Goal: Information Seeking & Learning: Compare options

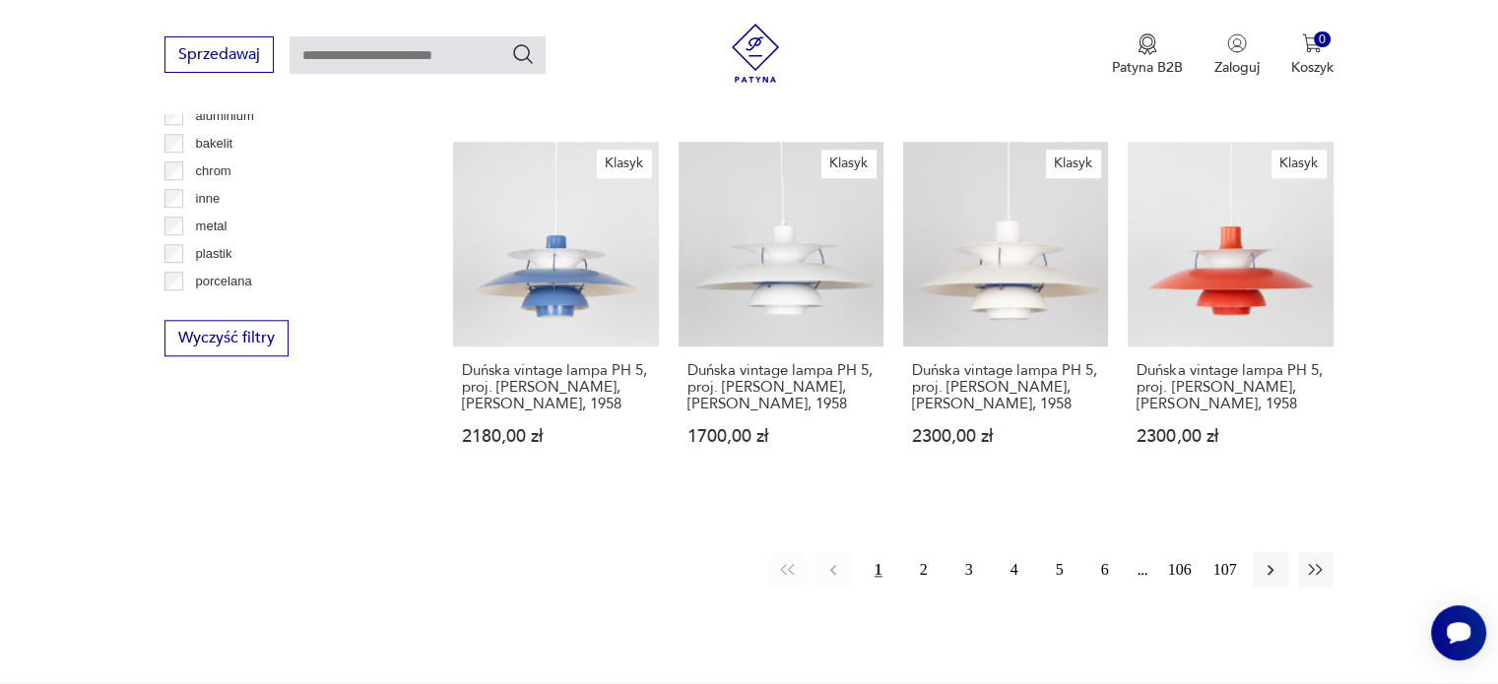
scroll to position [1884, 0]
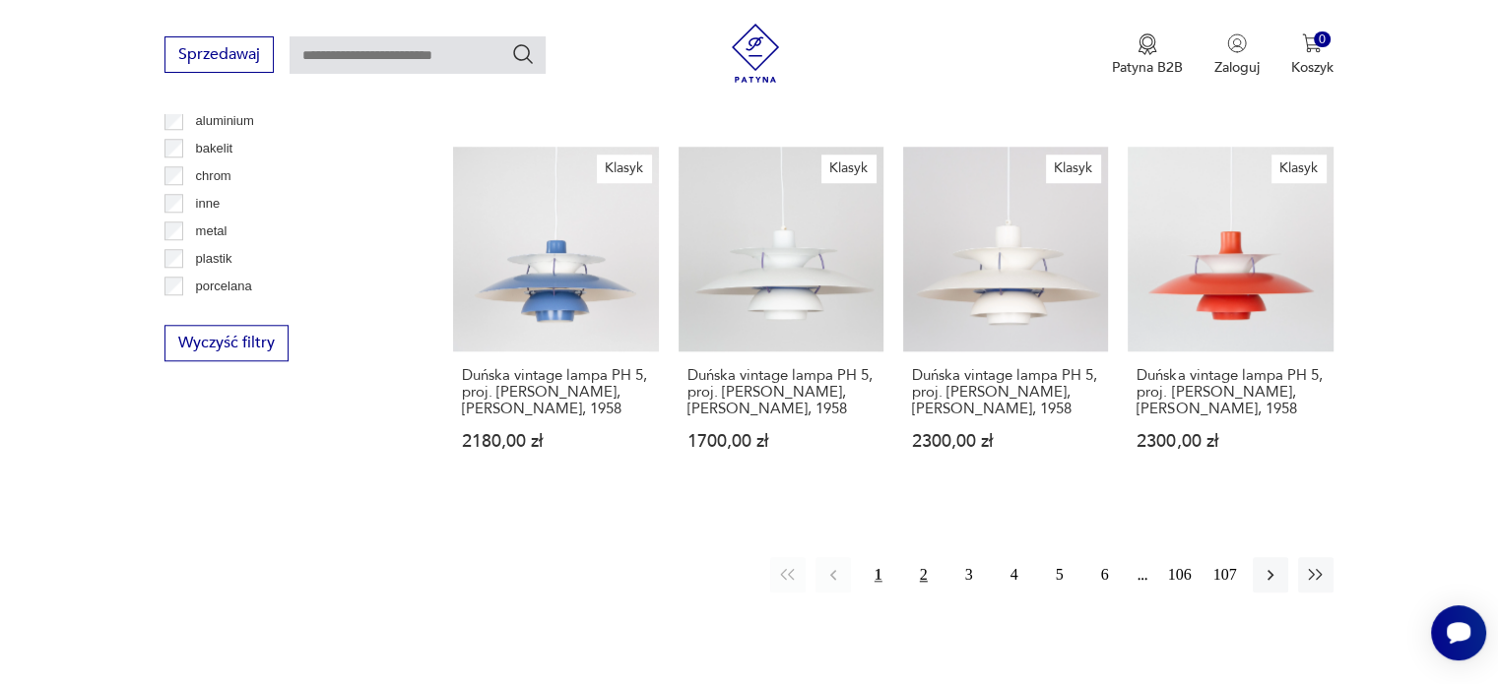
click at [922, 557] on button "2" at bounding box center [923, 574] width 35 height 35
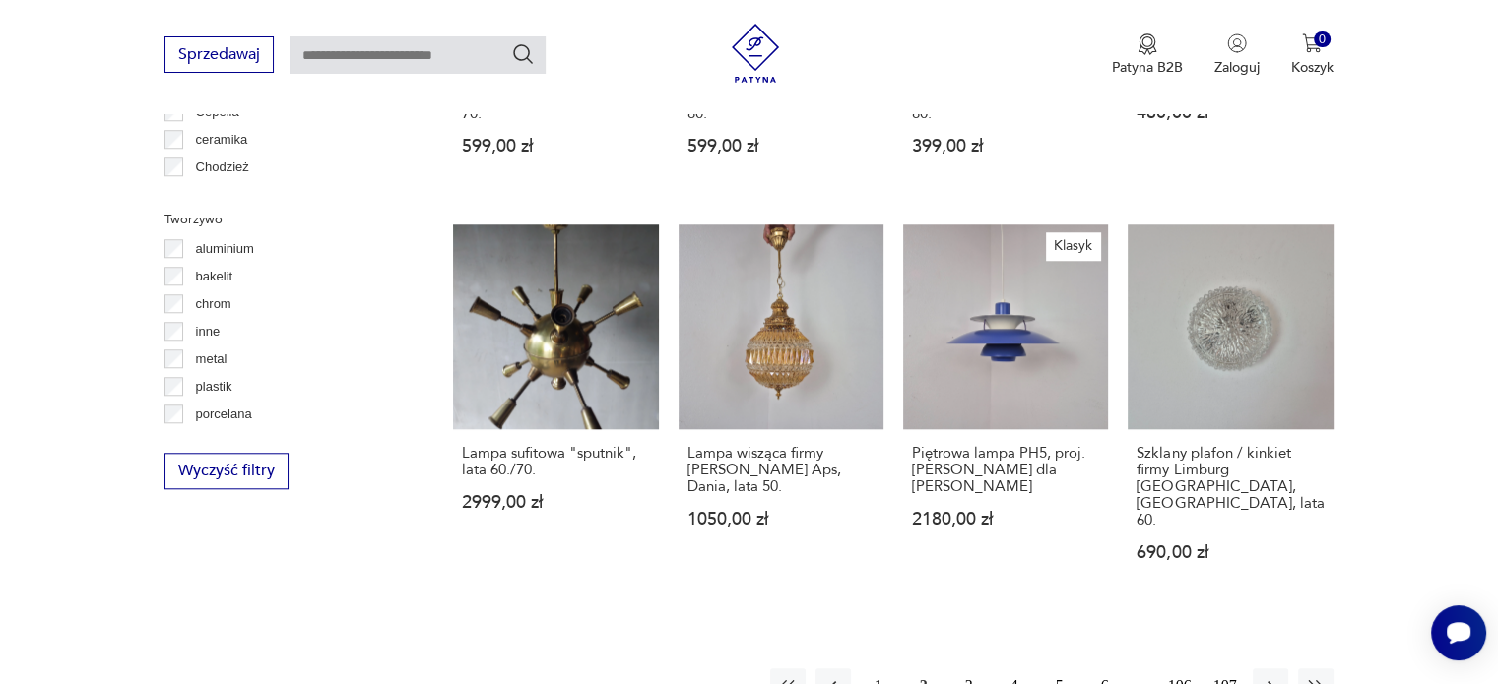
scroll to position [1771, 0]
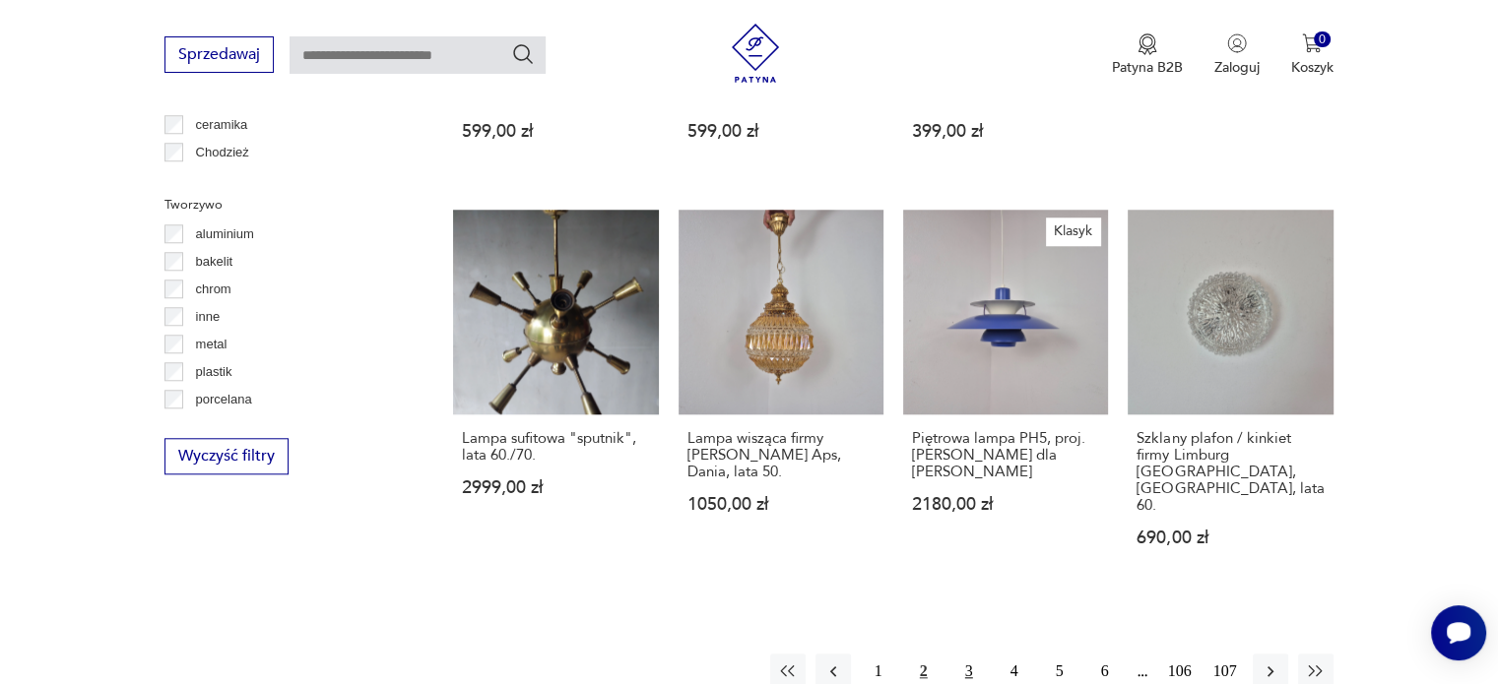
click at [968, 654] on button "3" at bounding box center [968, 671] width 35 height 35
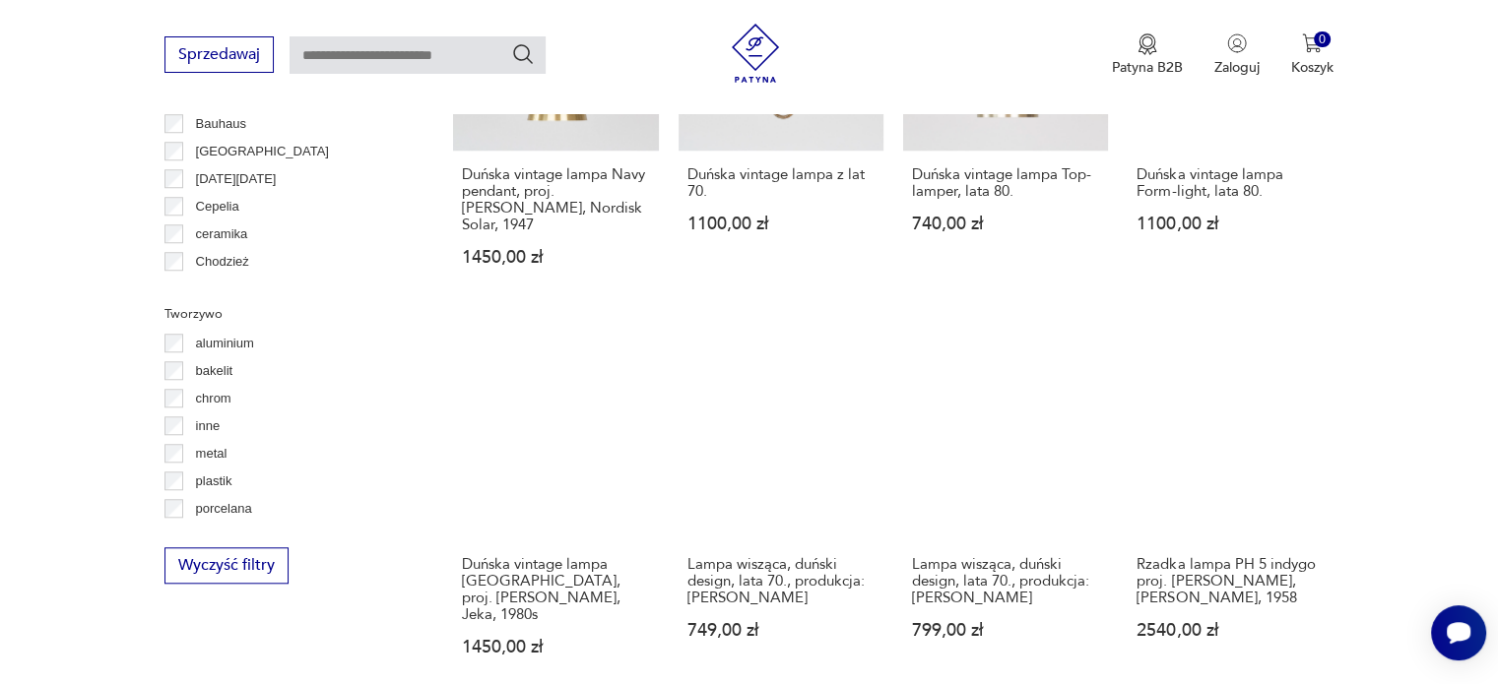
scroll to position [1666, 0]
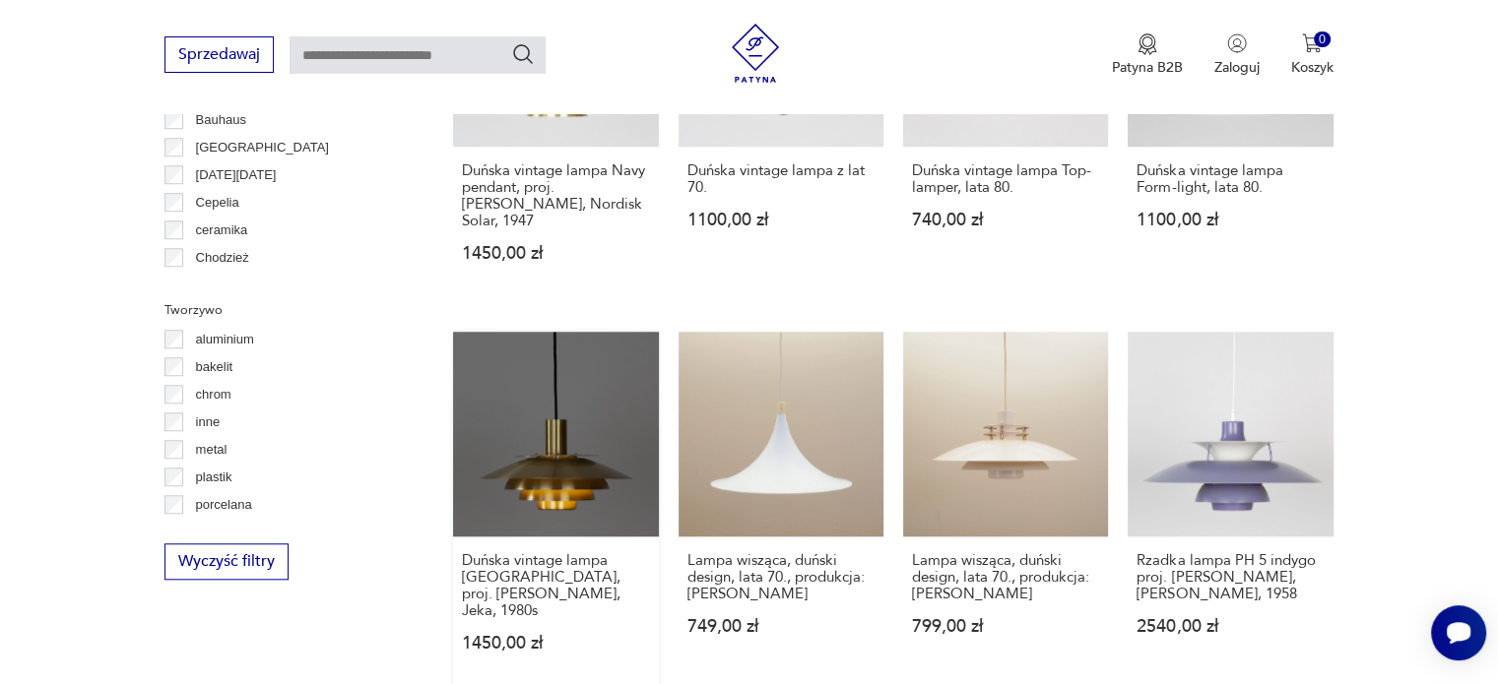
click at [555, 423] on link "Duńska vintage lampa [GEOGRAPHIC_DATA], proj. [PERSON_NAME], Jeka, 1980s 1450,0…" at bounding box center [555, 511] width 205 height 358
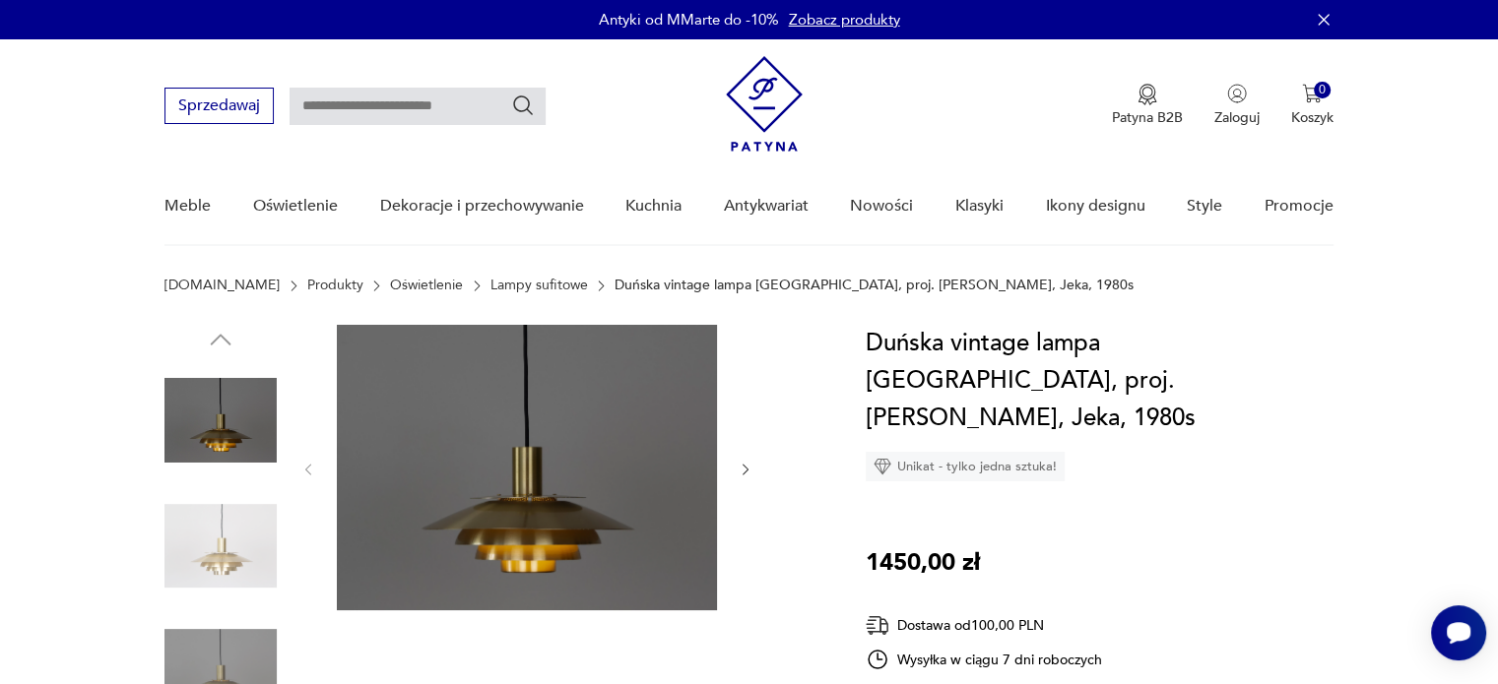
click at [233, 562] on img at bounding box center [220, 546] width 112 height 112
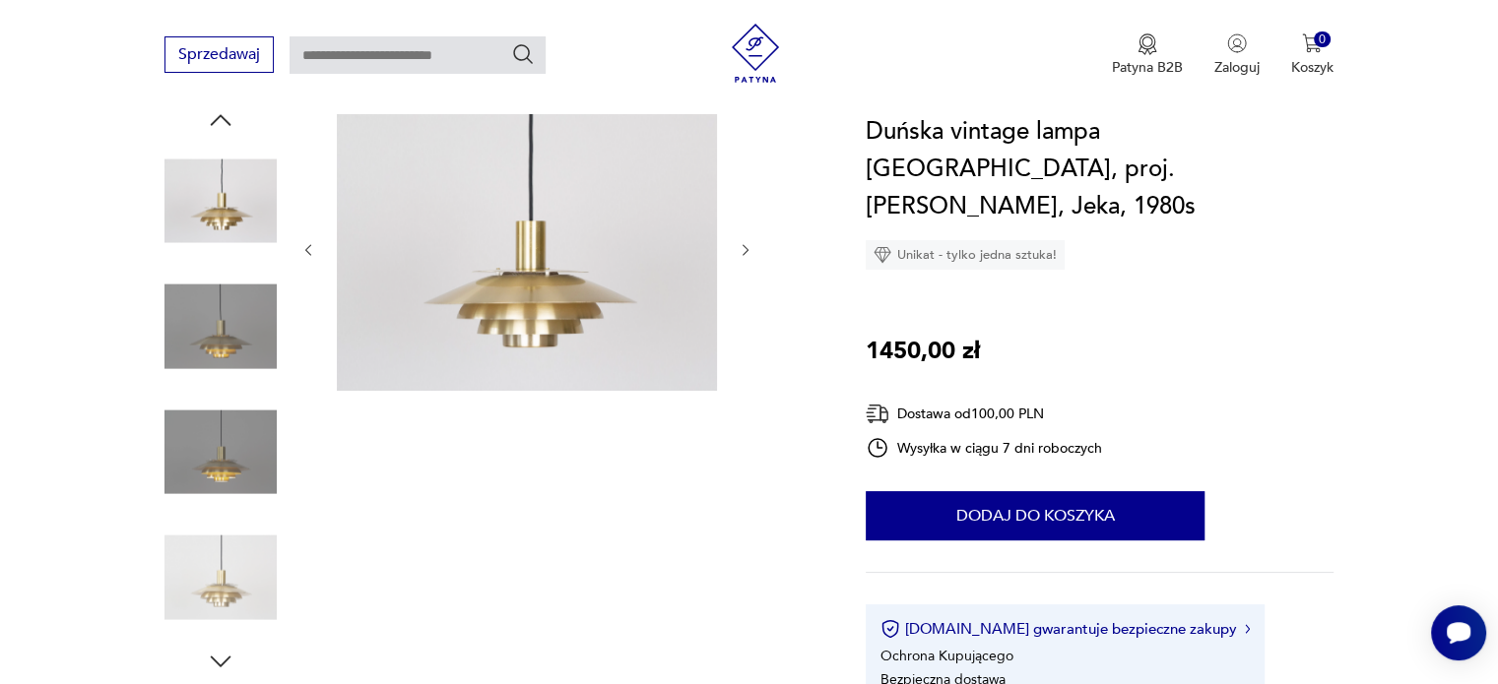
scroll to position [244, 0]
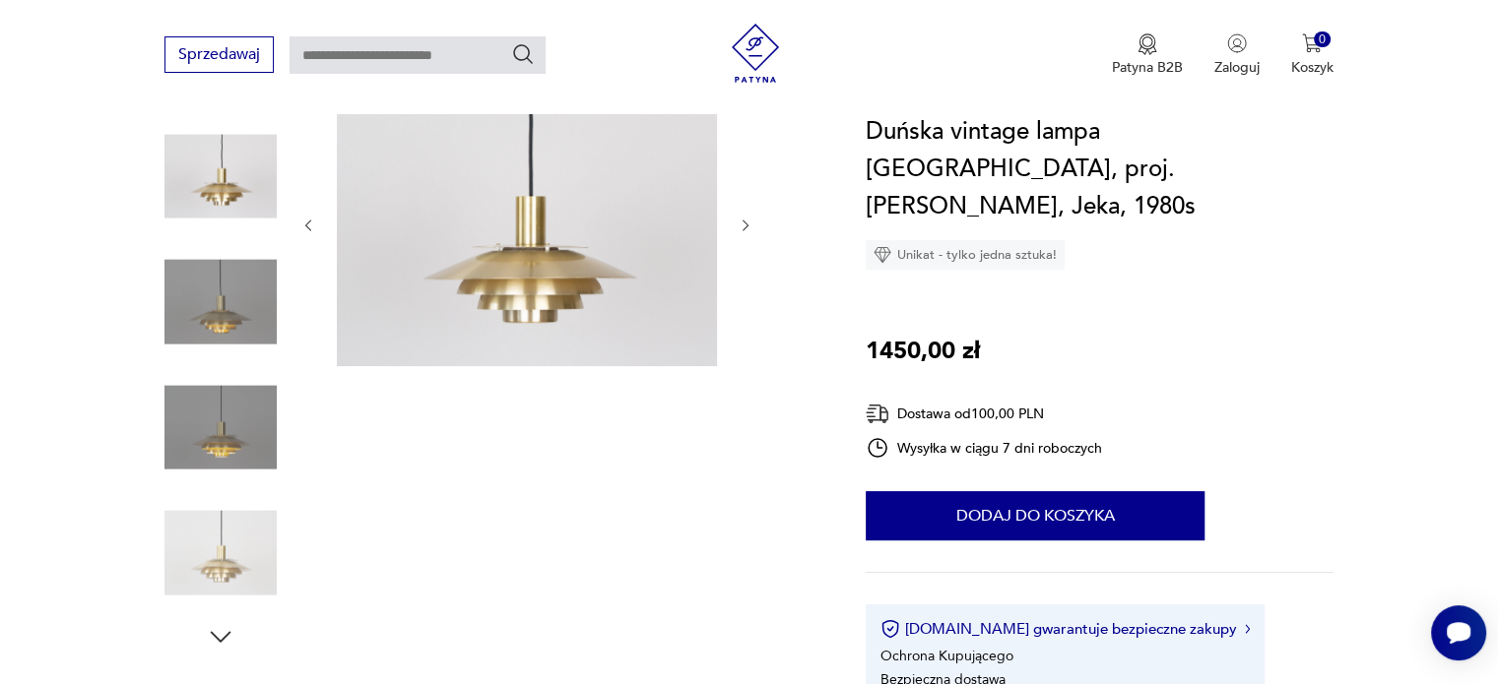
click at [229, 561] on img at bounding box center [220, 553] width 112 height 112
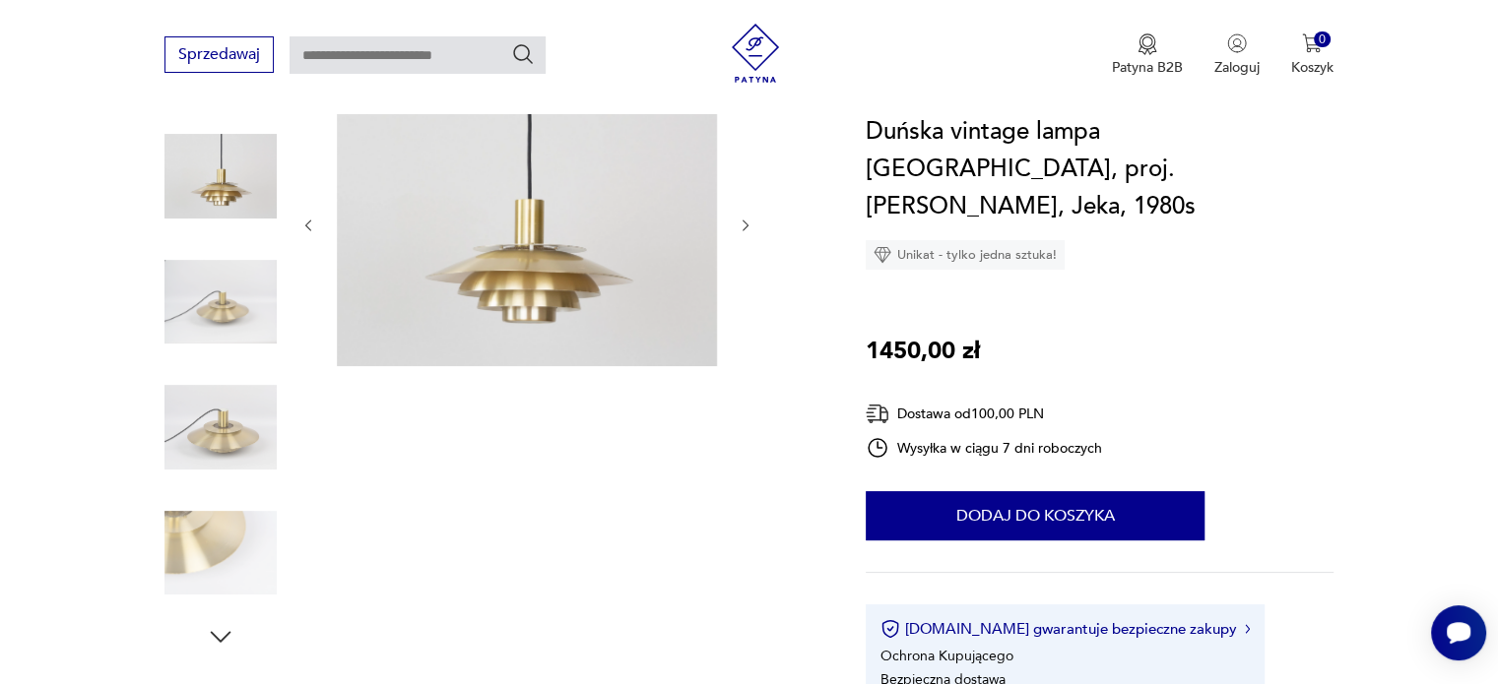
click at [219, 638] on icon "button" at bounding box center [221, 636] width 21 height 11
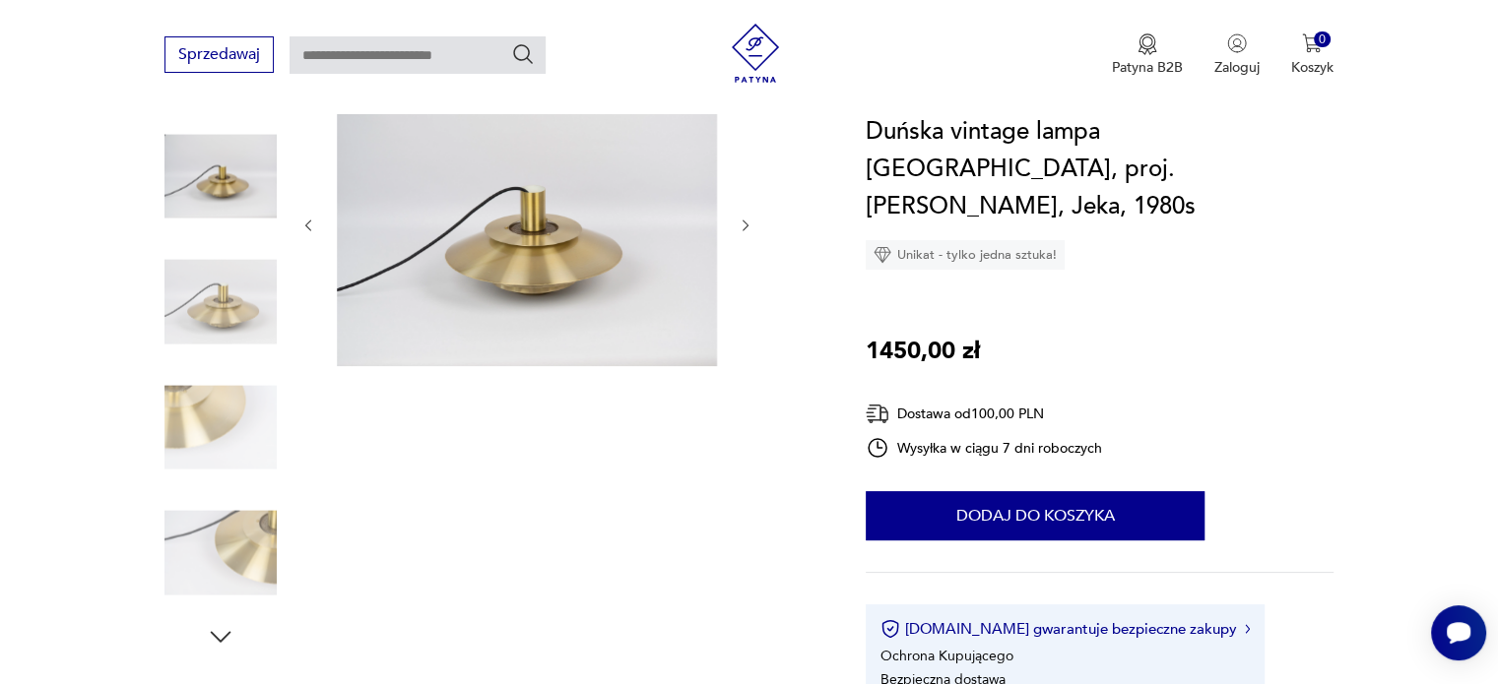
click at [219, 638] on icon "button" at bounding box center [221, 636] width 21 height 11
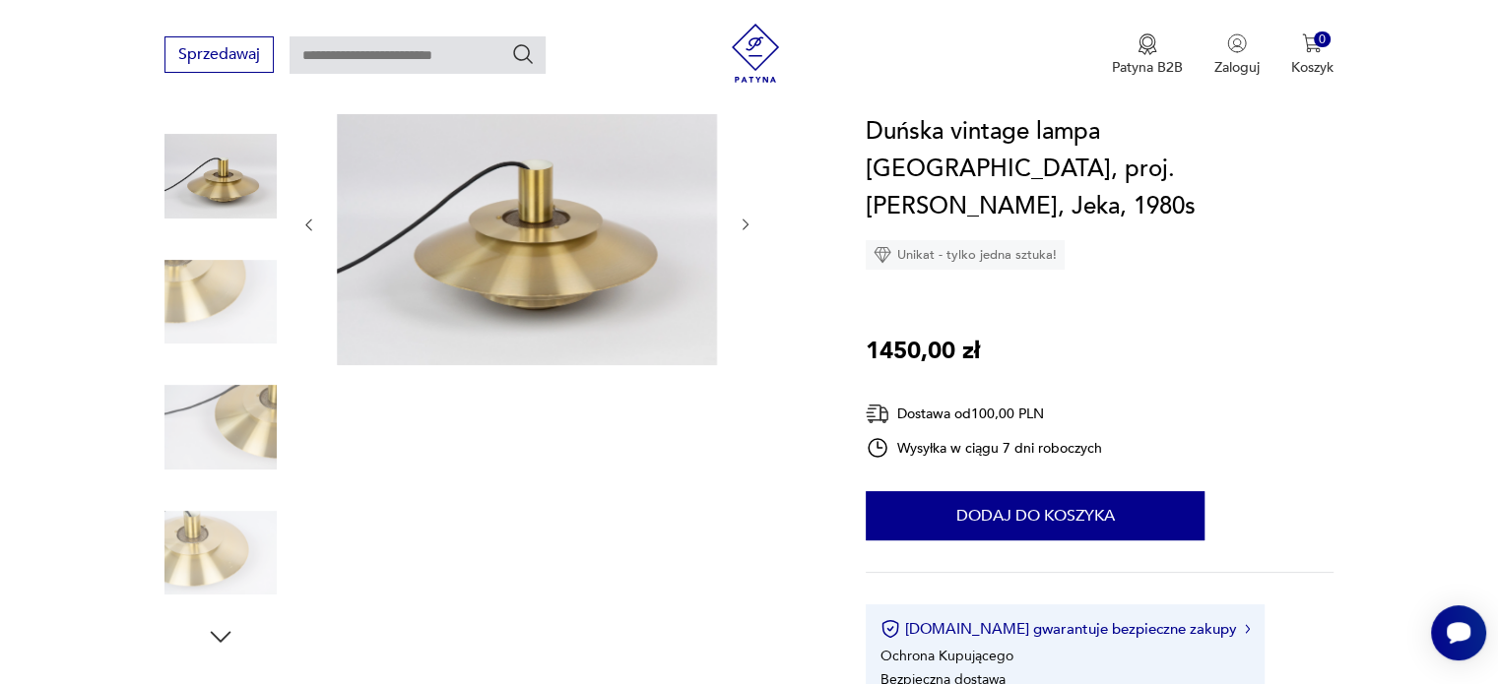
click at [219, 638] on icon "button" at bounding box center [221, 636] width 21 height 11
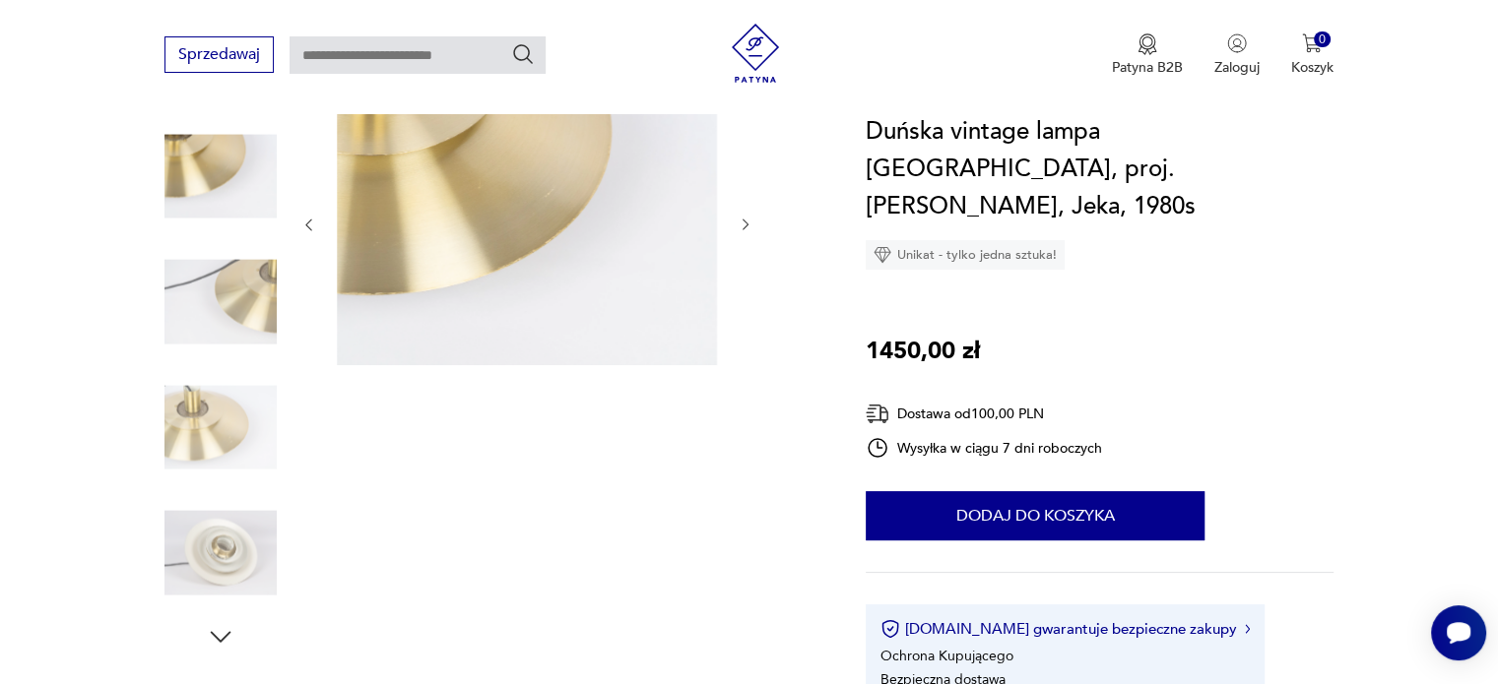
click at [219, 638] on icon "button" at bounding box center [221, 636] width 21 height 11
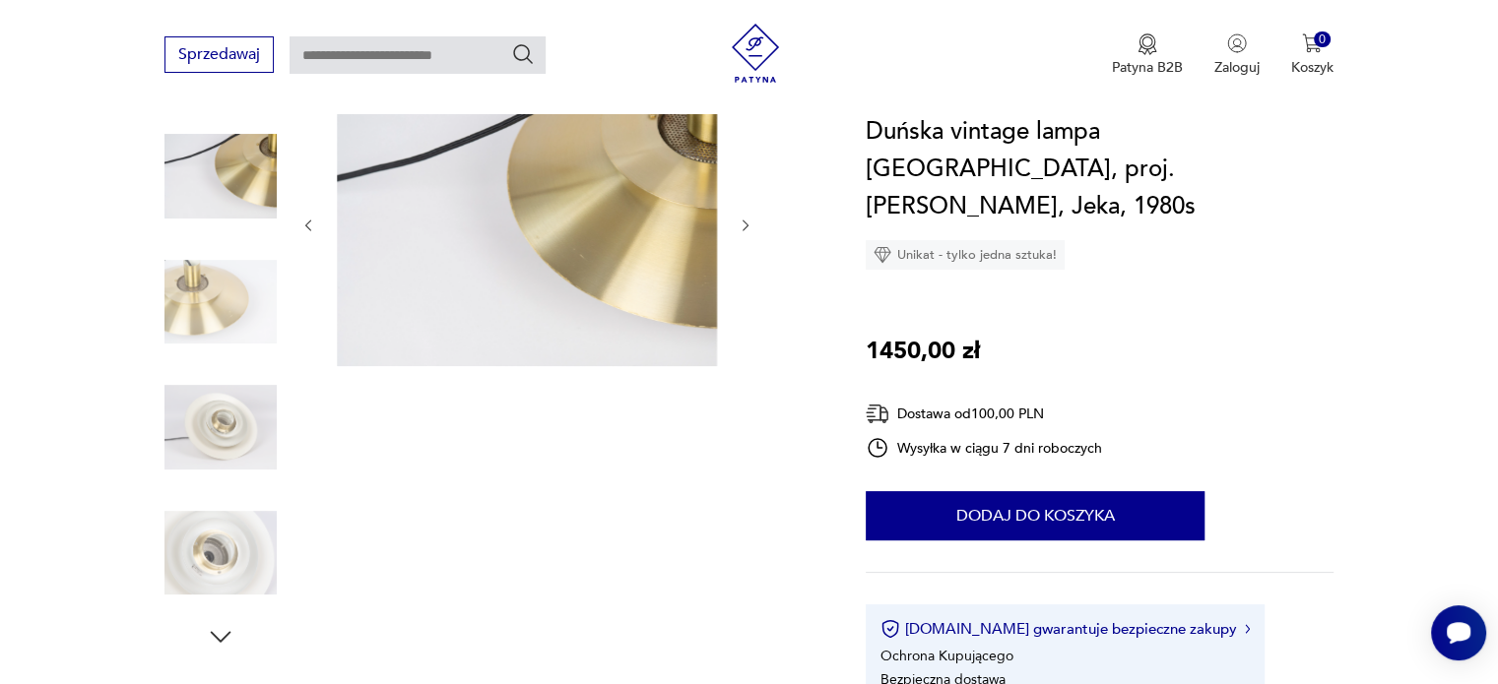
click at [219, 638] on icon "button" at bounding box center [221, 636] width 21 height 11
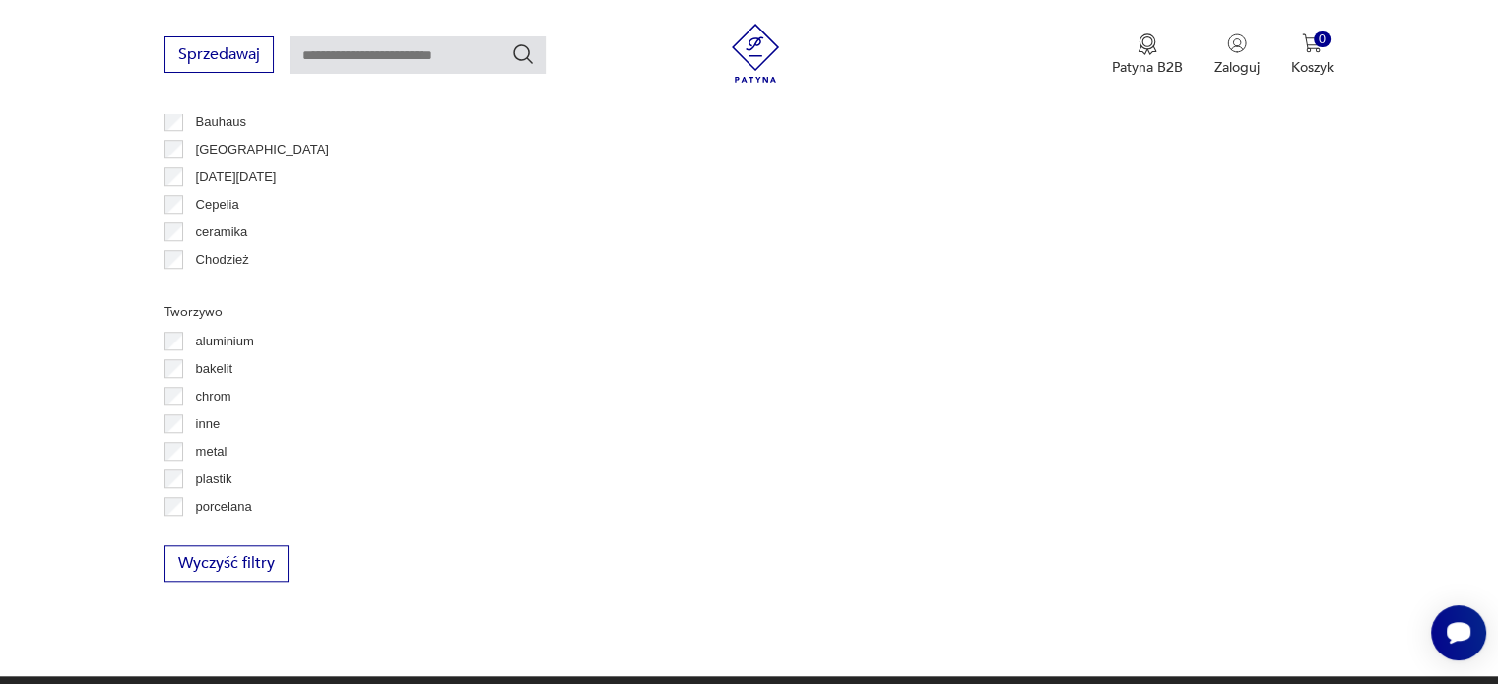
scroll to position [1846, 0]
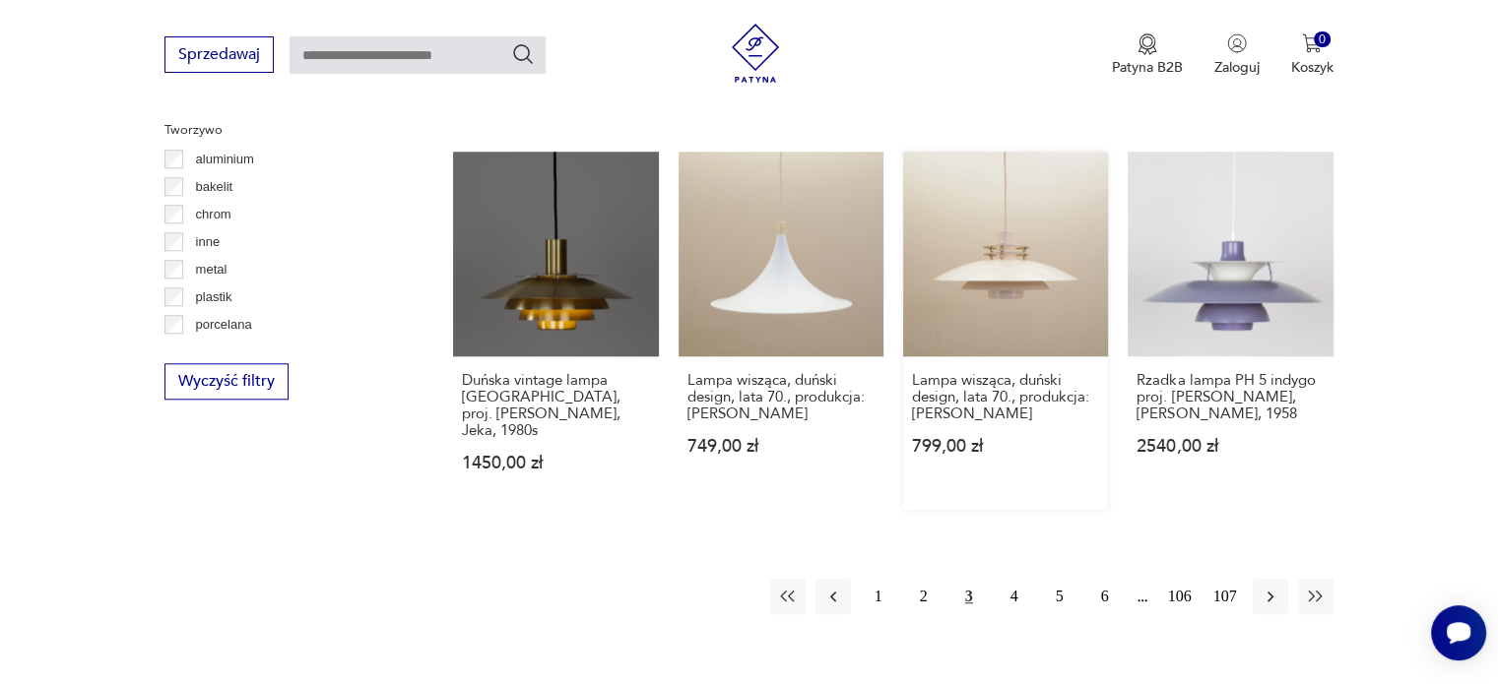
click at [1011, 213] on link "Lampa wisząca, duński design, lata 70., produkcja: [PERSON_NAME] 799,00 zł" at bounding box center [1005, 331] width 205 height 358
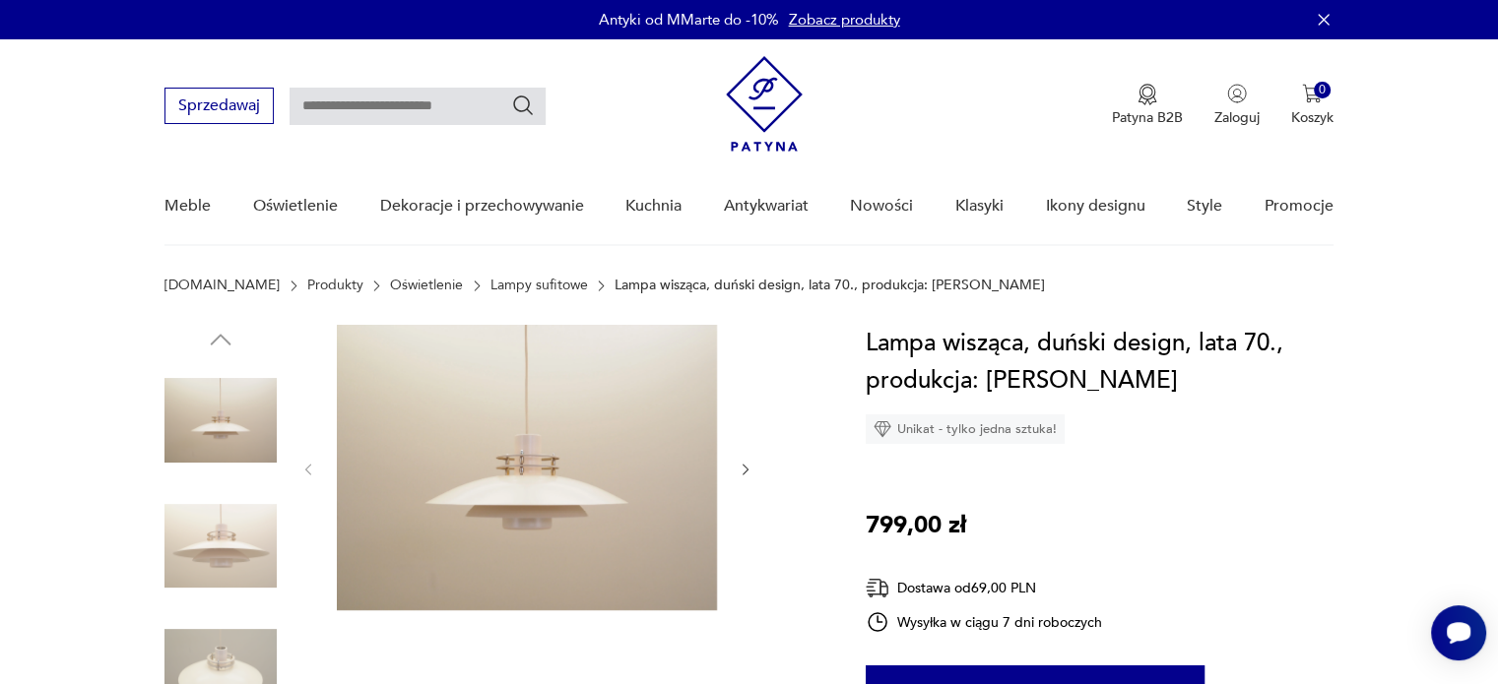
click at [744, 467] on icon "button" at bounding box center [745, 470] width 17 height 17
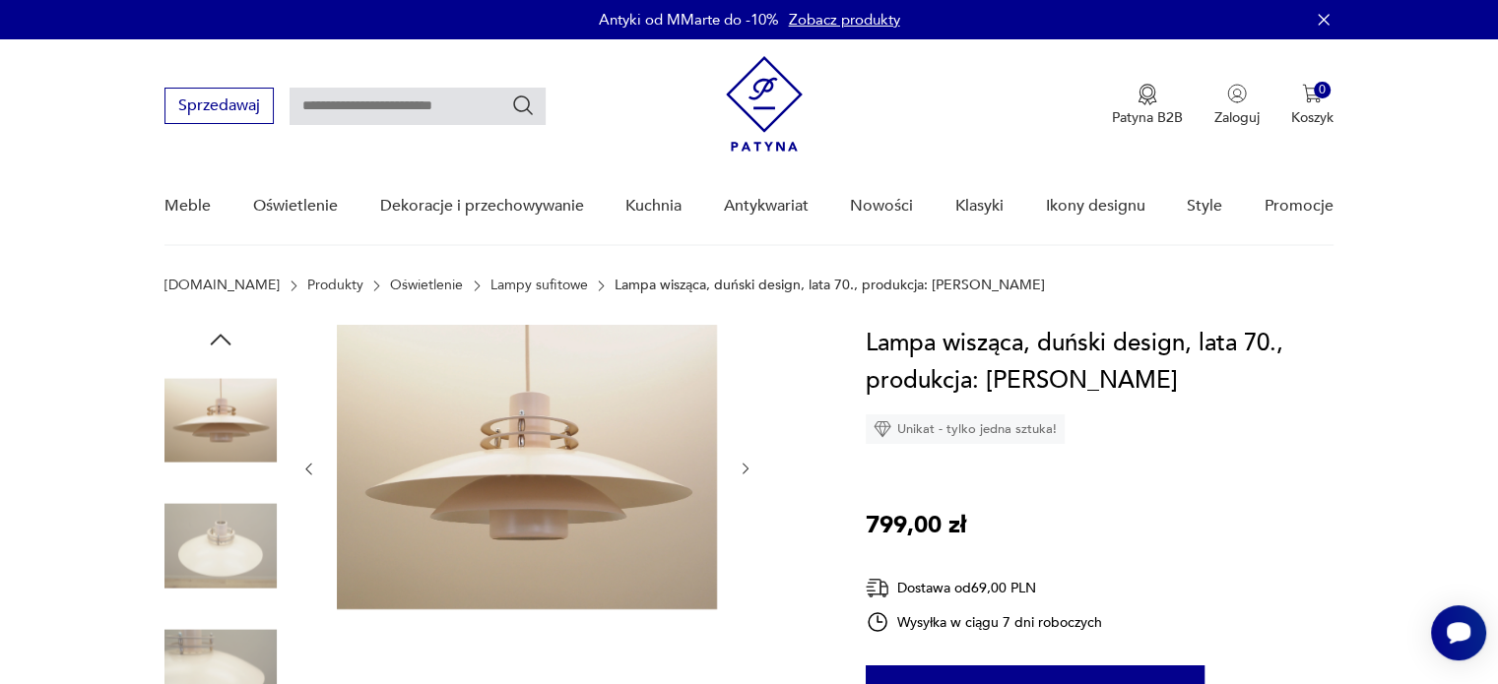
click at [744, 467] on icon "button" at bounding box center [745, 469] width 17 height 17
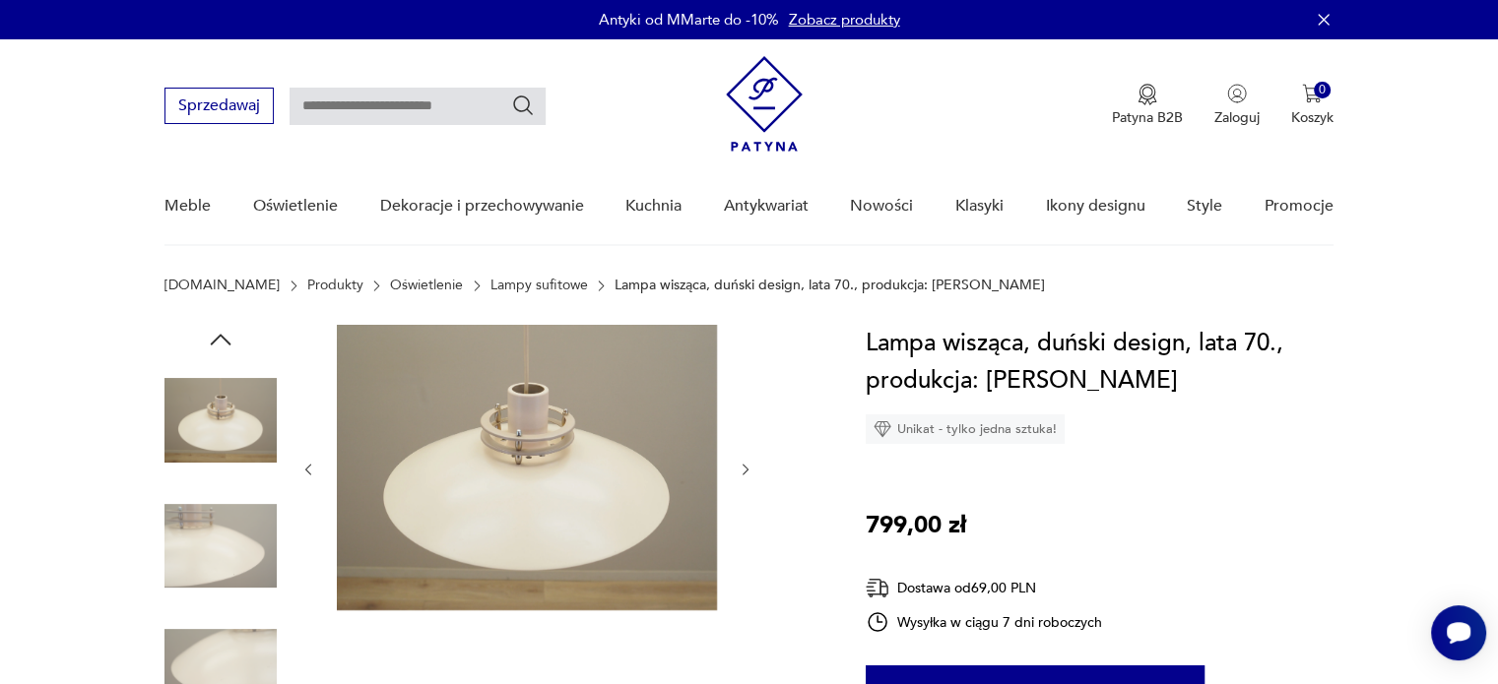
click at [744, 467] on icon "button" at bounding box center [745, 470] width 17 height 17
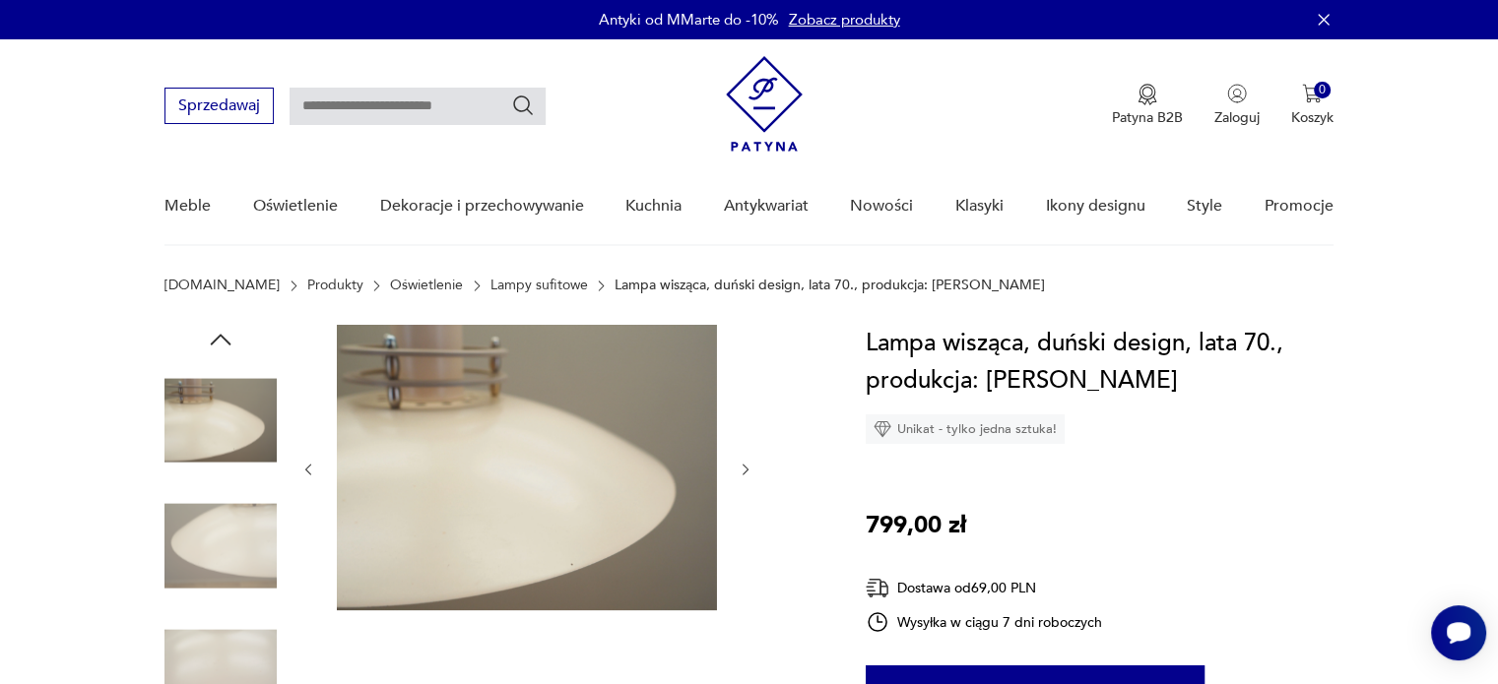
click at [744, 467] on icon "button" at bounding box center [745, 470] width 17 height 17
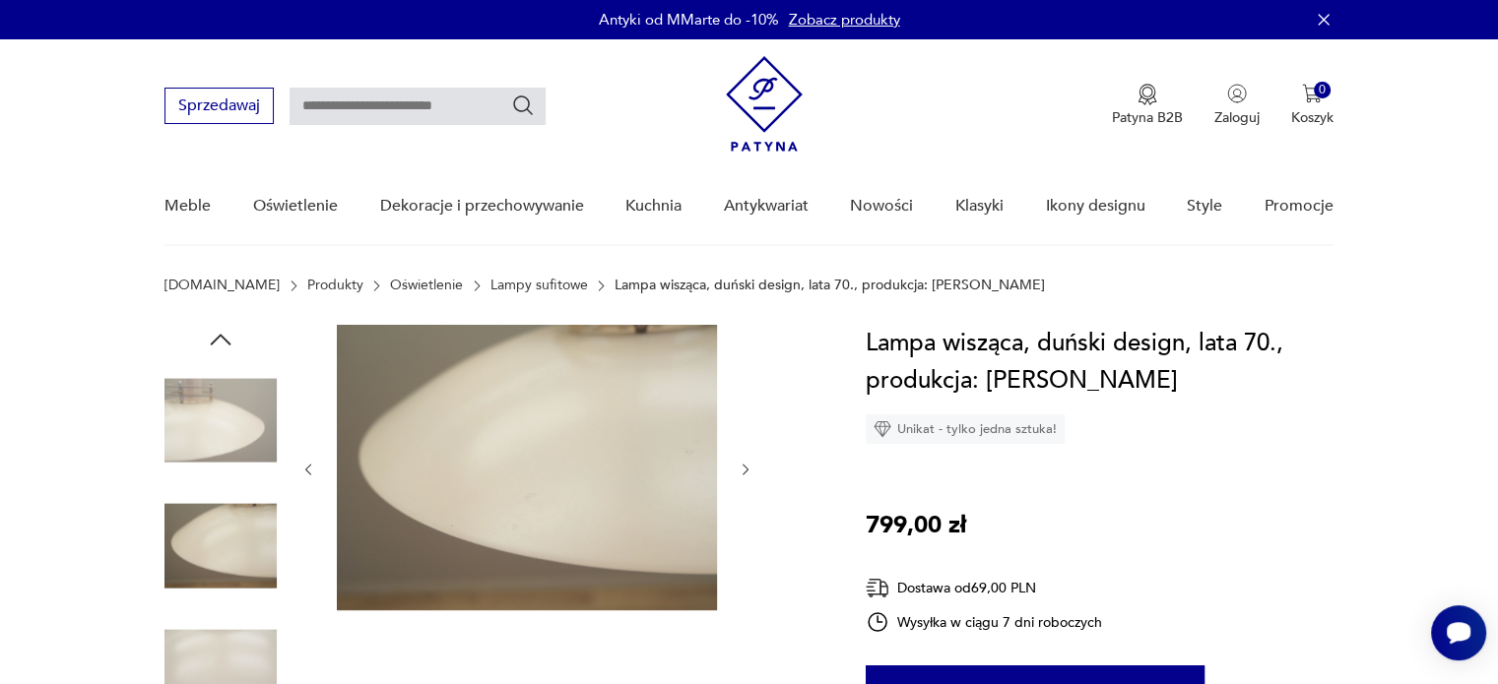
click at [744, 467] on icon "button" at bounding box center [745, 470] width 17 height 17
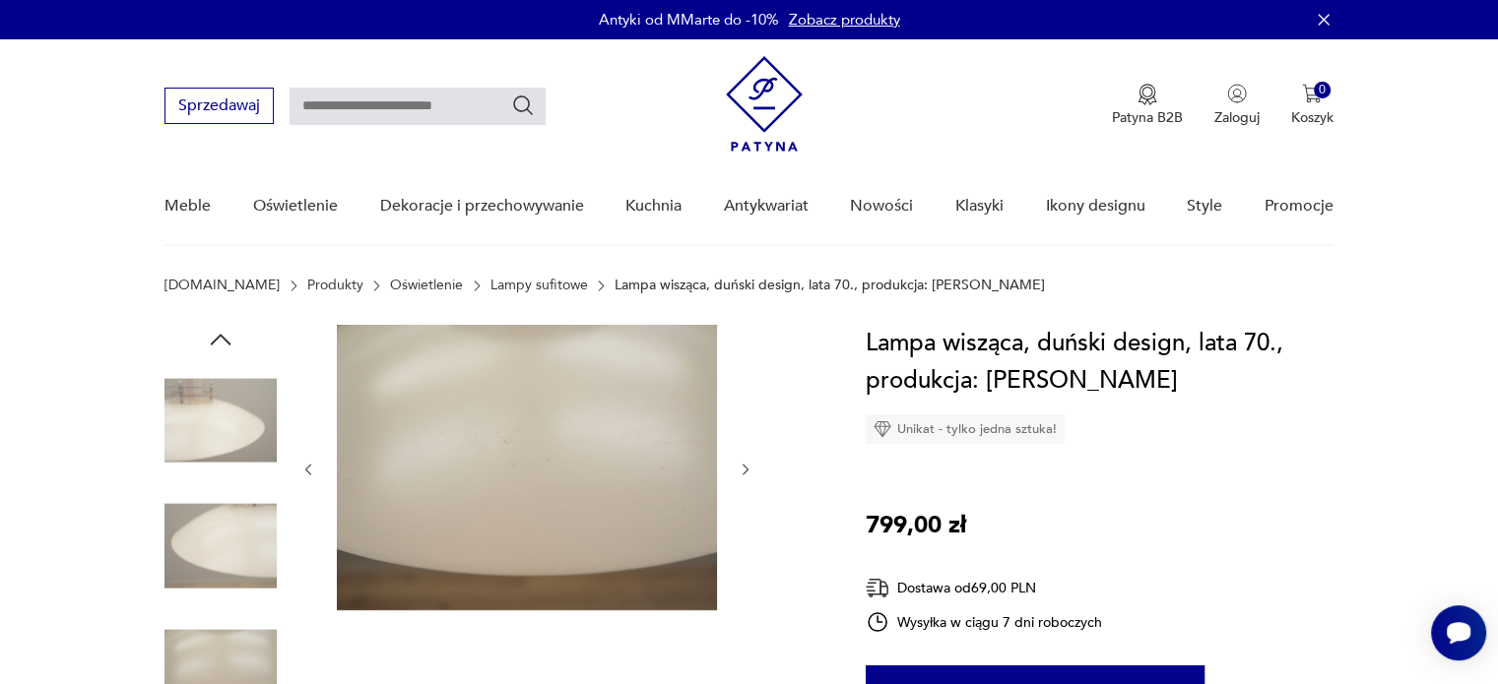
click at [744, 467] on icon "button" at bounding box center [745, 470] width 17 height 17
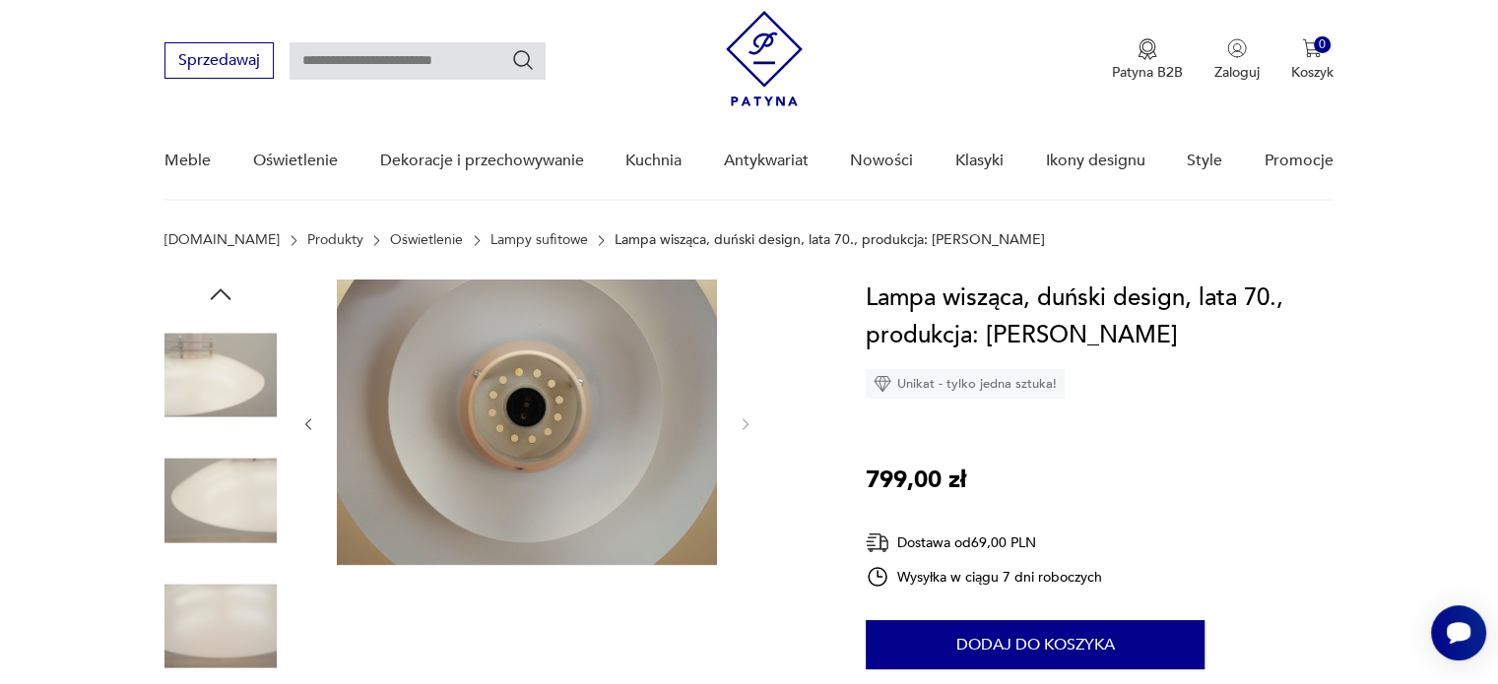
scroll to position [40, 0]
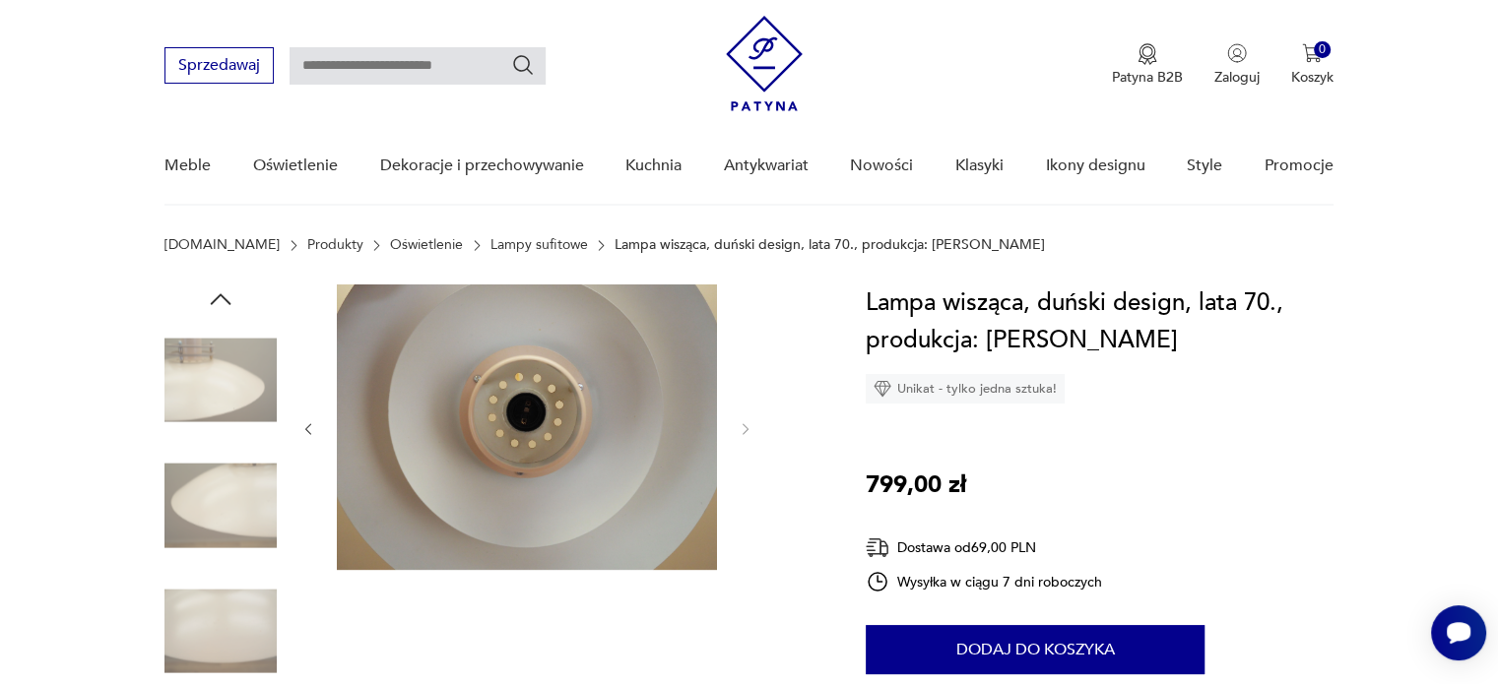
click at [220, 296] on icon "button" at bounding box center [221, 300] width 30 height 30
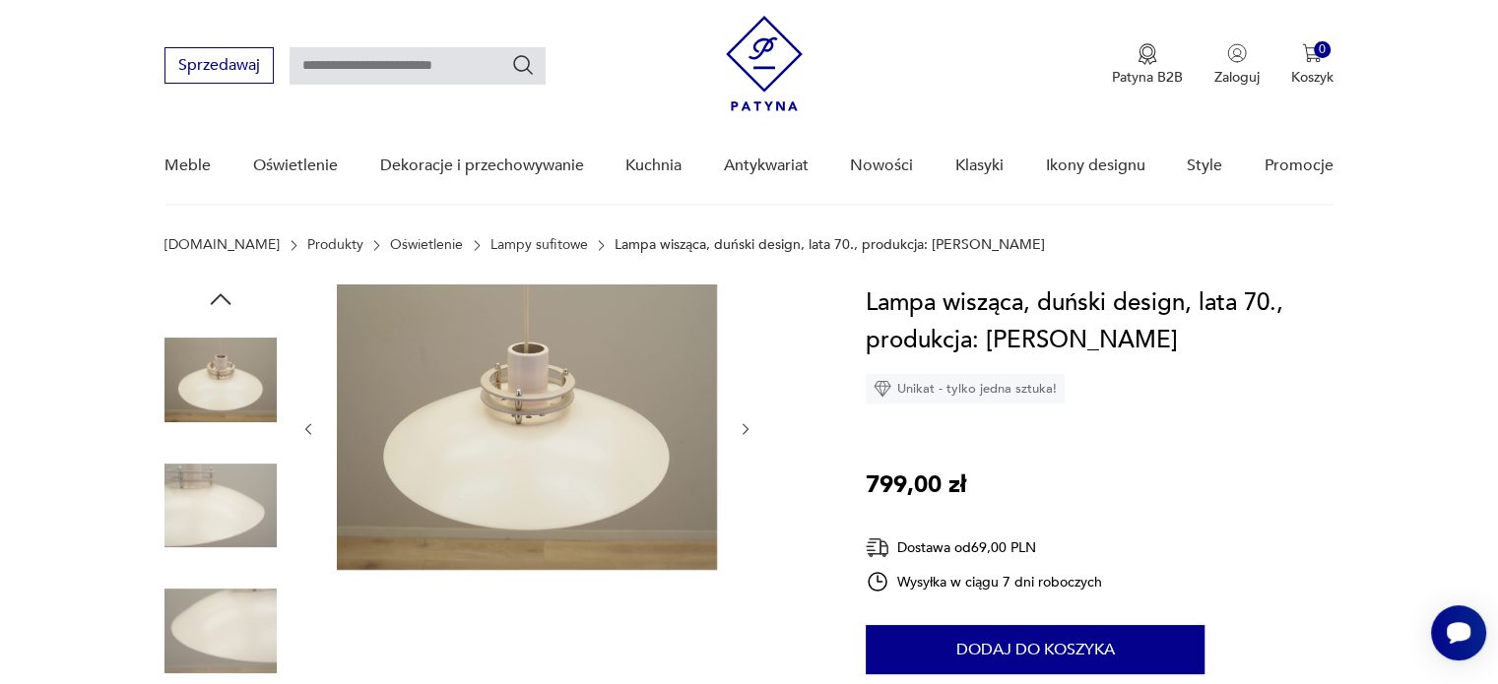
click at [220, 296] on icon "button" at bounding box center [221, 300] width 30 height 30
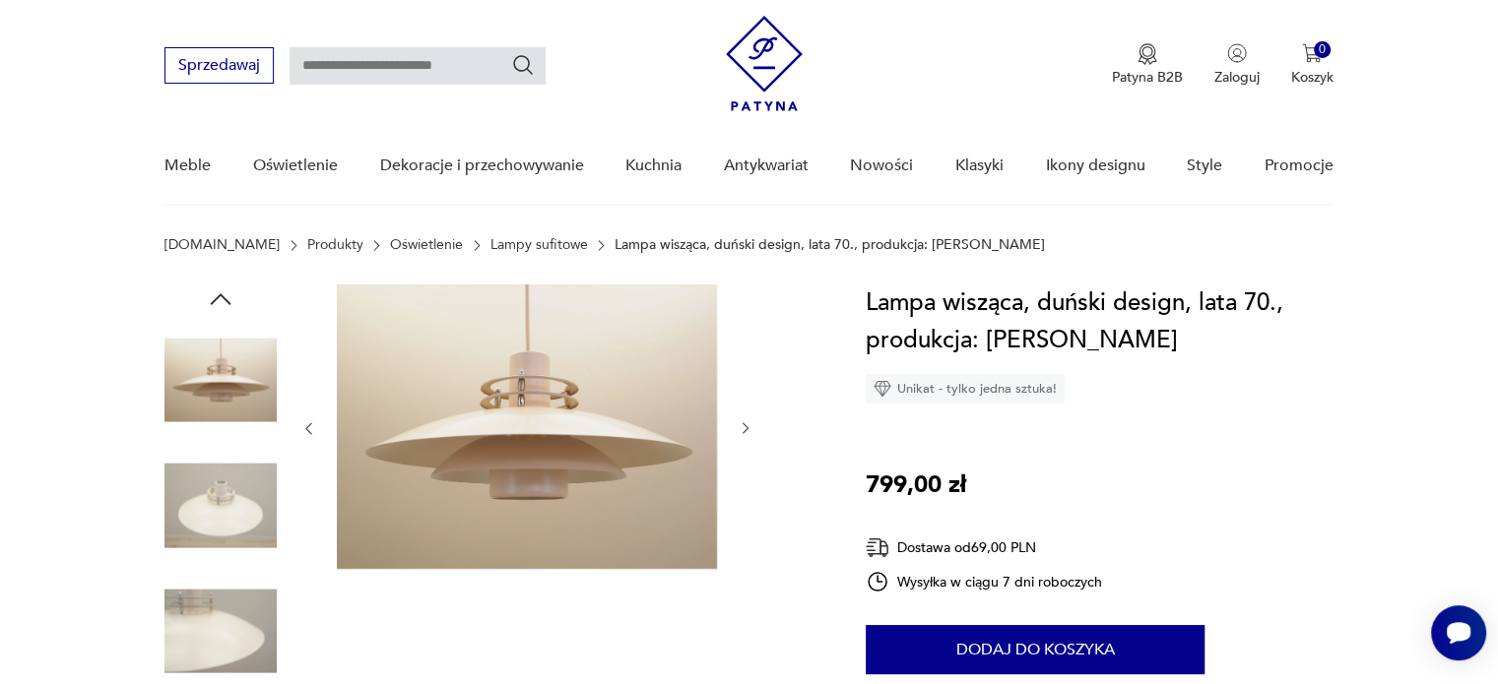
click at [220, 296] on icon "button" at bounding box center [221, 300] width 30 height 30
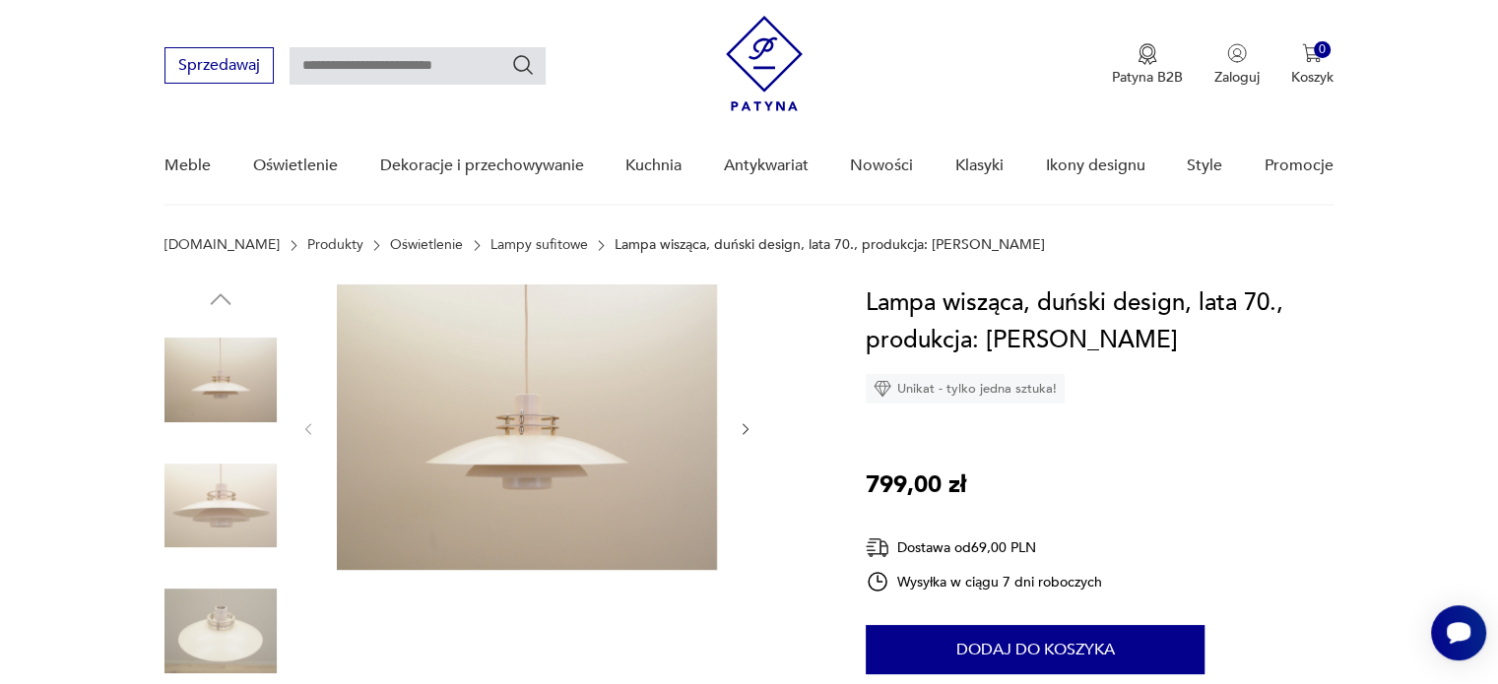
click at [533, 436] on img at bounding box center [527, 428] width 380 height 286
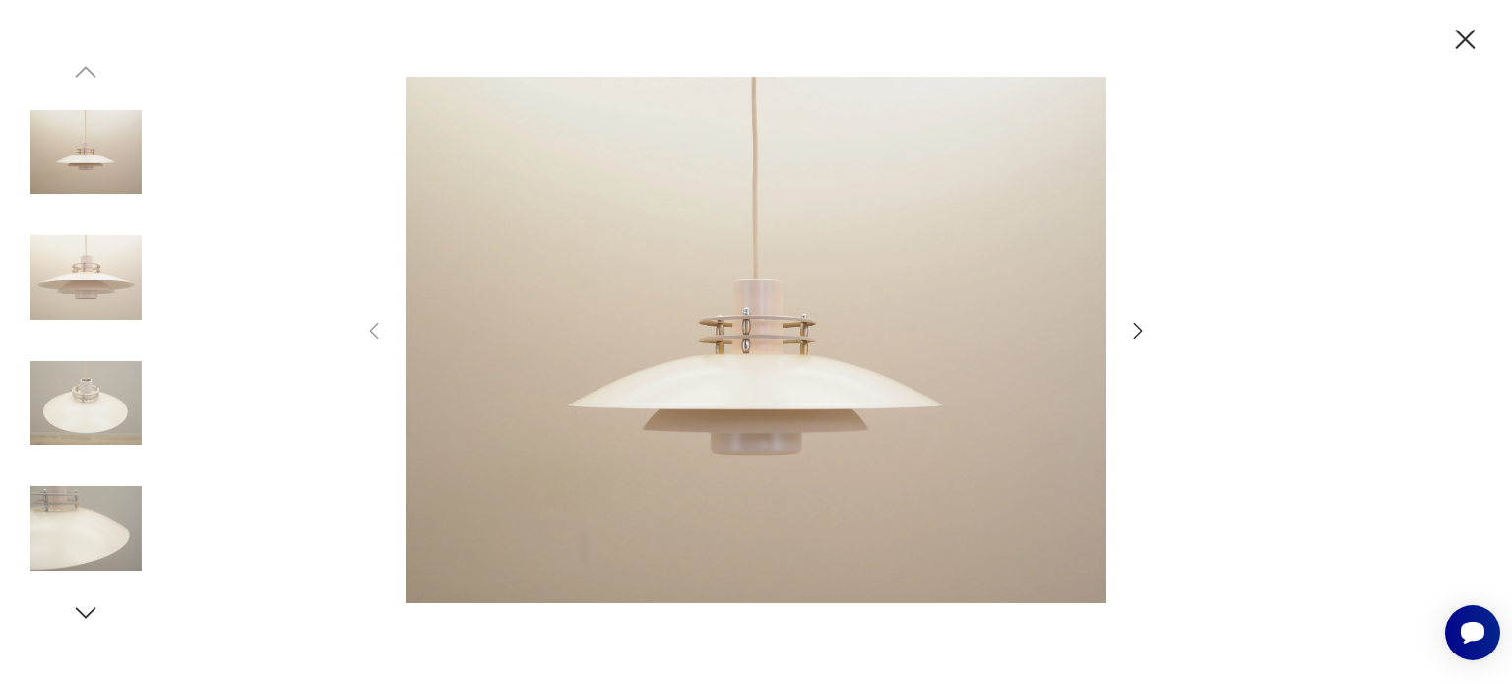
click at [1140, 331] on icon "button" at bounding box center [1138, 330] width 9 height 16
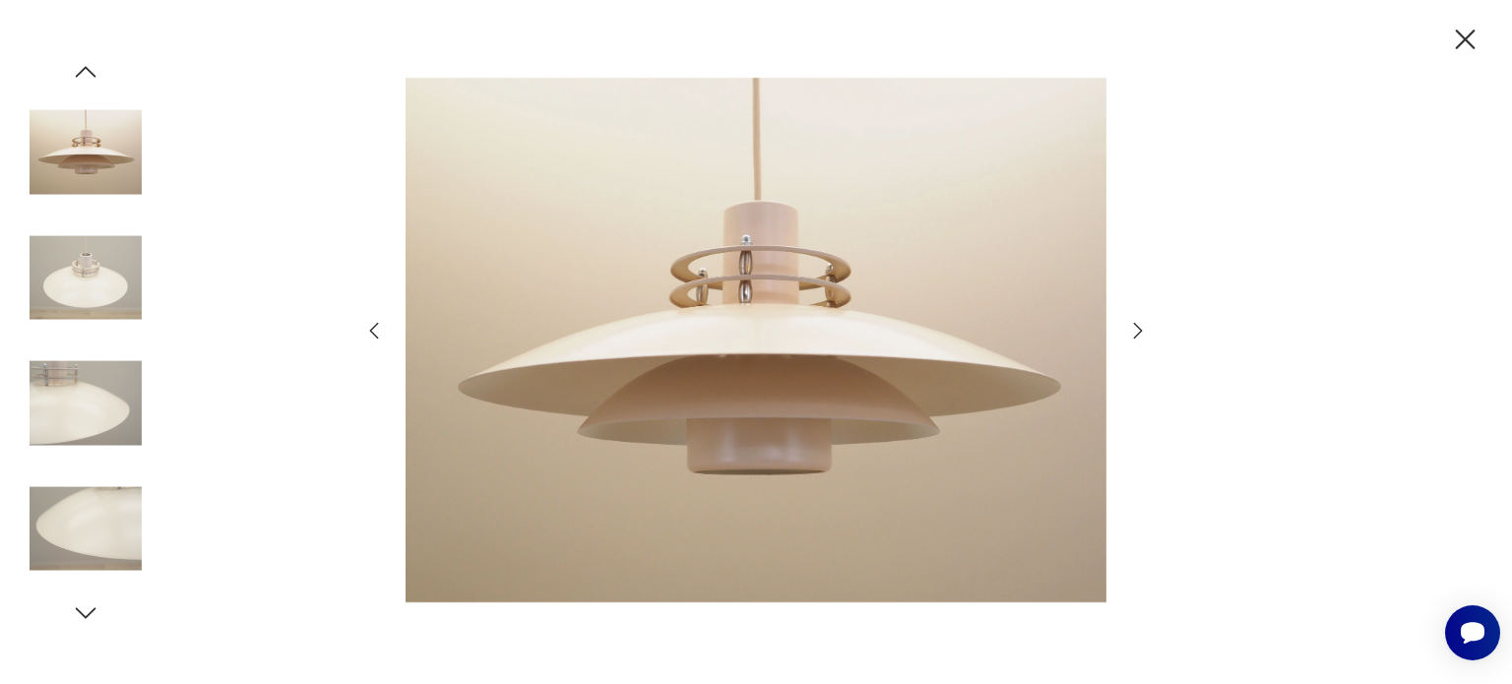
click at [1140, 331] on icon "button" at bounding box center [1138, 330] width 9 height 16
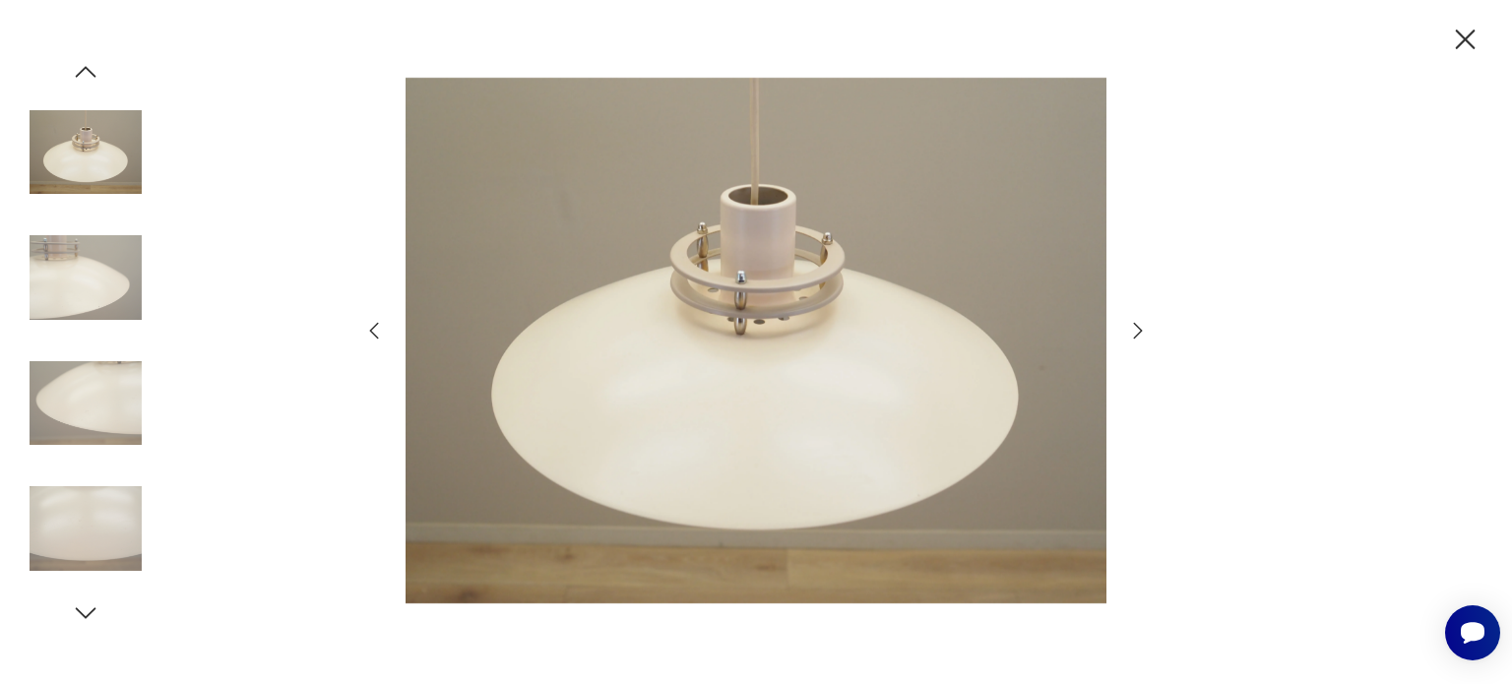
click at [372, 329] on icon "button" at bounding box center [374, 330] width 9 height 17
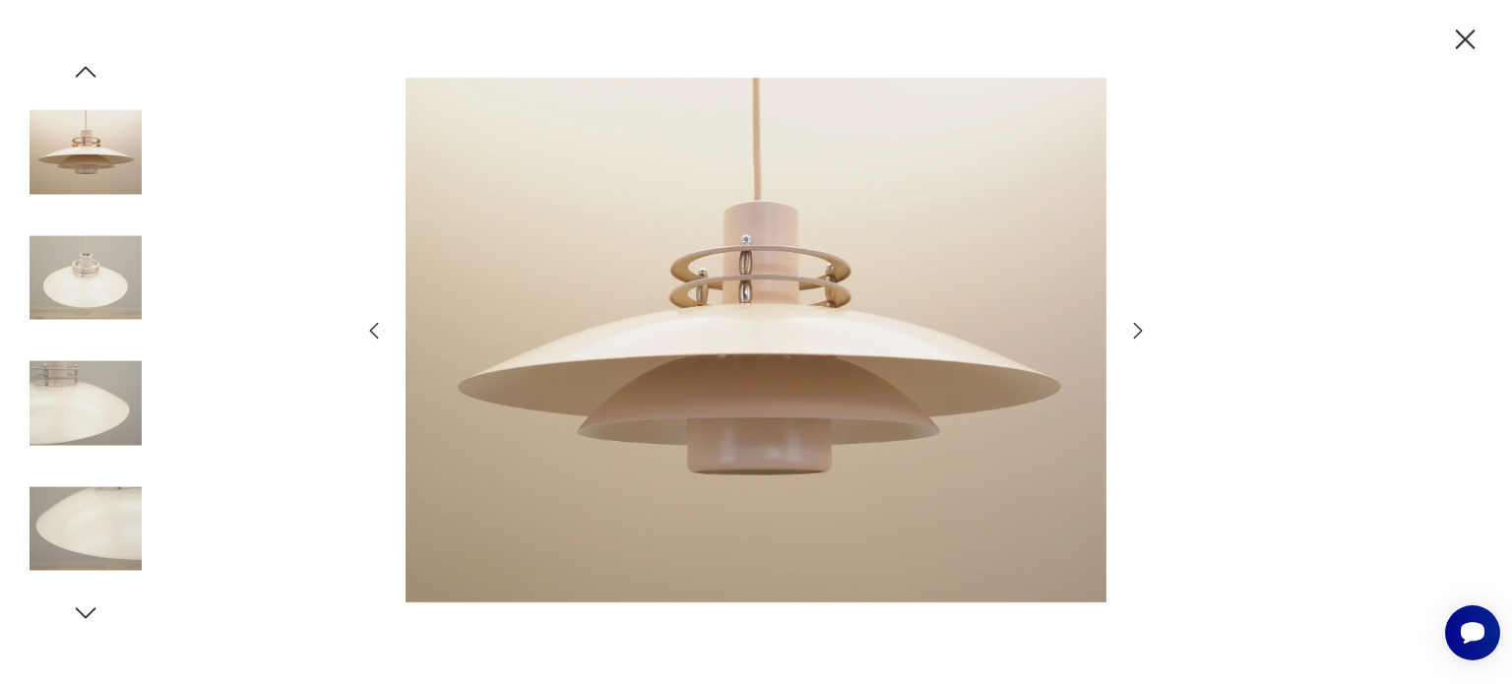
click at [372, 329] on icon "button" at bounding box center [374, 330] width 9 height 17
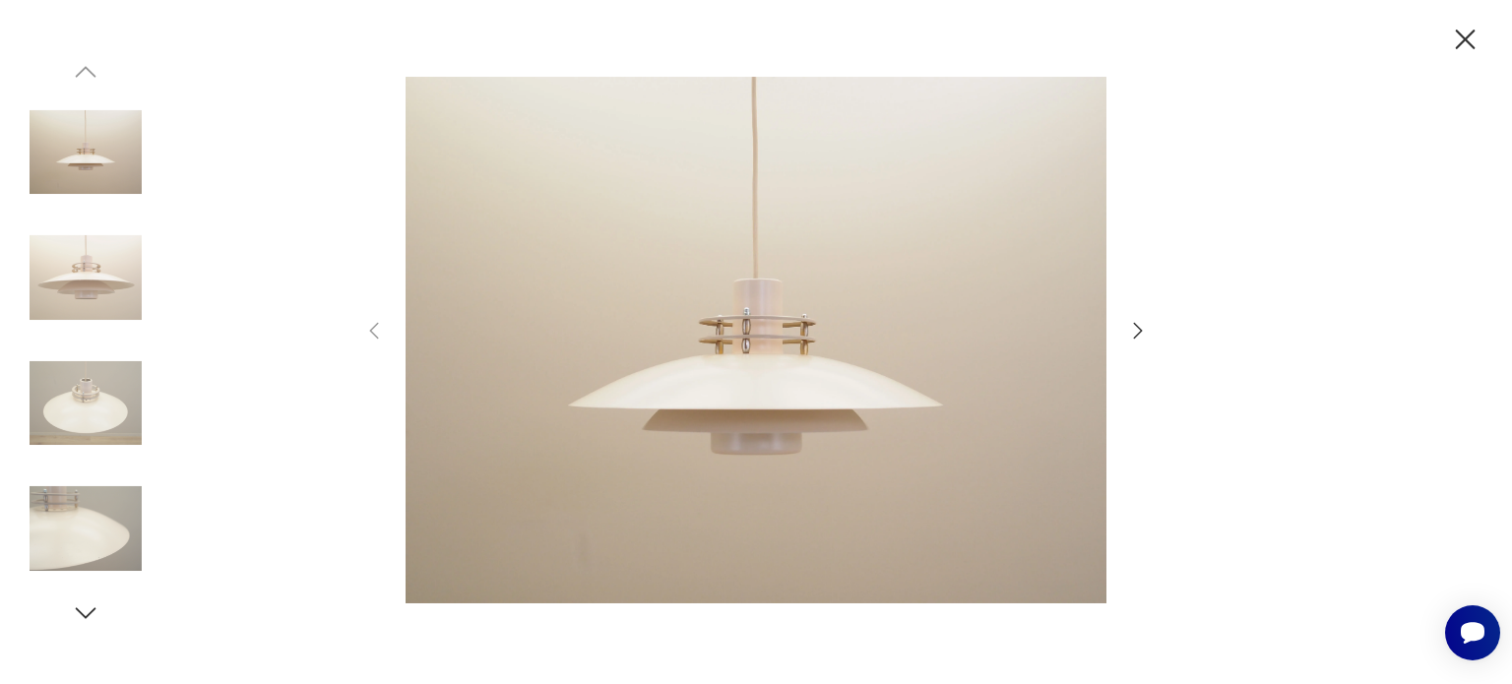
click at [1467, 32] on icon "button" at bounding box center [1465, 40] width 34 height 34
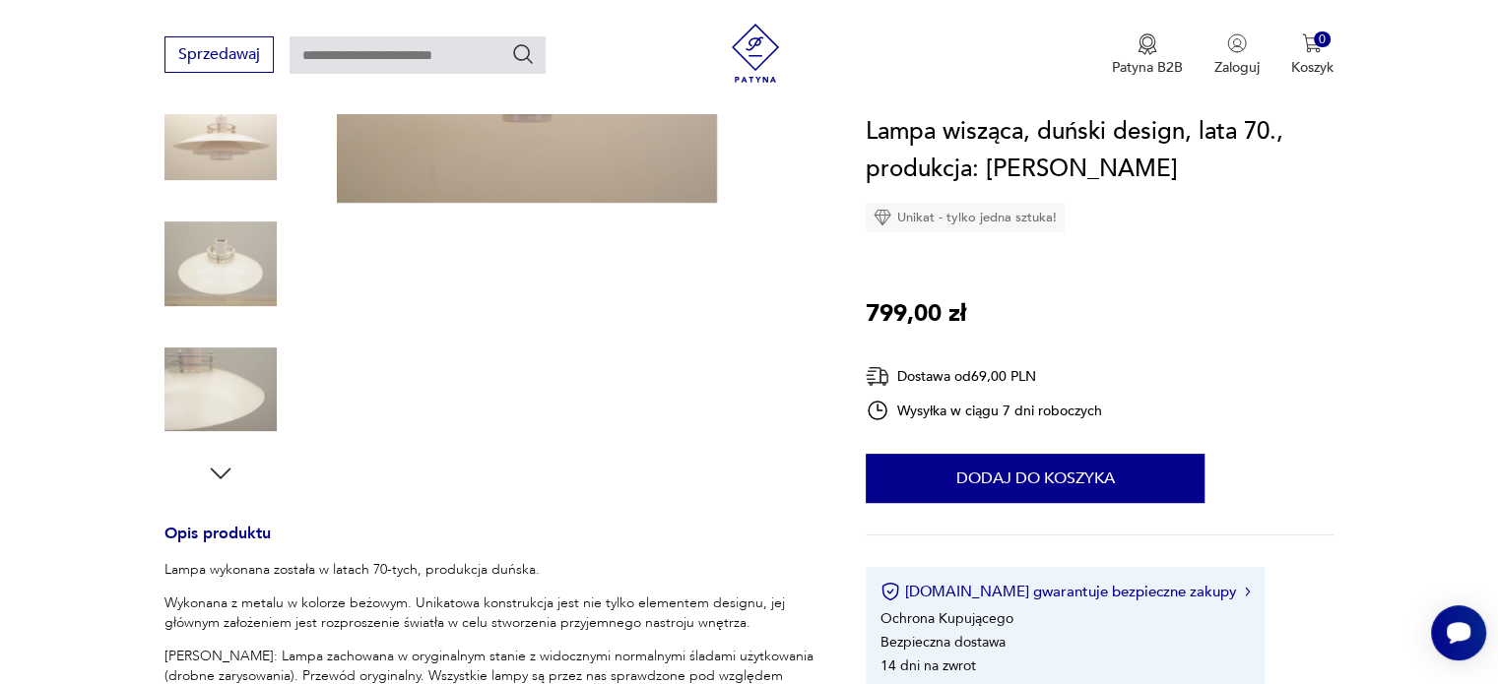
scroll to position [0, 0]
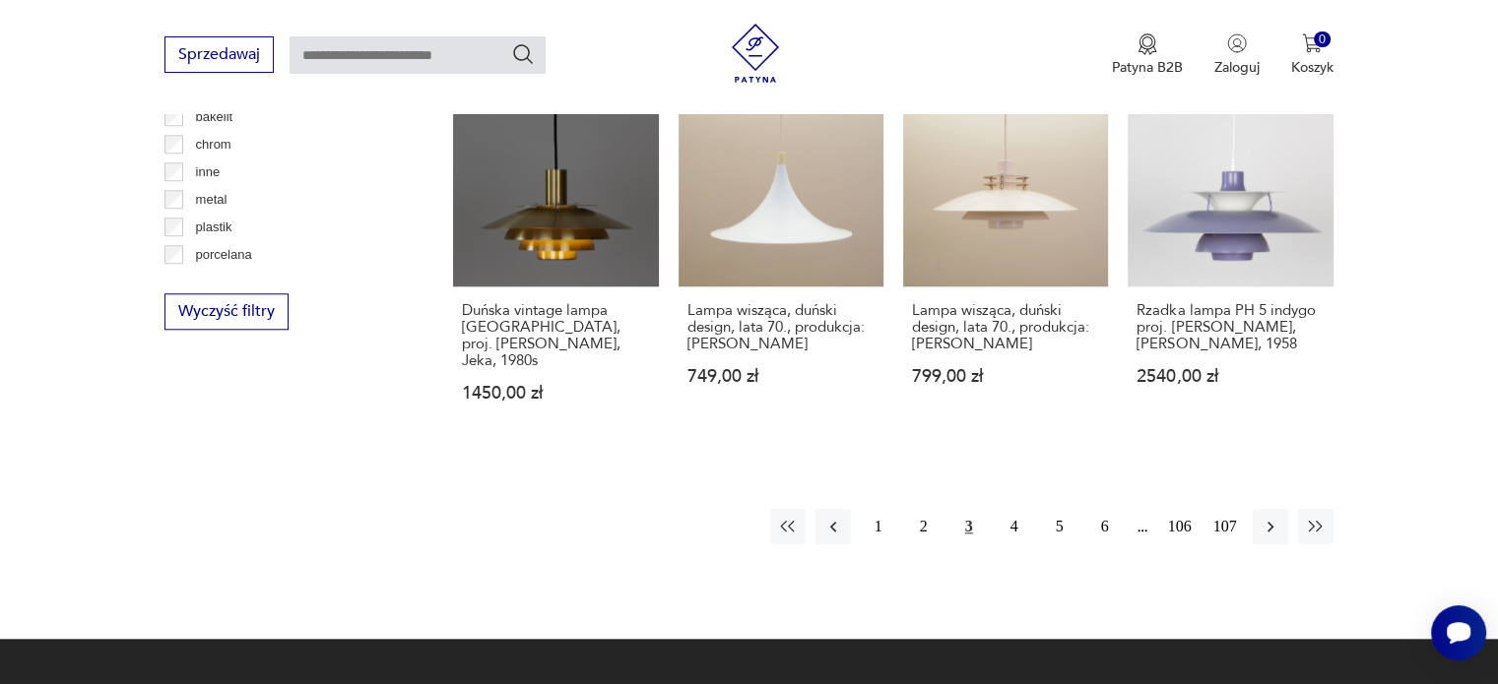
scroll to position [1928, 0]
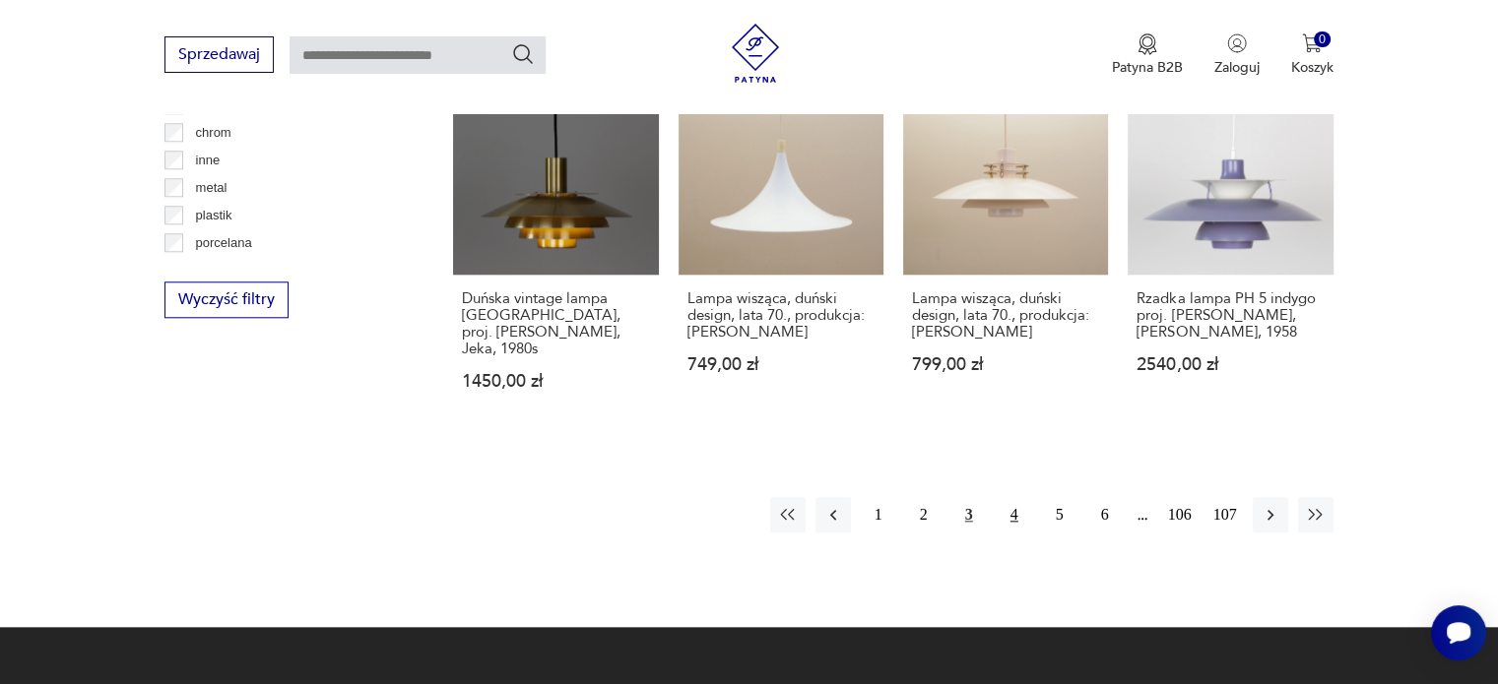
click at [1013, 497] on button "4" at bounding box center [1013, 514] width 35 height 35
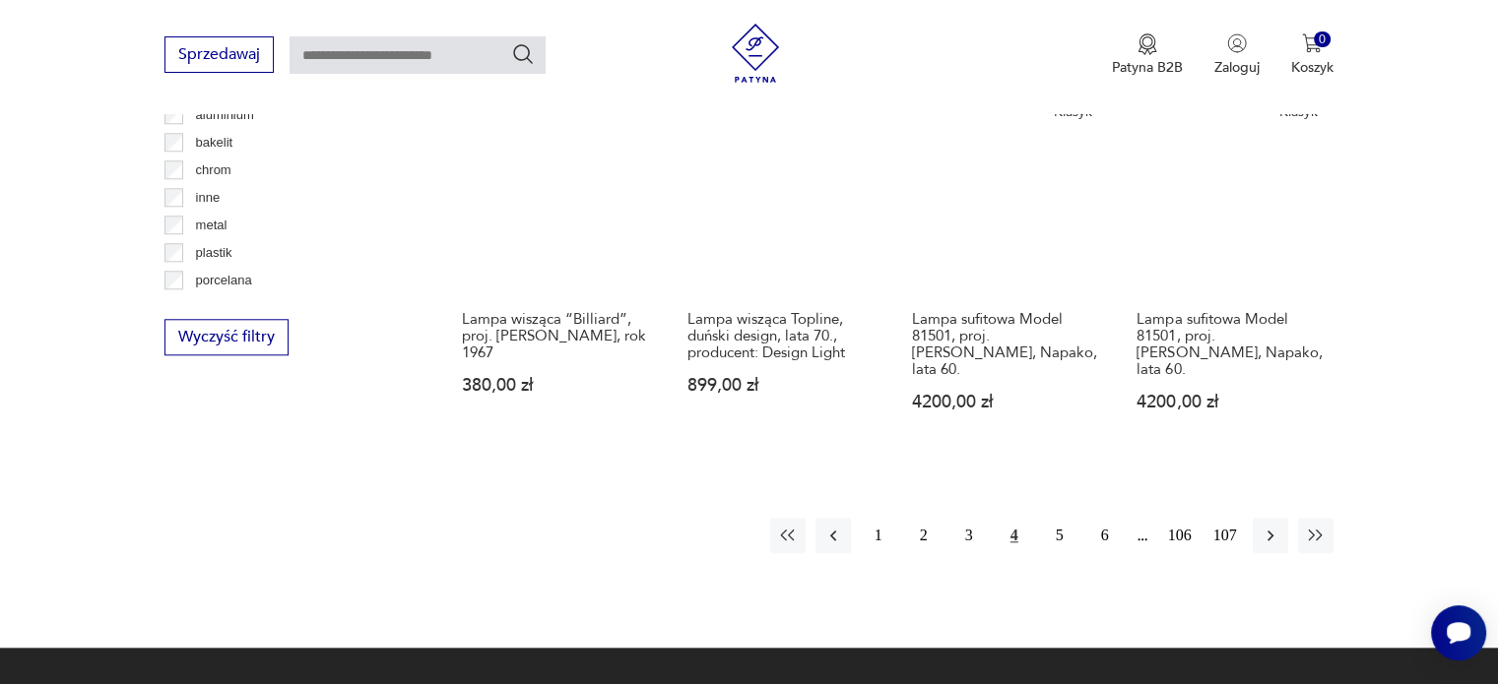
scroll to position [1893, 0]
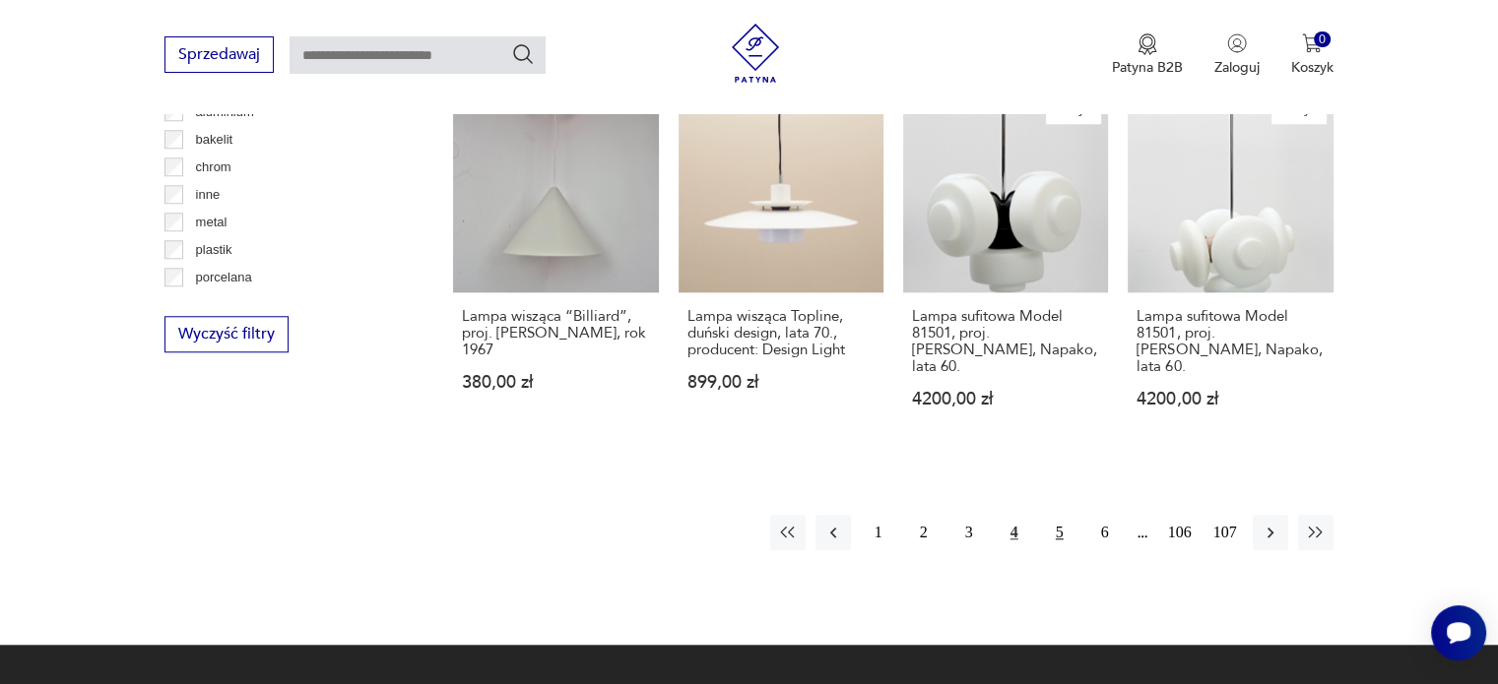
click at [1056, 515] on button "5" at bounding box center [1059, 532] width 35 height 35
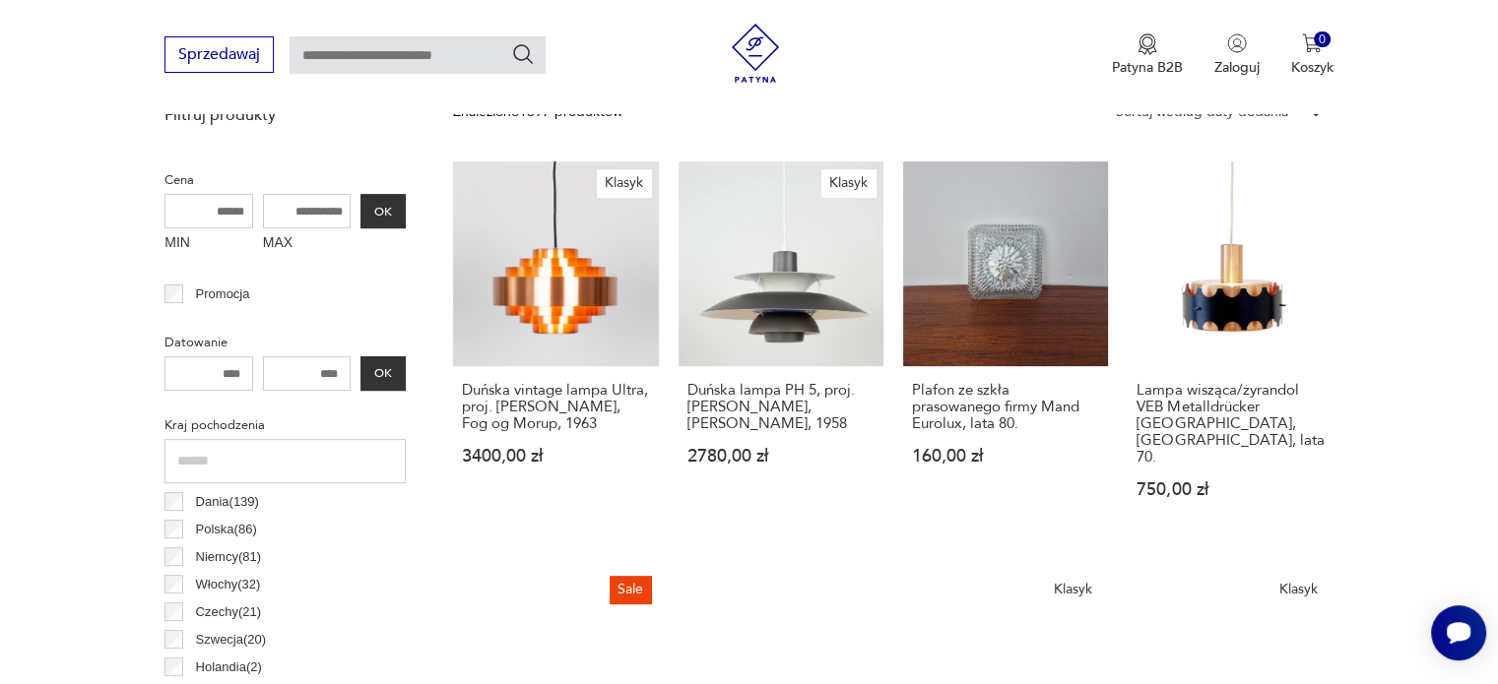
scroll to position [673, 0]
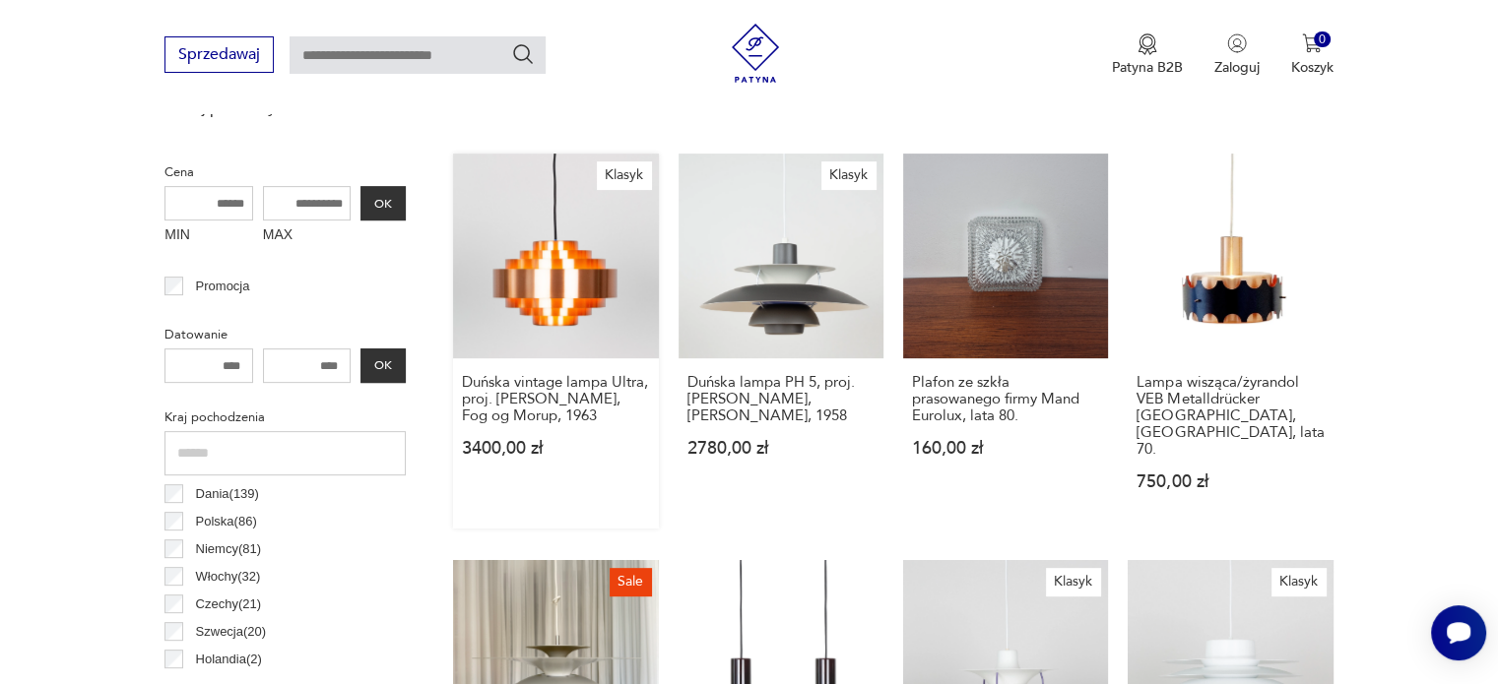
click at [544, 259] on link "Klasyk Duńska vintage lampa Ultra, proj. [PERSON_NAME], Fog og Morup, 1963 3400…" at bounding box center [555, 341] width 205 height 375
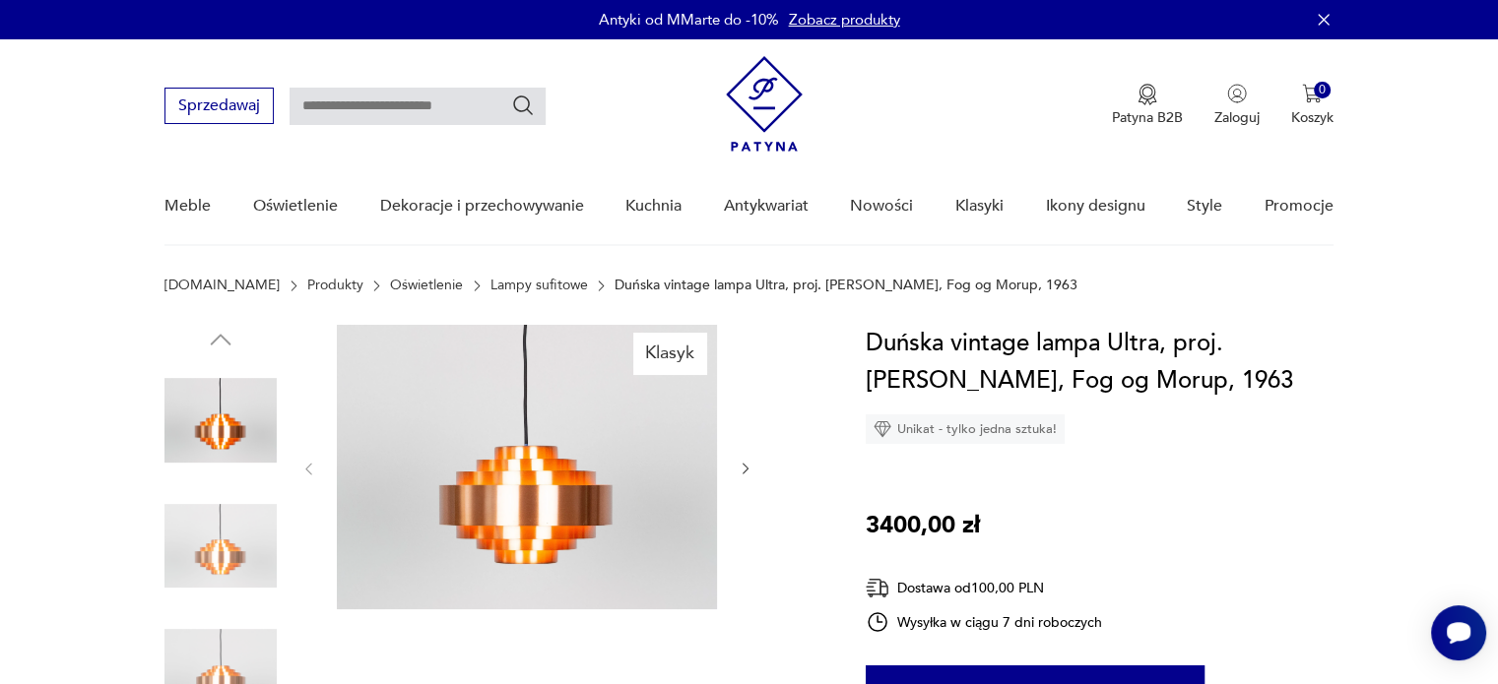
click at [222, 552] on img at bounding box center [220, 546] width 112 height 112
click at [559, 483] on img at bounding box center [527, 467] width 380 height 285
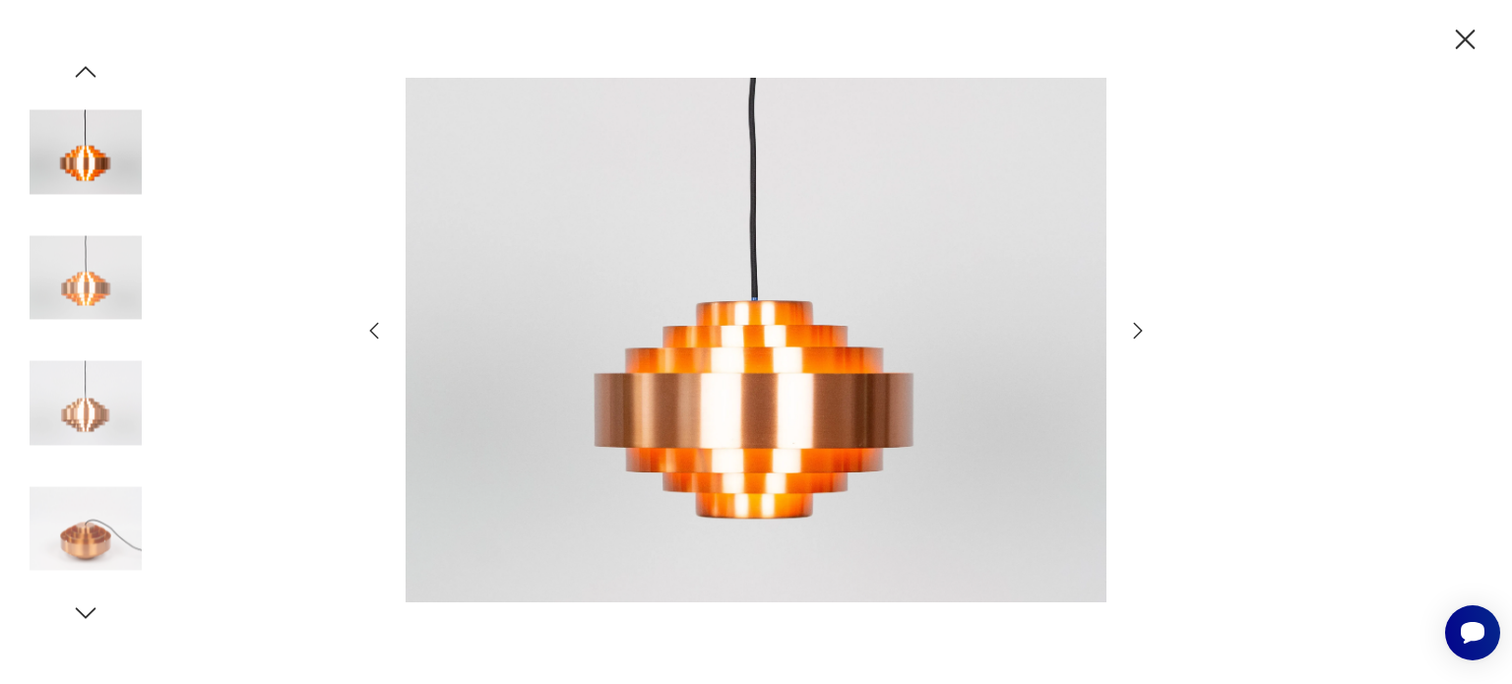
click at [1138, 329] on icon "button" at bounding box center [1138, 331] width 24 height 24
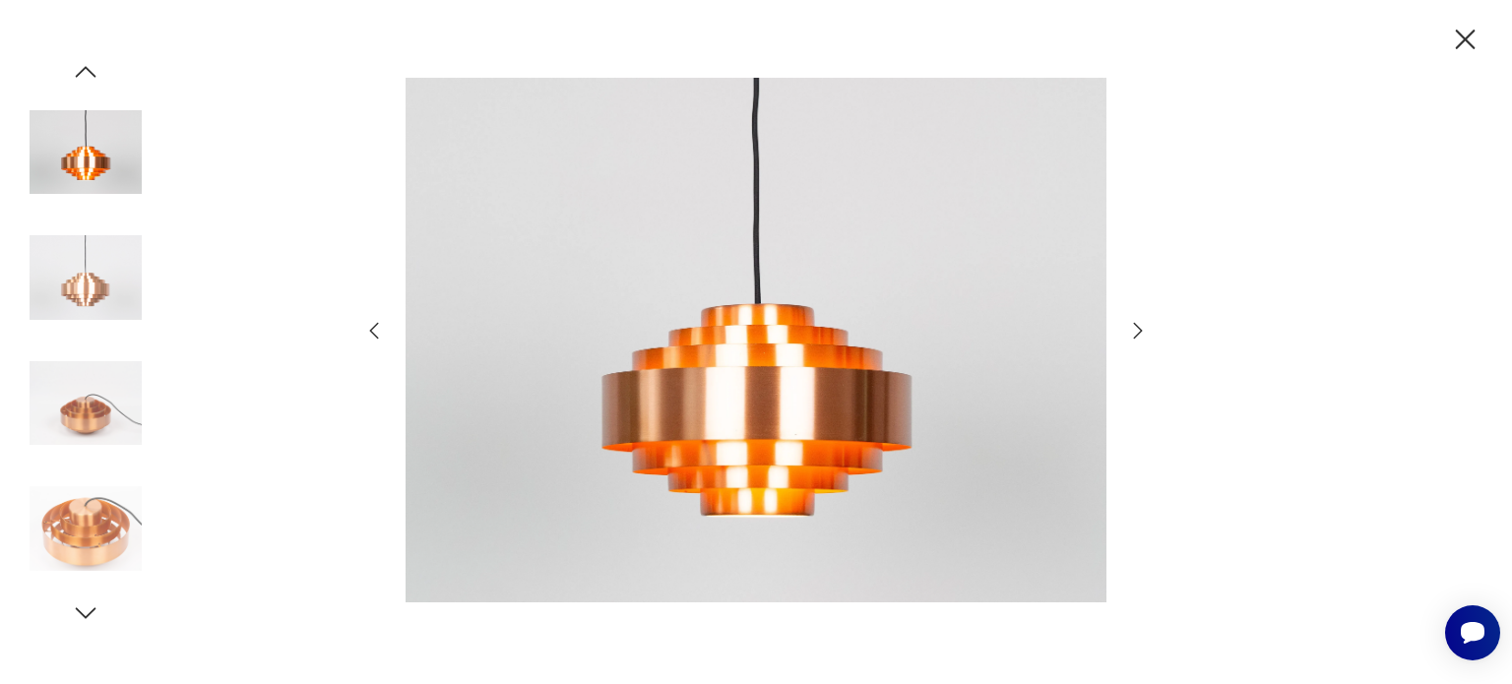
click at [1138, 329] on icon "button" at bounding box center [1138, 331] width 24 height 24
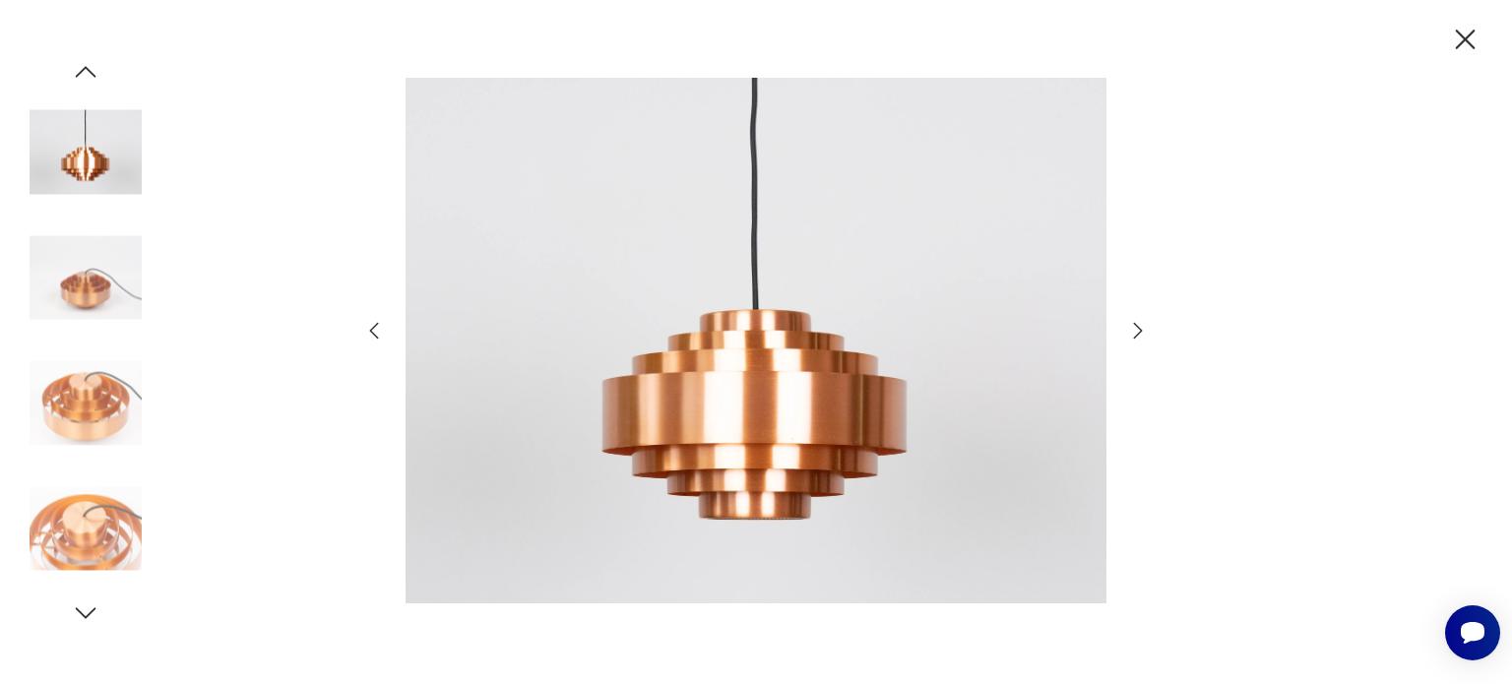
click at [1138, 329] on icon "button" at bounding box center [1138, 331] width 24 height 24
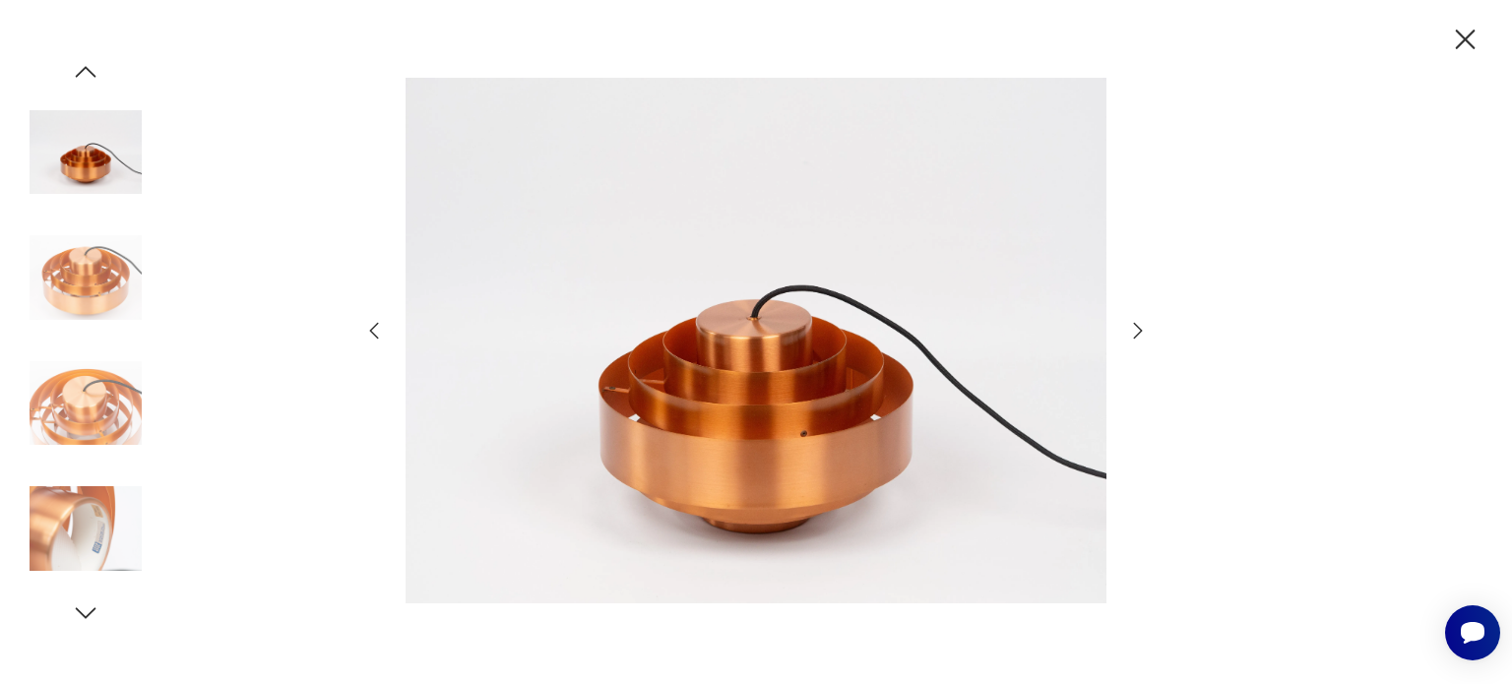
click at [1138, 329] on icon "button" at bounding box center [1138, 331] width 24 height 24
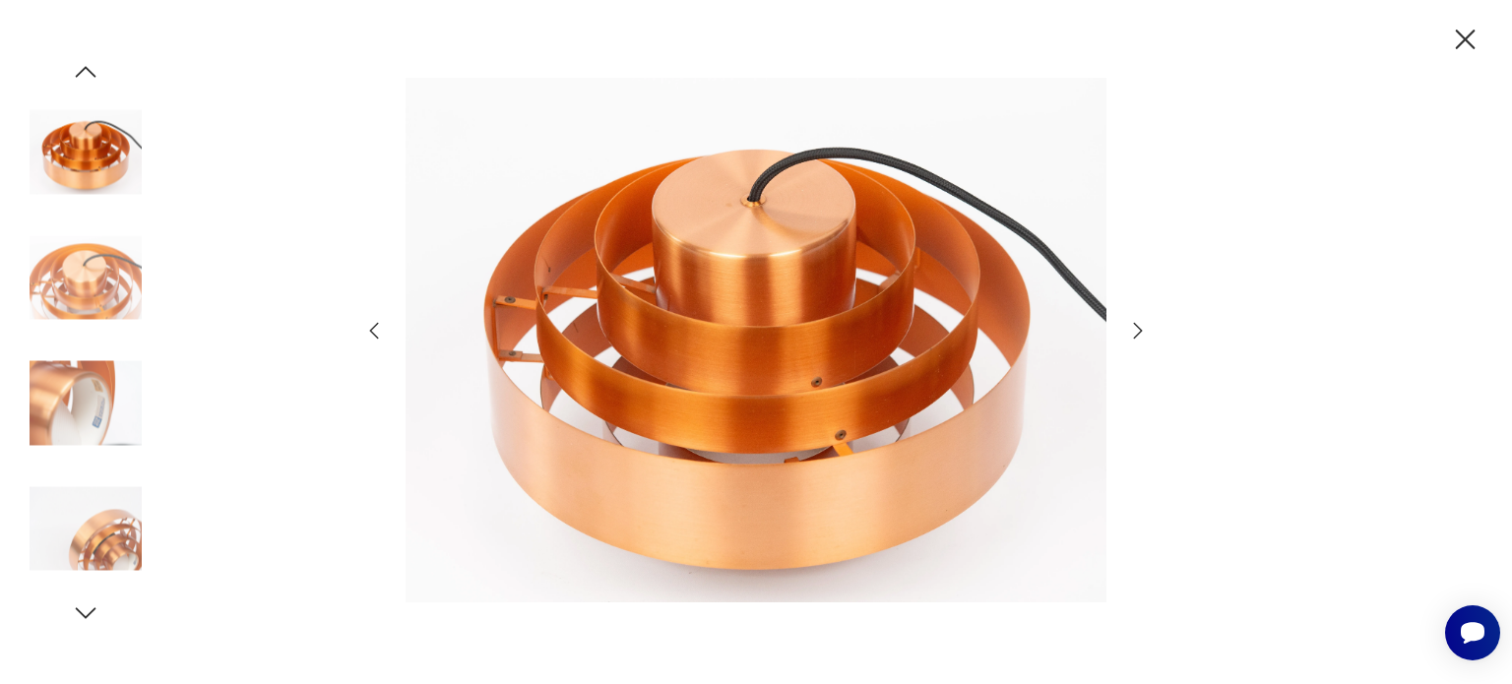
click at [1138, 329] on icon "button" at bounding box center [1138, 331] width 24 height 24
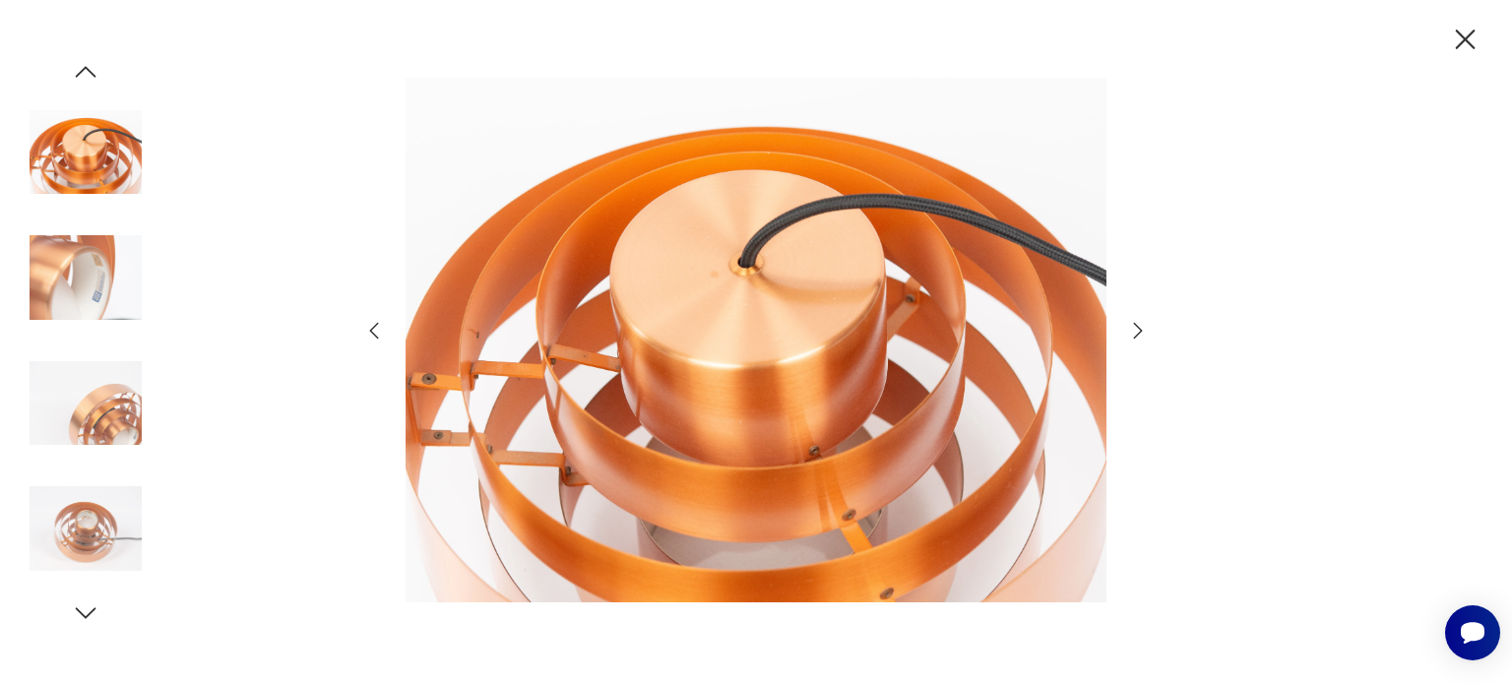
click at [1138, 329] on icon "button" at bounding box center [1138, 331] width 24 height 24
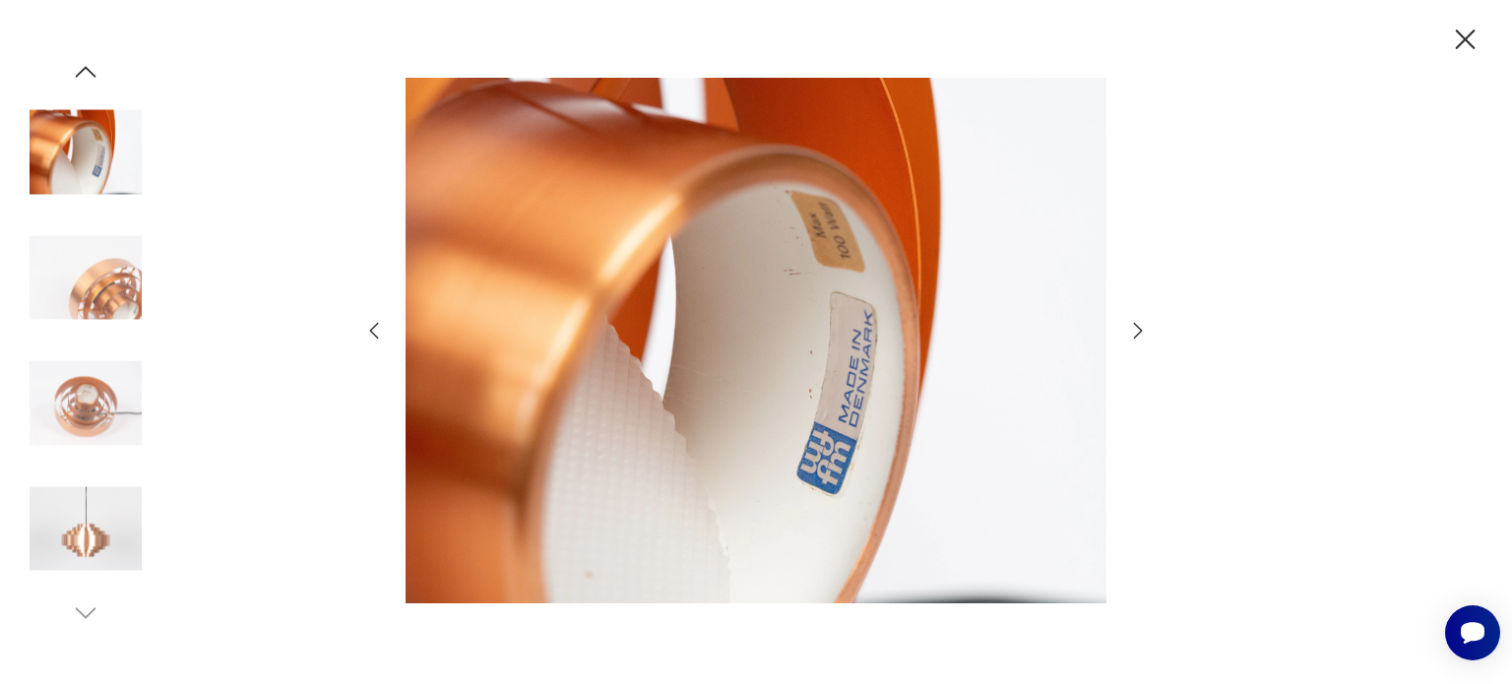
click at [1138, 329] on icon "button" at bounding box center [1138, 331] width 24 height 24
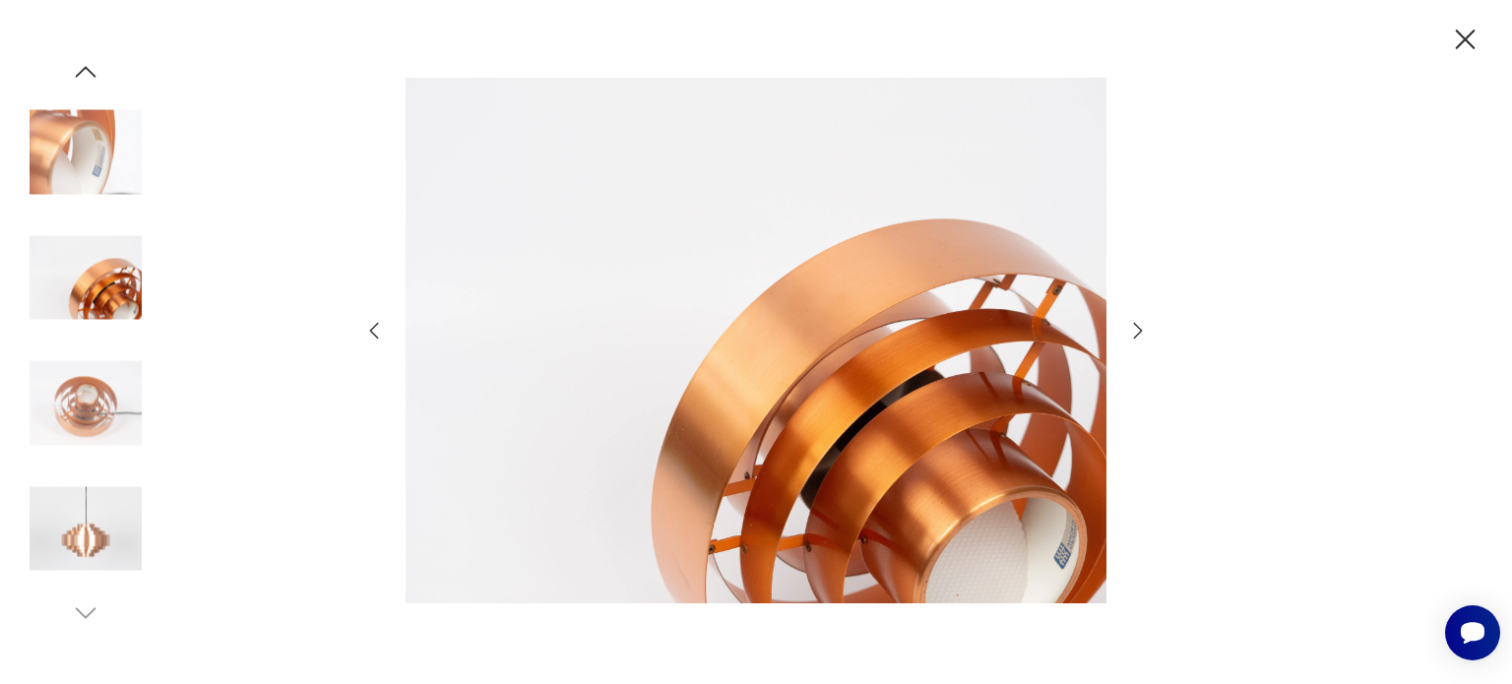
click at [1138, 329] on icon "button" at bounding box center [1138, 331] width 24 height 24
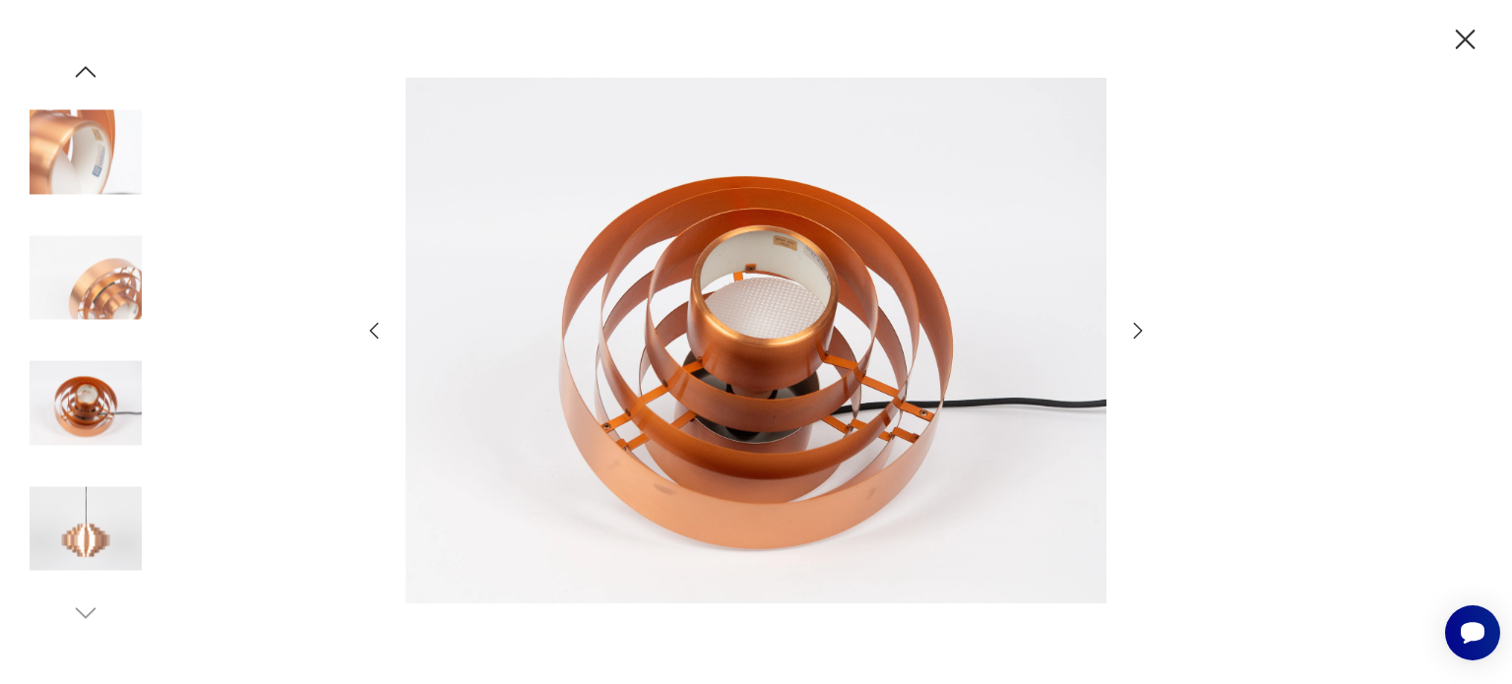
click at [1138, 329] on icon "button" at bounding box center [1138, 331] width 24 height 24
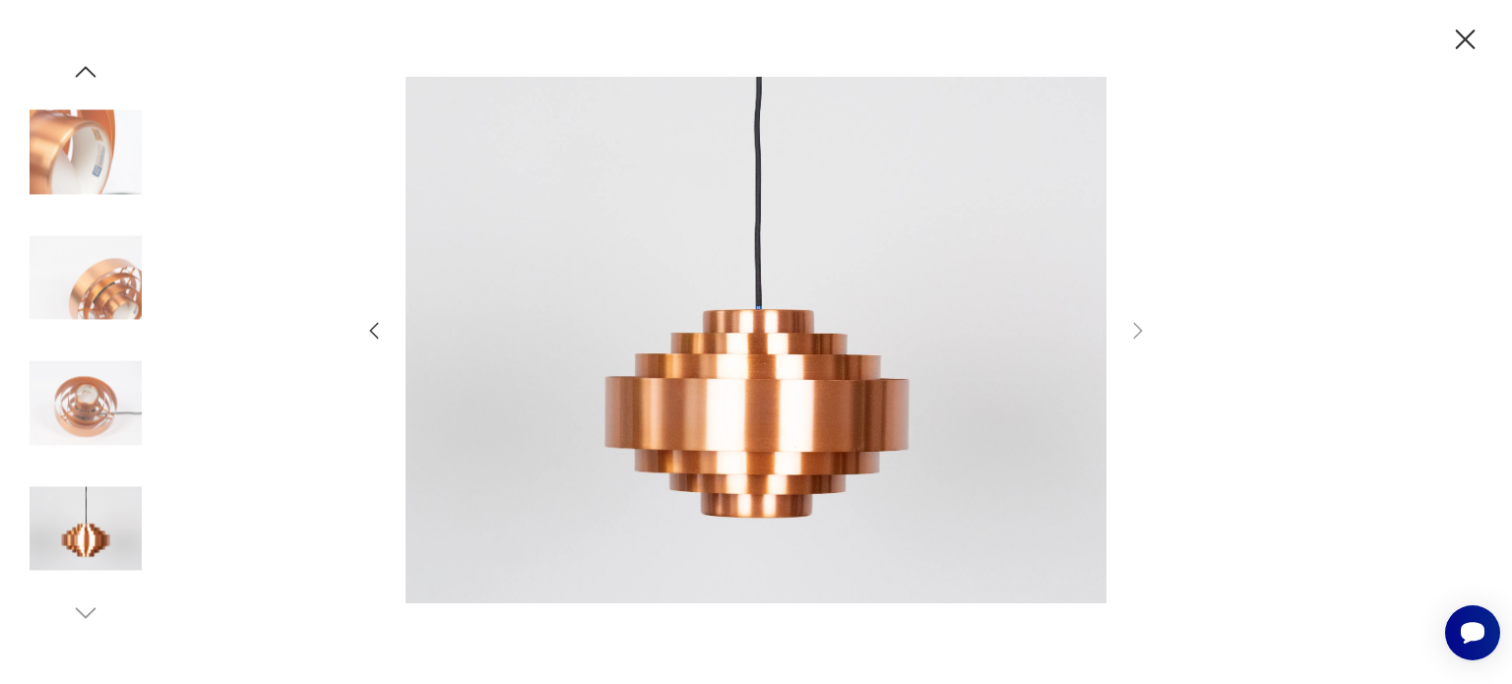
click at [1469, 36] on icon "button" at bounding box center [1465, 40] width 34 height 34
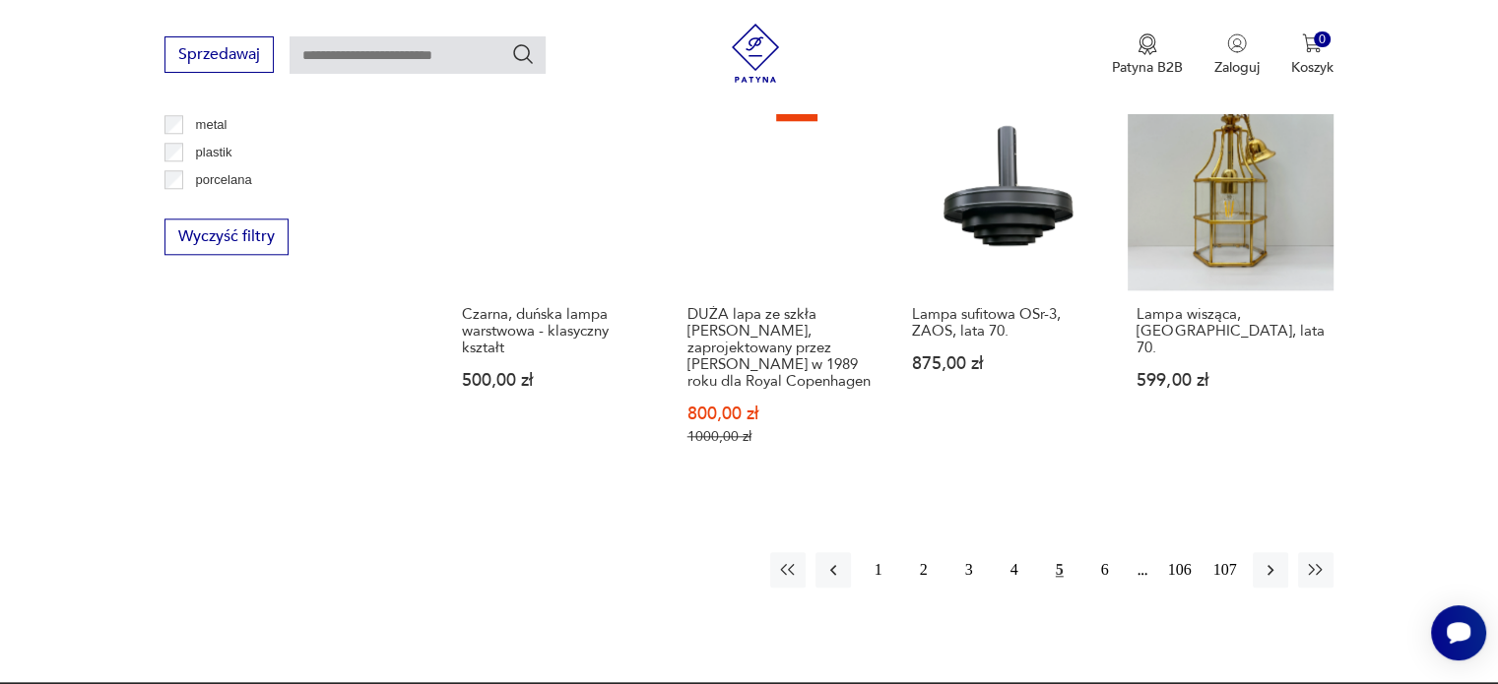
scroll to position [2002, 0]
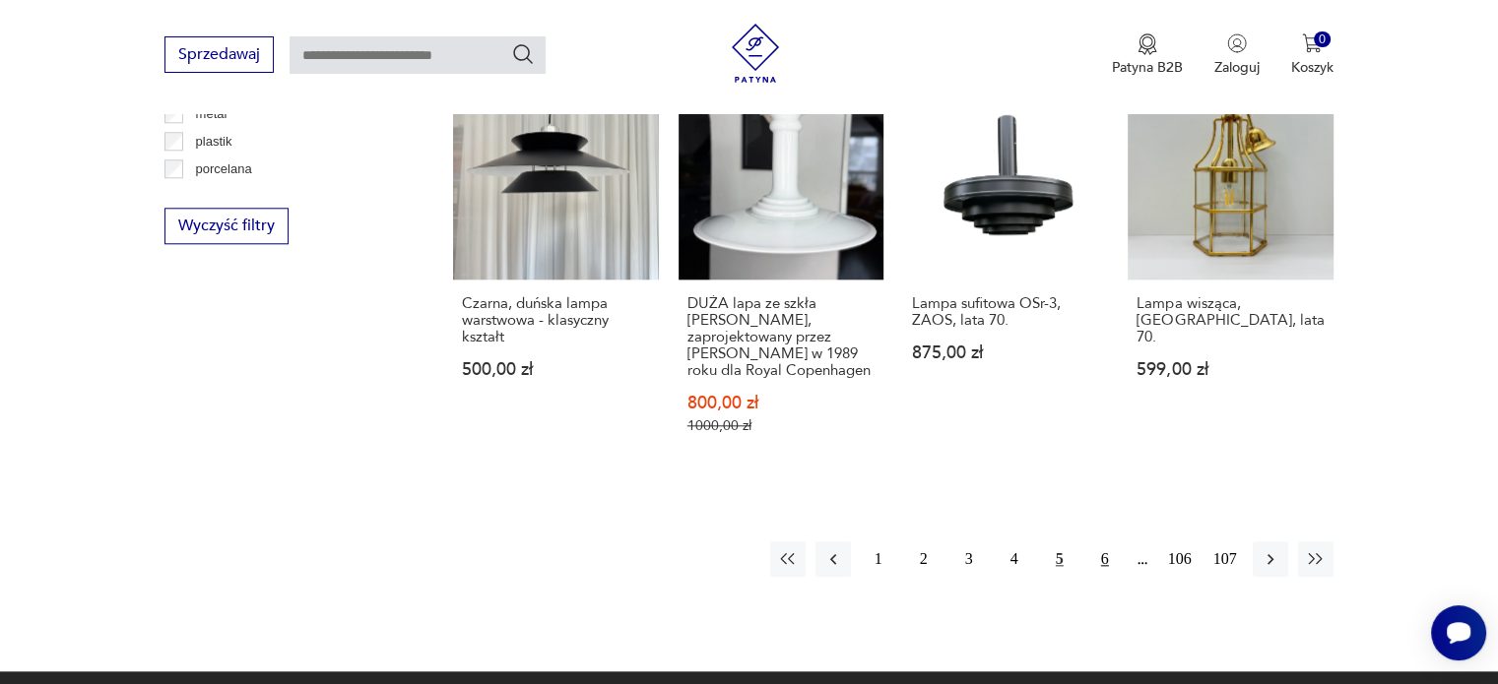
click at [1107, 542] on button "6" at bounding box center [1104, 559] width 35 height 35
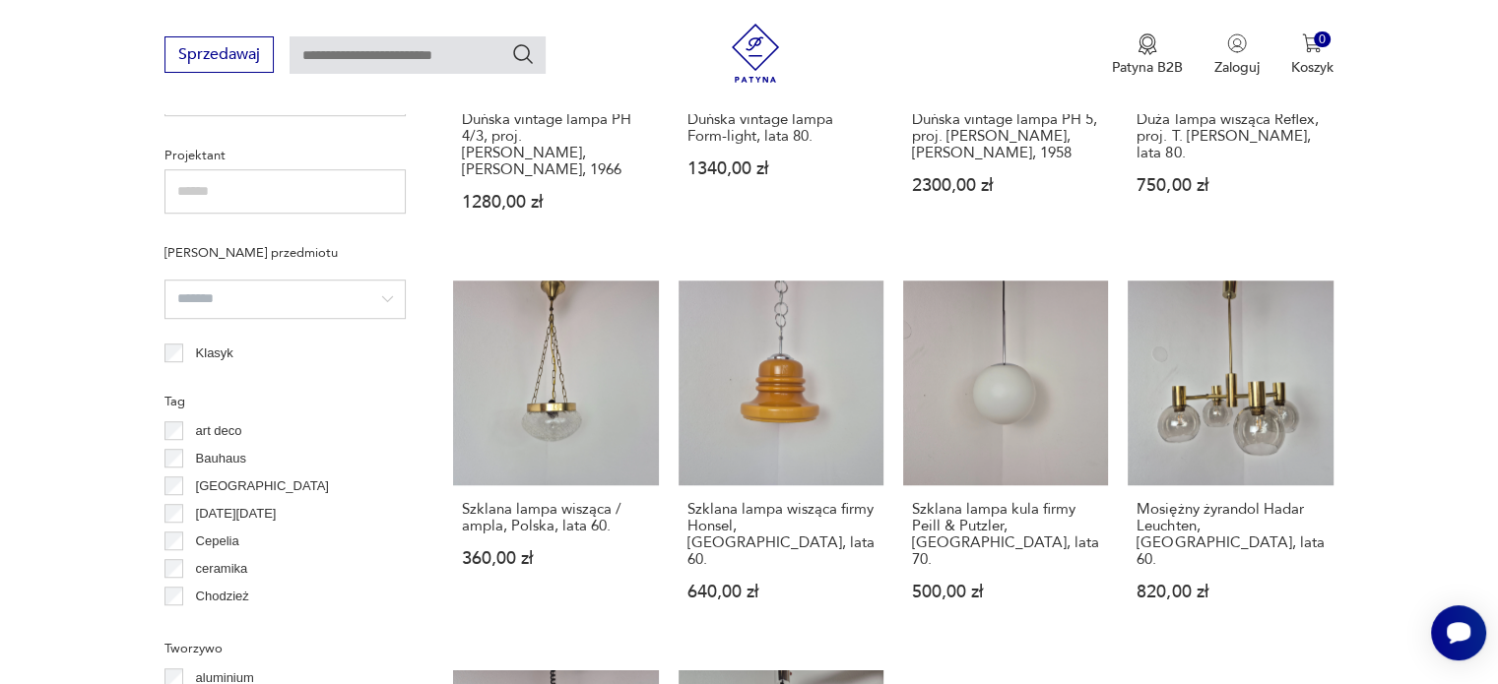
scroll to position [1331, 0]
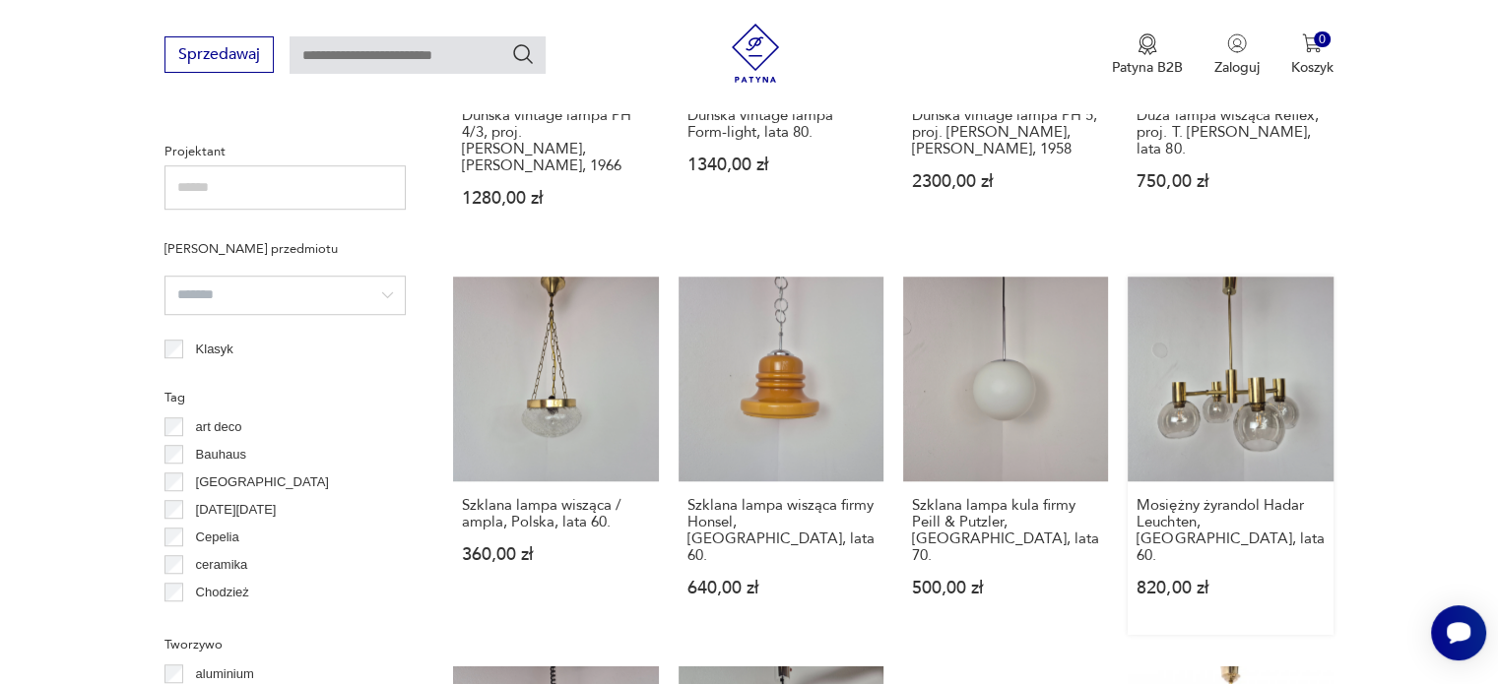
click at [1231, 382] on link "Mosiężny żyrandol Hadar Leuchten, [GEOGRAPHIC_DATA], lata 60. 820,00 zł" at bounding box center [1229, 456] width 205 height 358
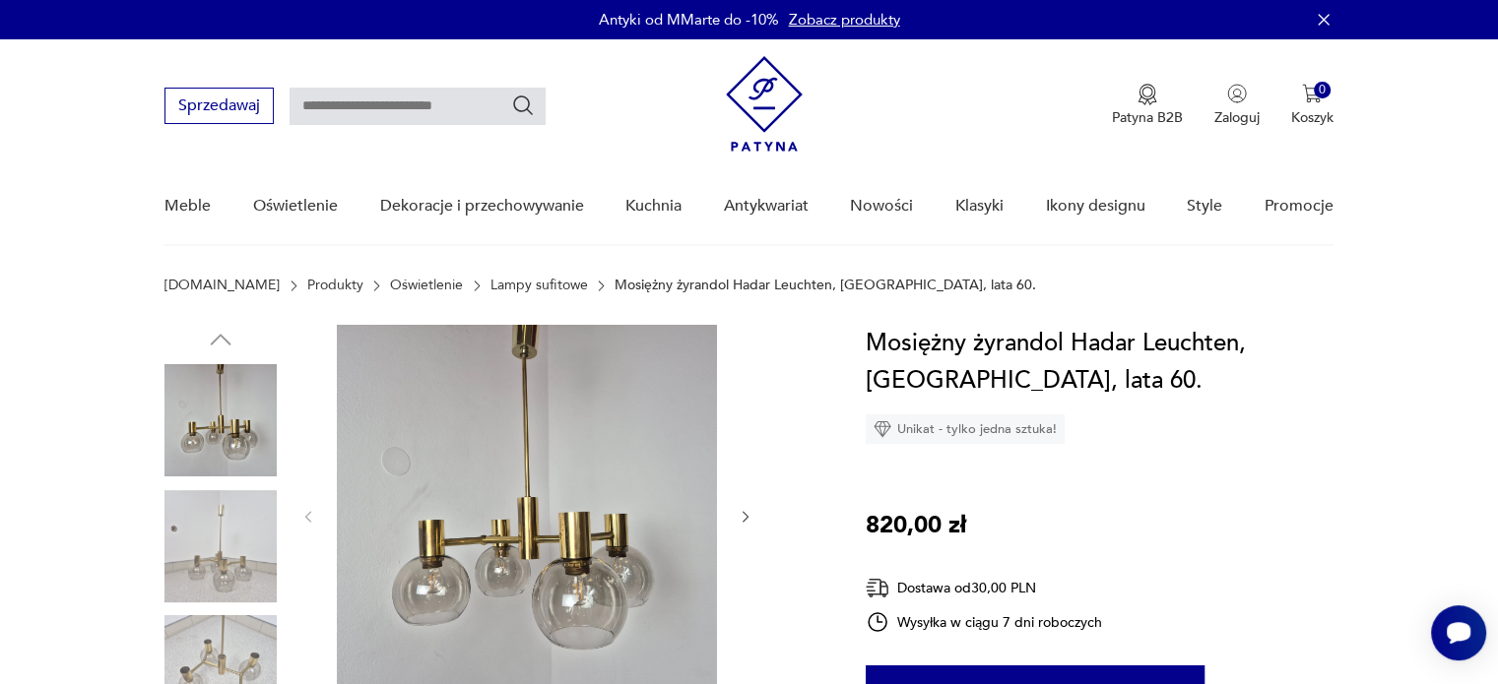
click at [745, 513] on icon "button" at bounding box center [745, 517] width 17 height 17
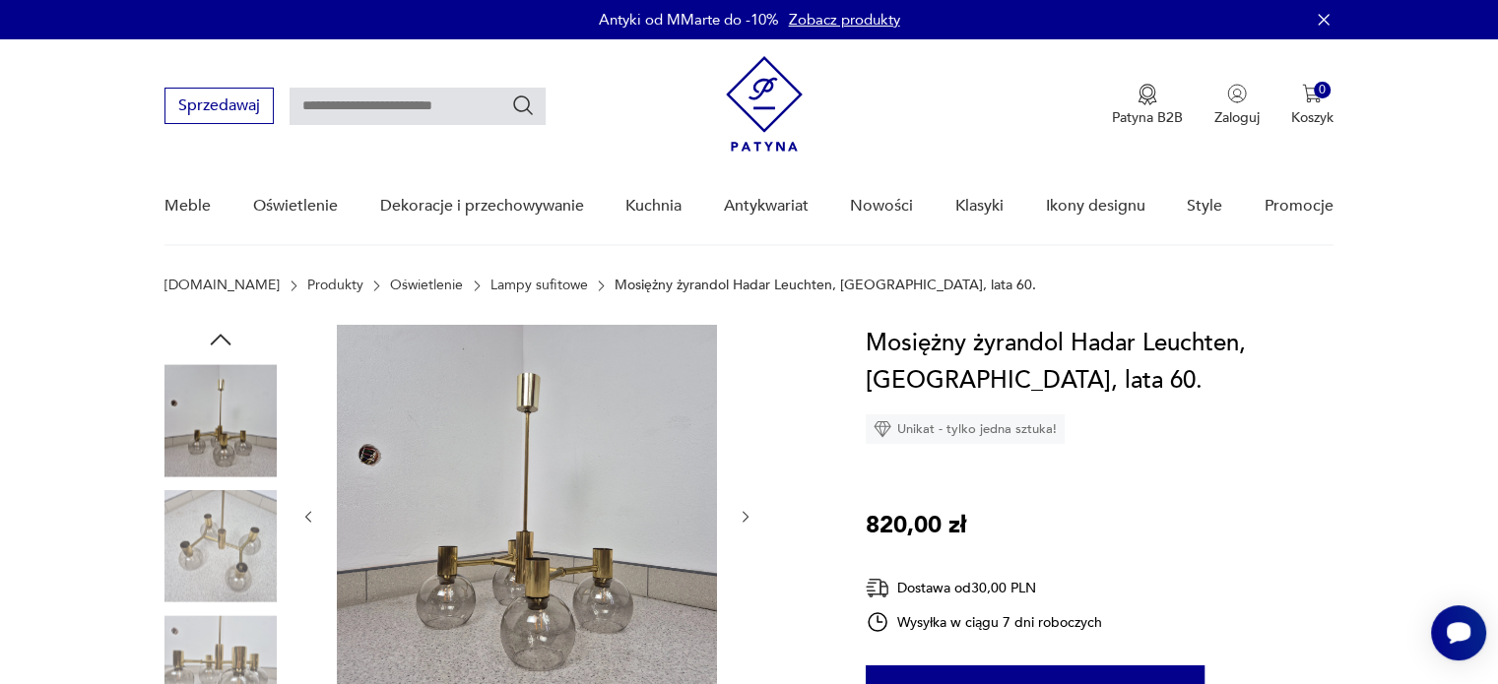
click at [745, 513] on icon "button" at bounding box center [745, 517] width 17 height 17
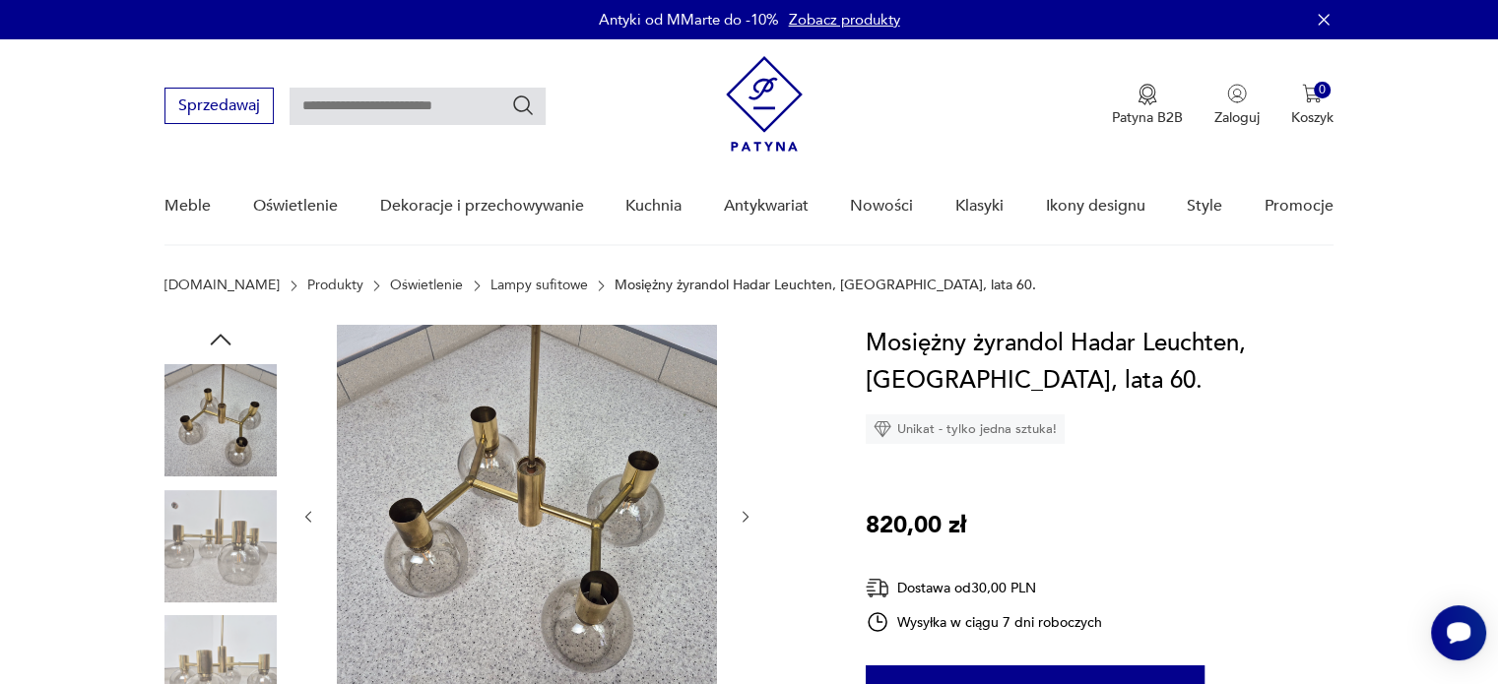
click at [745, 513] on icon "button" at bounding box center [745, 517] width 17 height 17
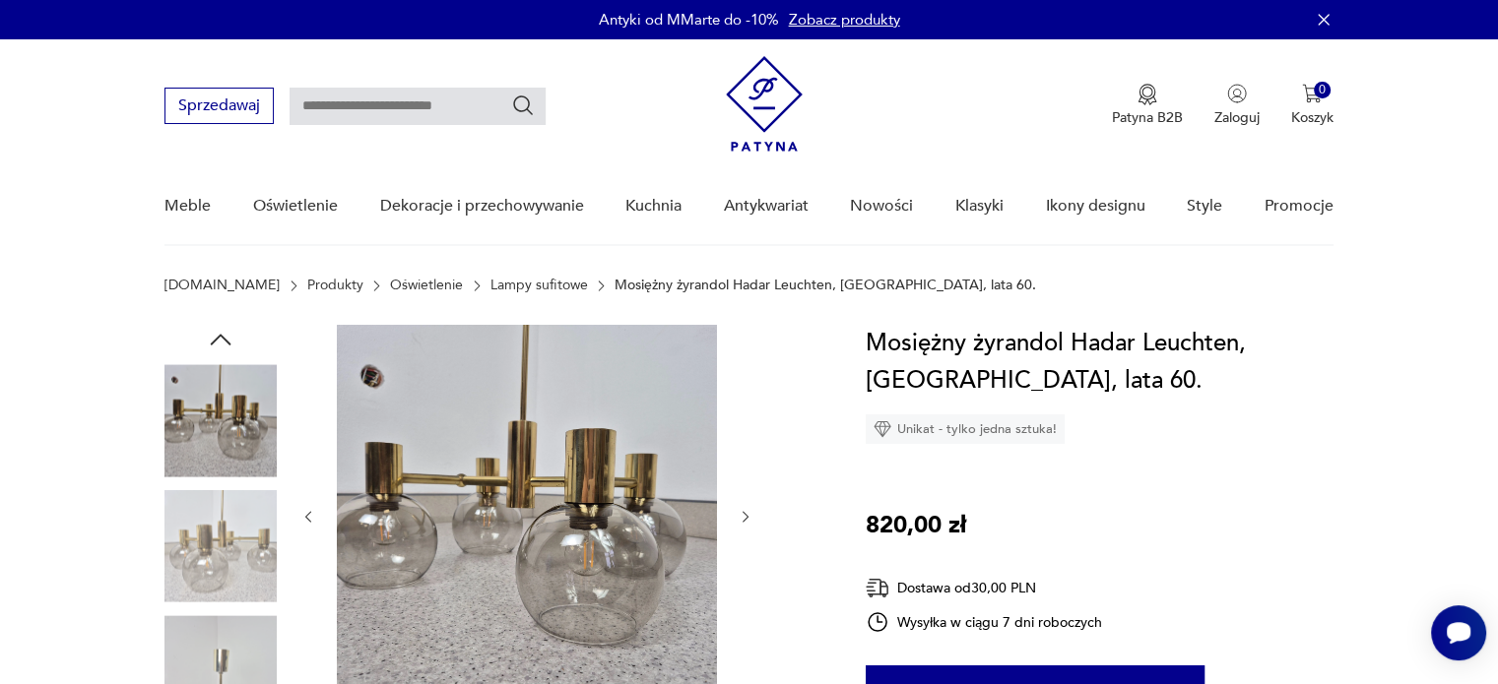
click at [745, 513] on icon "button" at bounding box center [745, 517] width 17 height 17
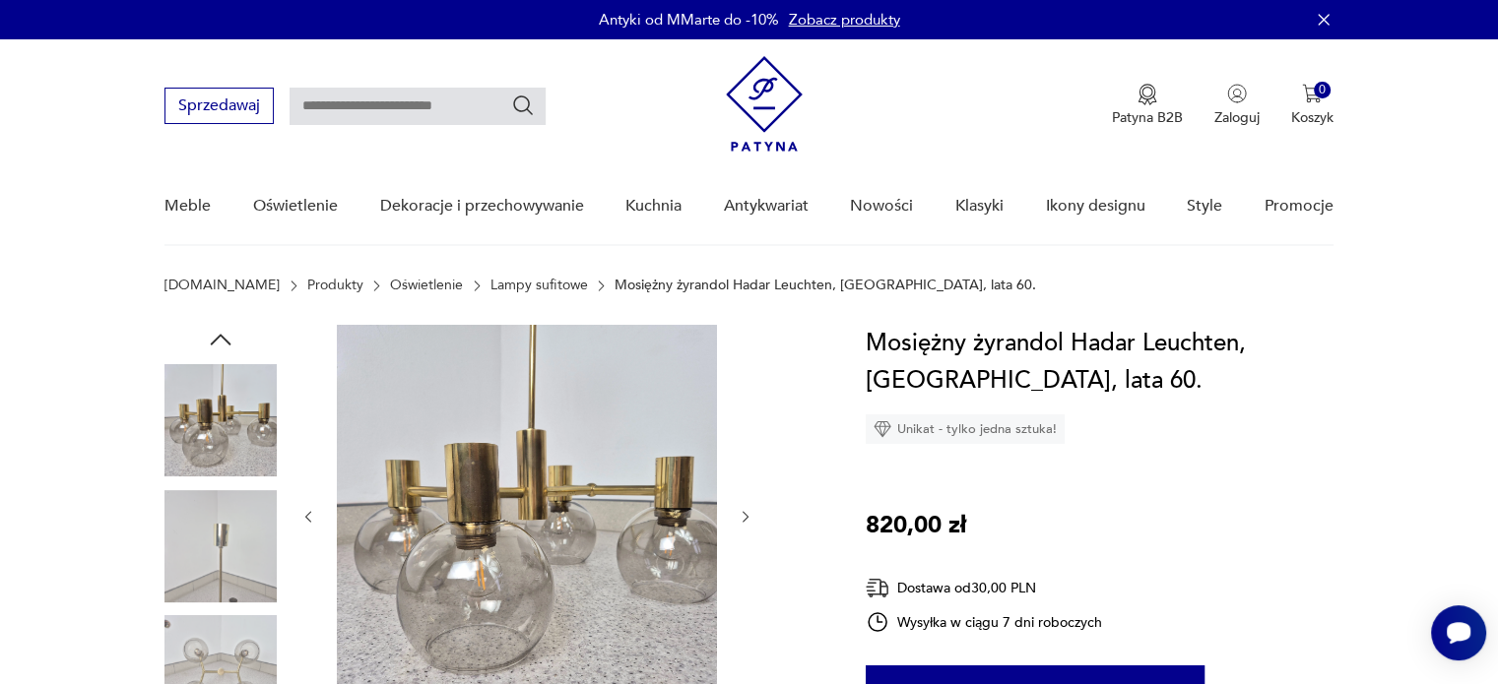
click at [745, 513] on icon "button" at bounding box center [745, 517] width 17 height 17
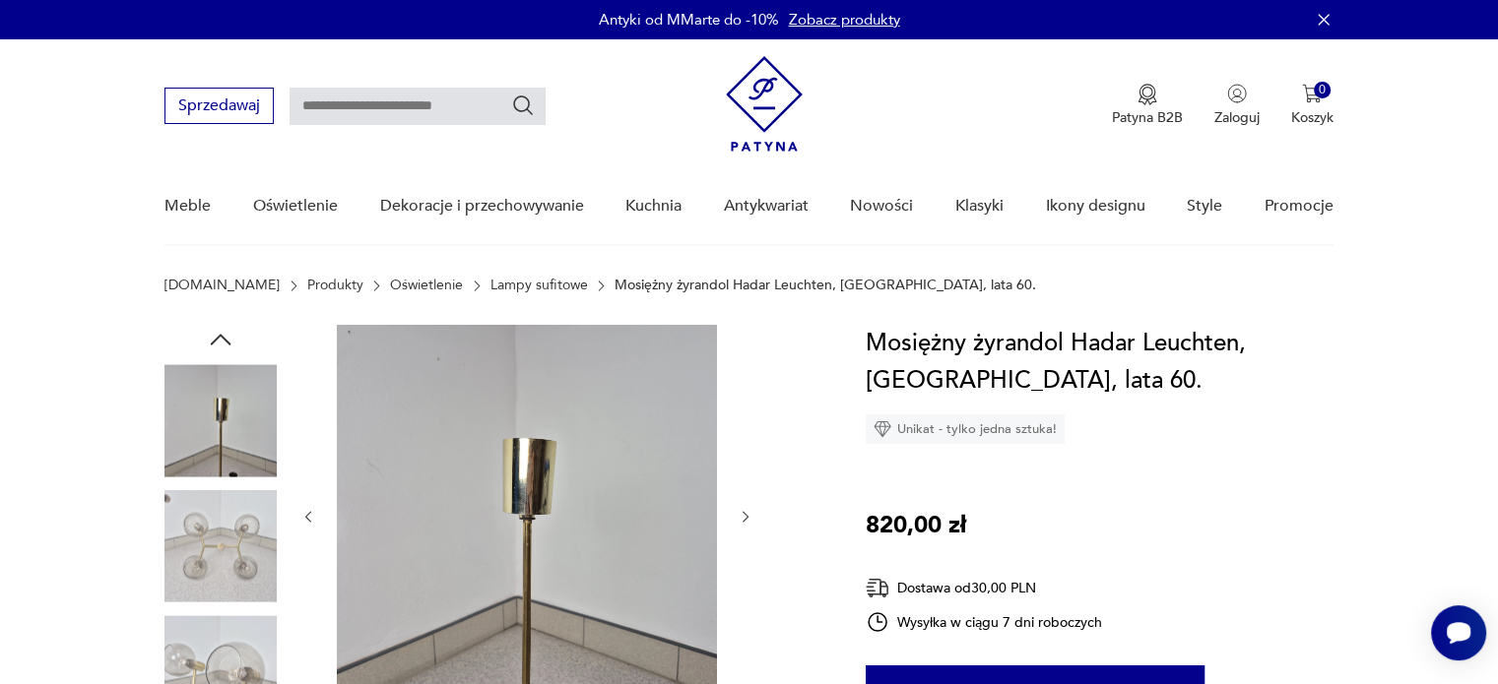
click at [745, 513] on icon "button" at bounding box center [745, 517] width 17 height 17
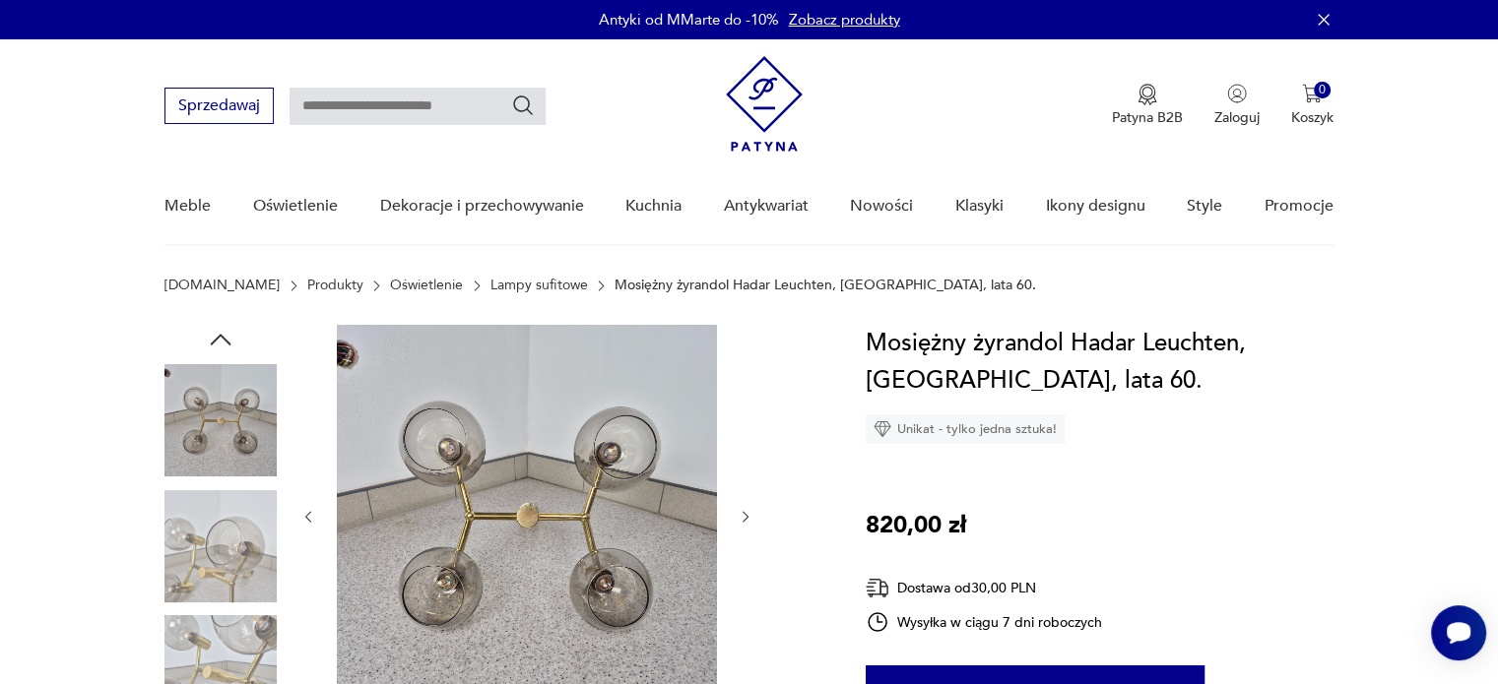
click at [745, 513] on icon "button" at bounding box center [745, 517] width 17 height 17
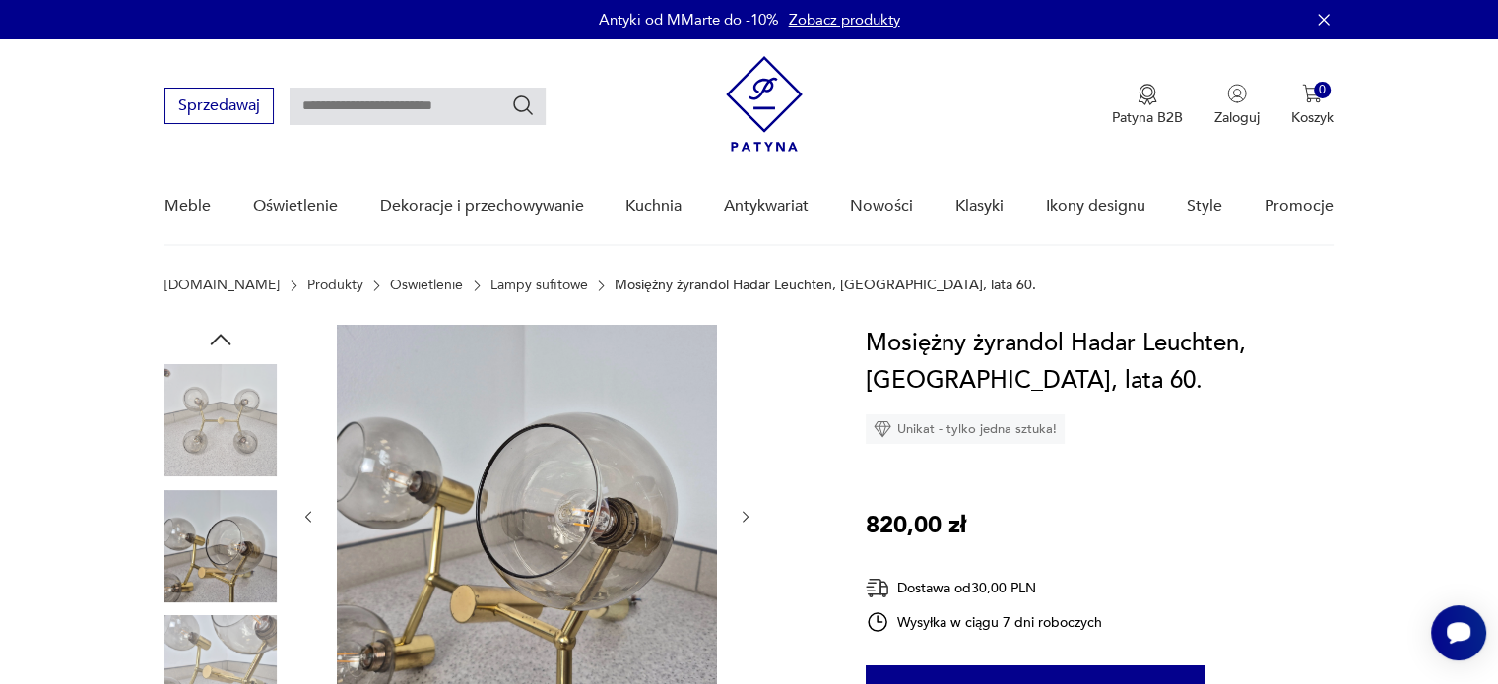
click at [745, 513] on icon "button" at bounding box center [745, 517] width 17 height 17
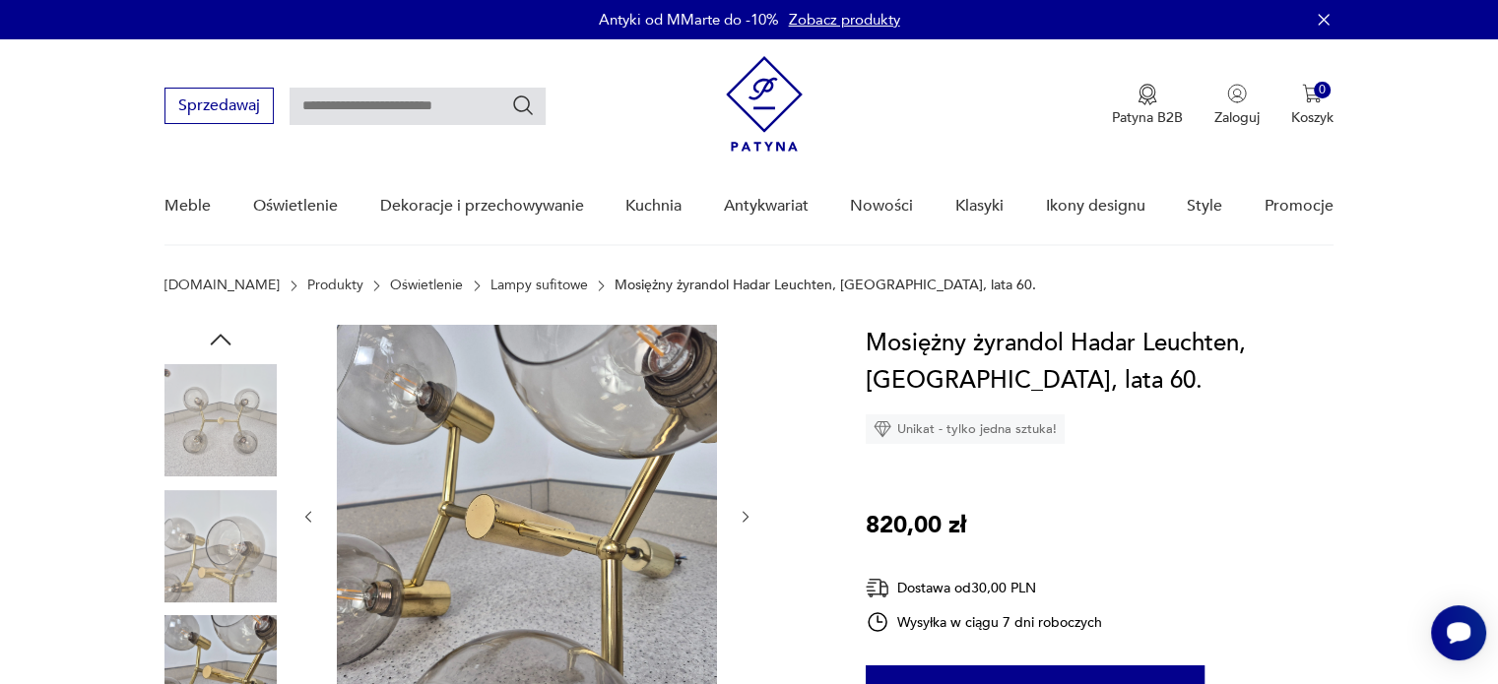
click at [745, 513] on icon "button" at bounding box center [745, 517] width 17 height 17
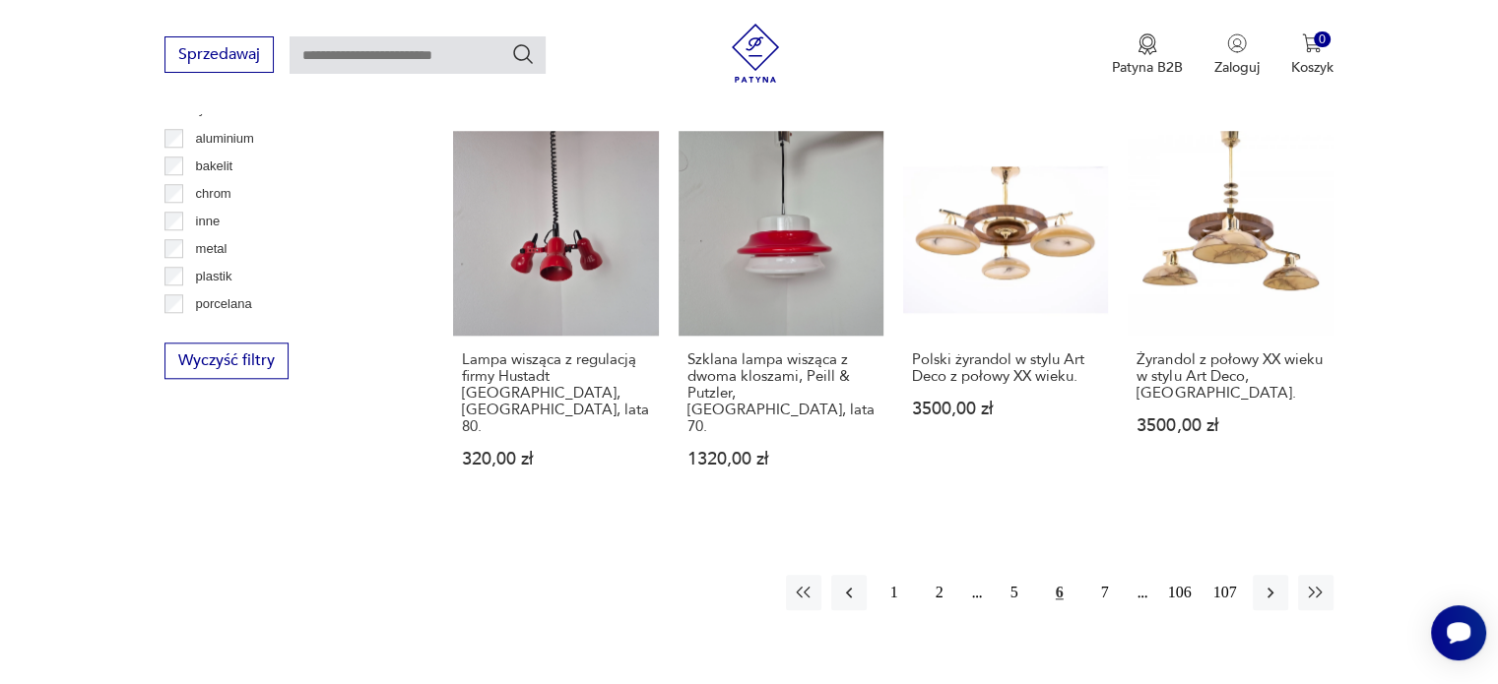
scroll to position [1871, 0]
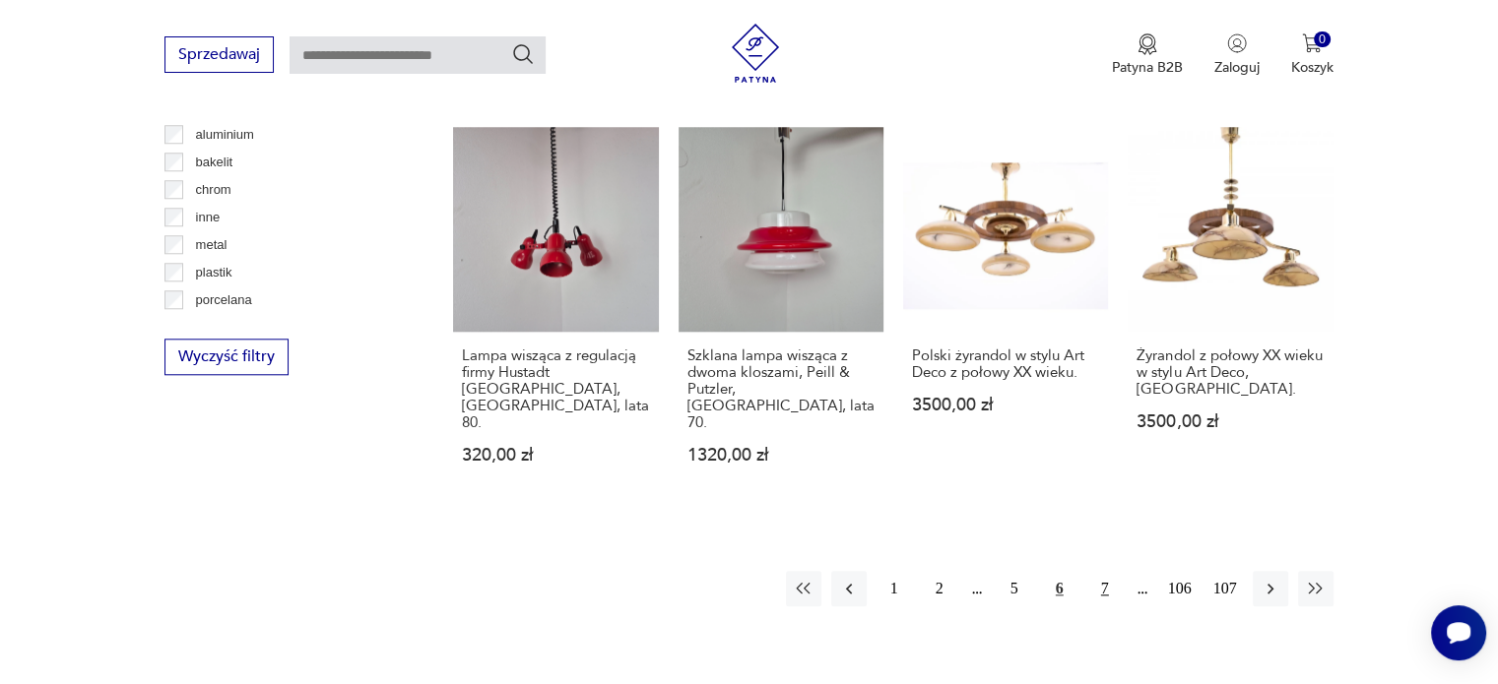
click at [1102, 571] on button "7" at bounding box center [1104, 588] width 35 height 35
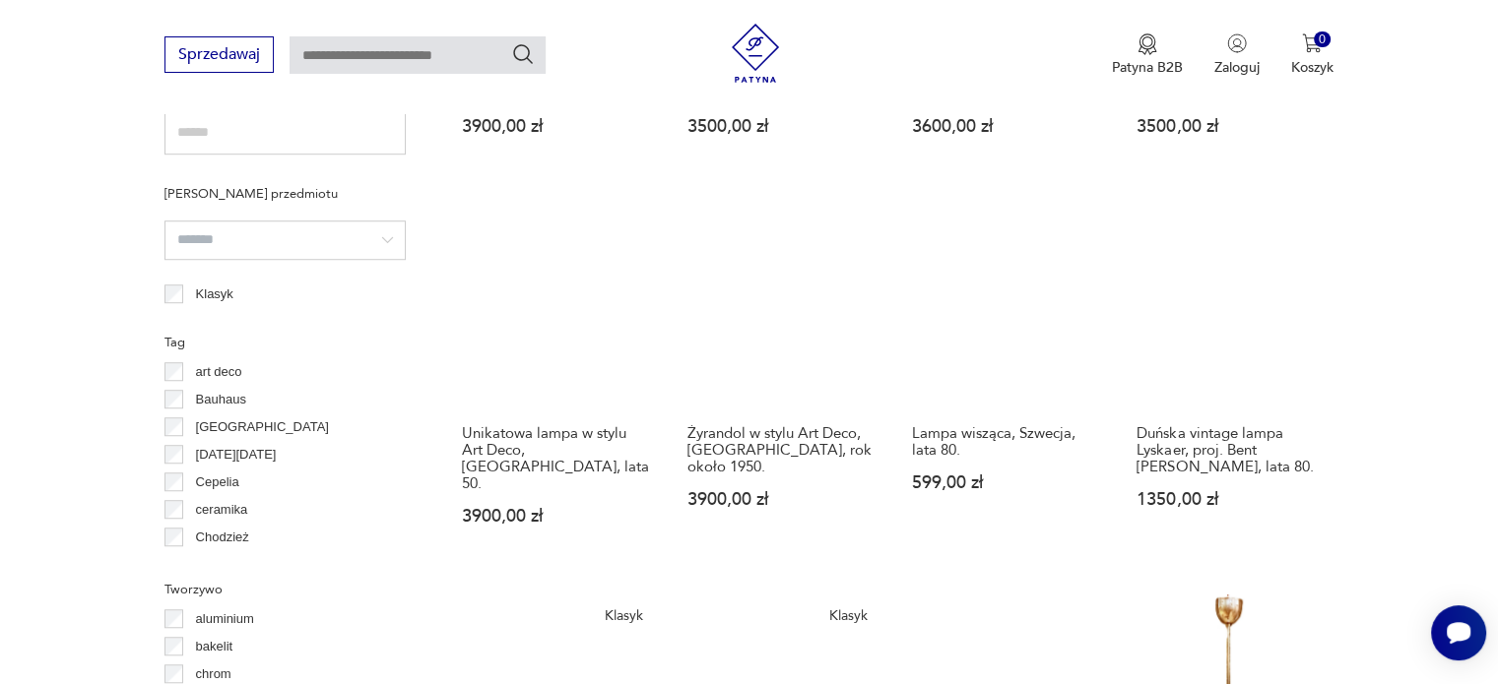
scroll to position [1382, 0]
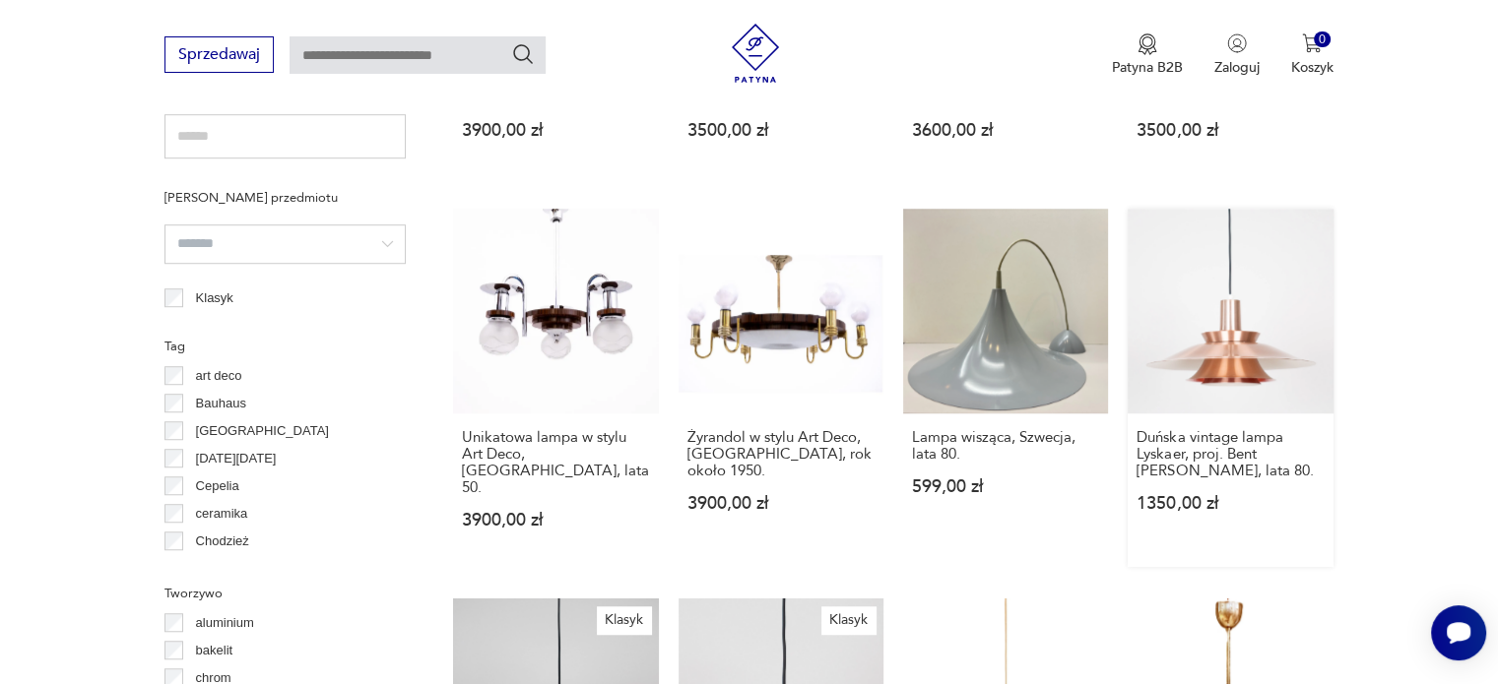
click at [1237, 292] on link "Duńska vintage lampa Lyskaer, proj. Bent [PERSON_NAME], lata 80. 1350,00 zł" at bounding box center [1229, 388] width 205 height 358
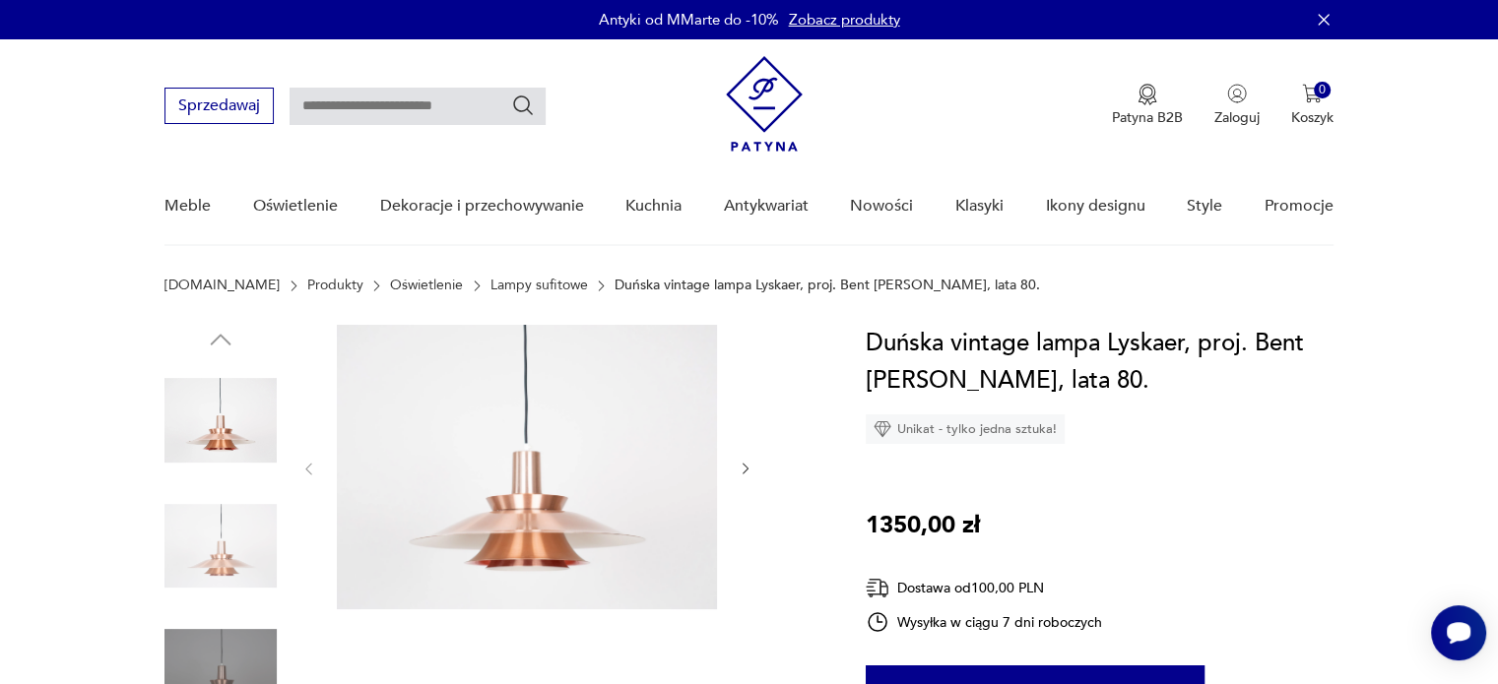
click at [743, 464] on icon "button" at bounding box center [745, 470] width 6 height 12
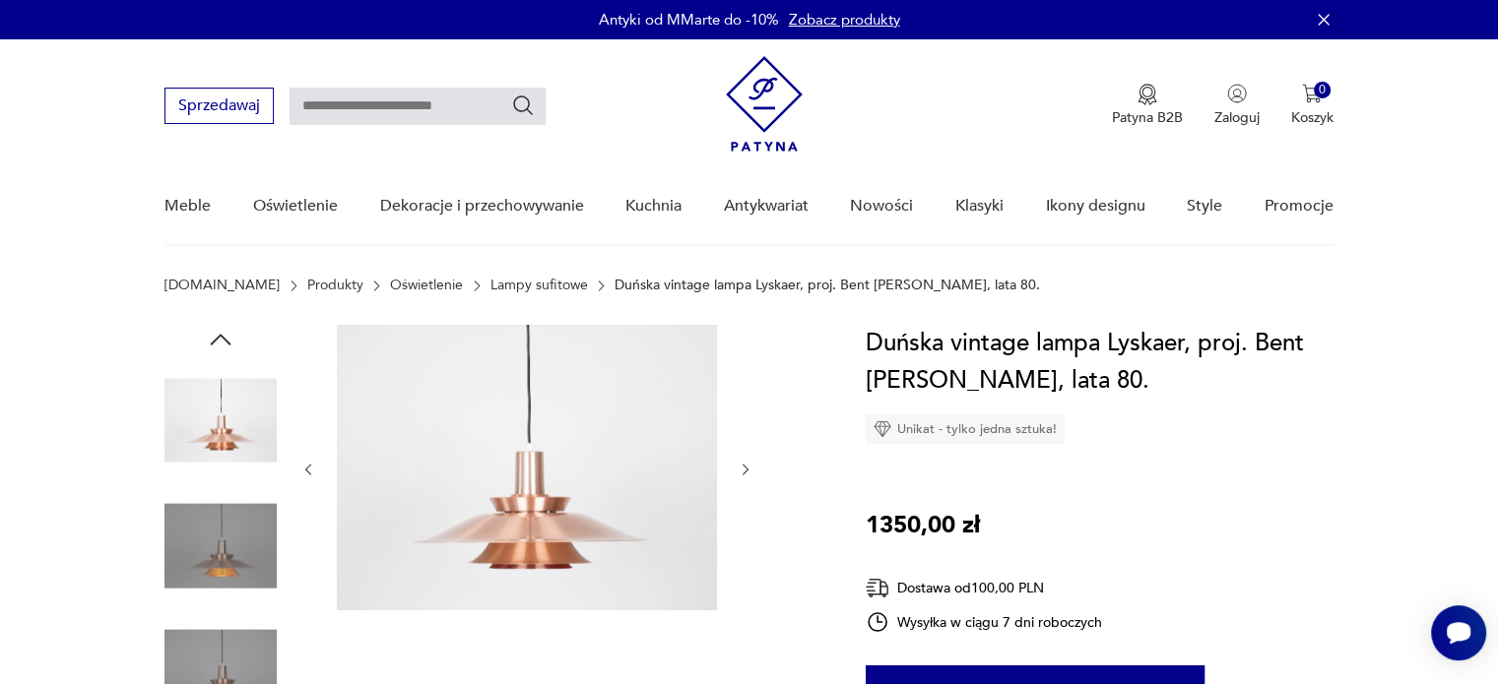
click at [743, 464] on icon "button" at bounding box center [745, 470] width 6 height 12
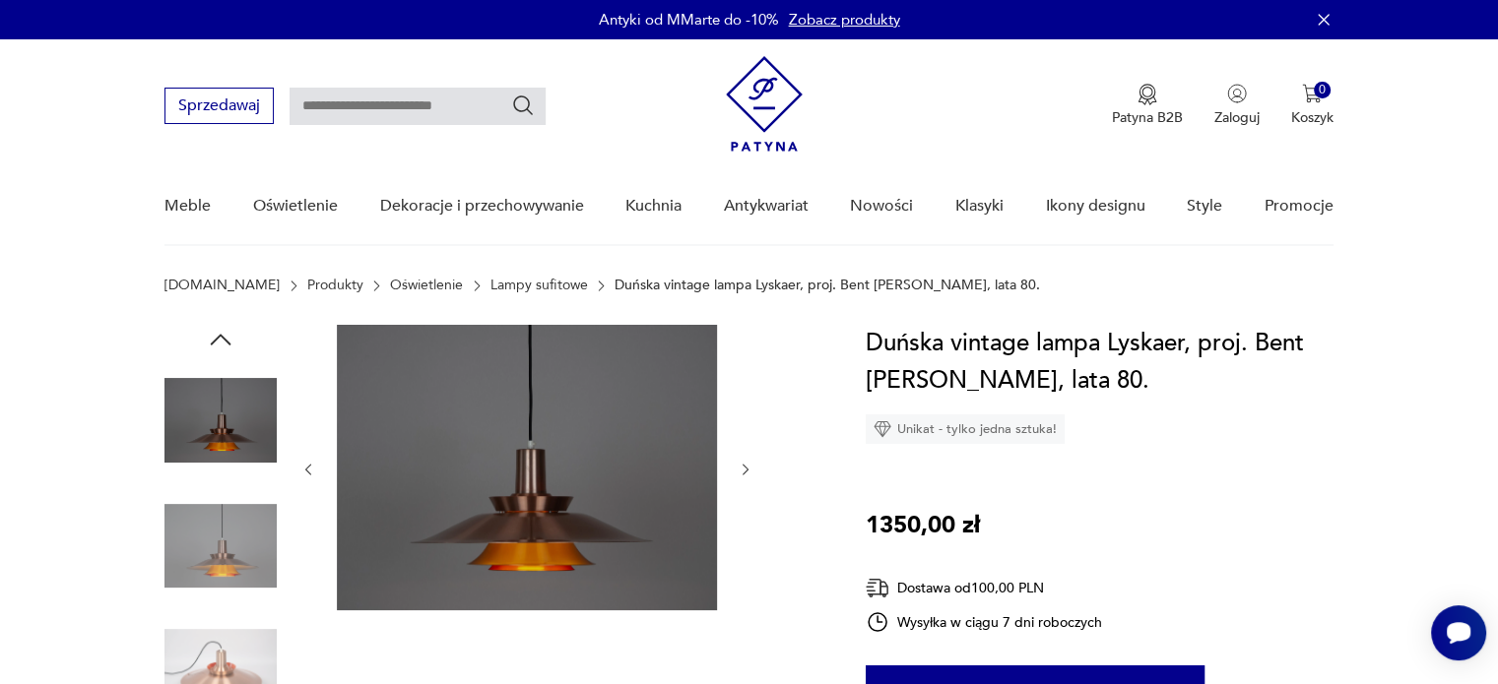
click at [743, 464] on icon "button" at bounding box center [745, 470] width 6 height 12
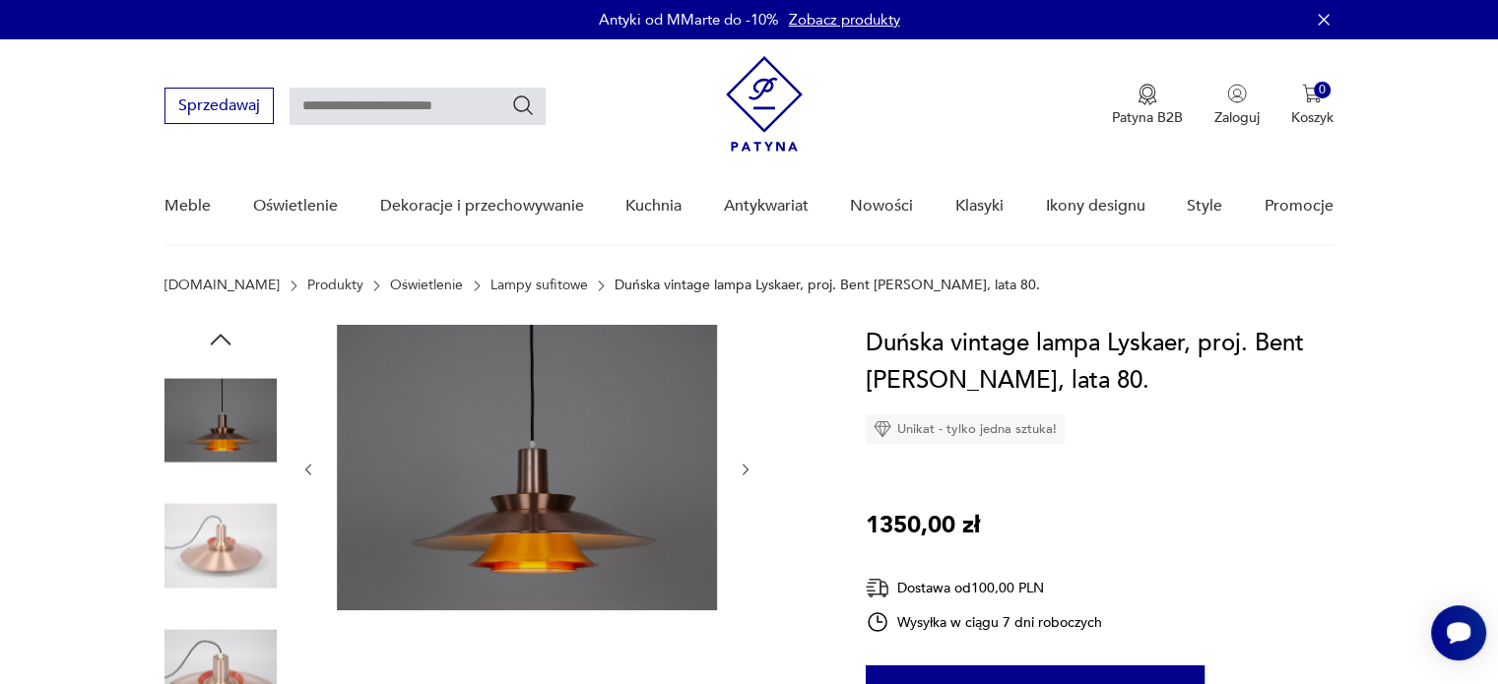
click at [743, 464] on icon "button" at bounding box center [745, 470] width 6 height 12
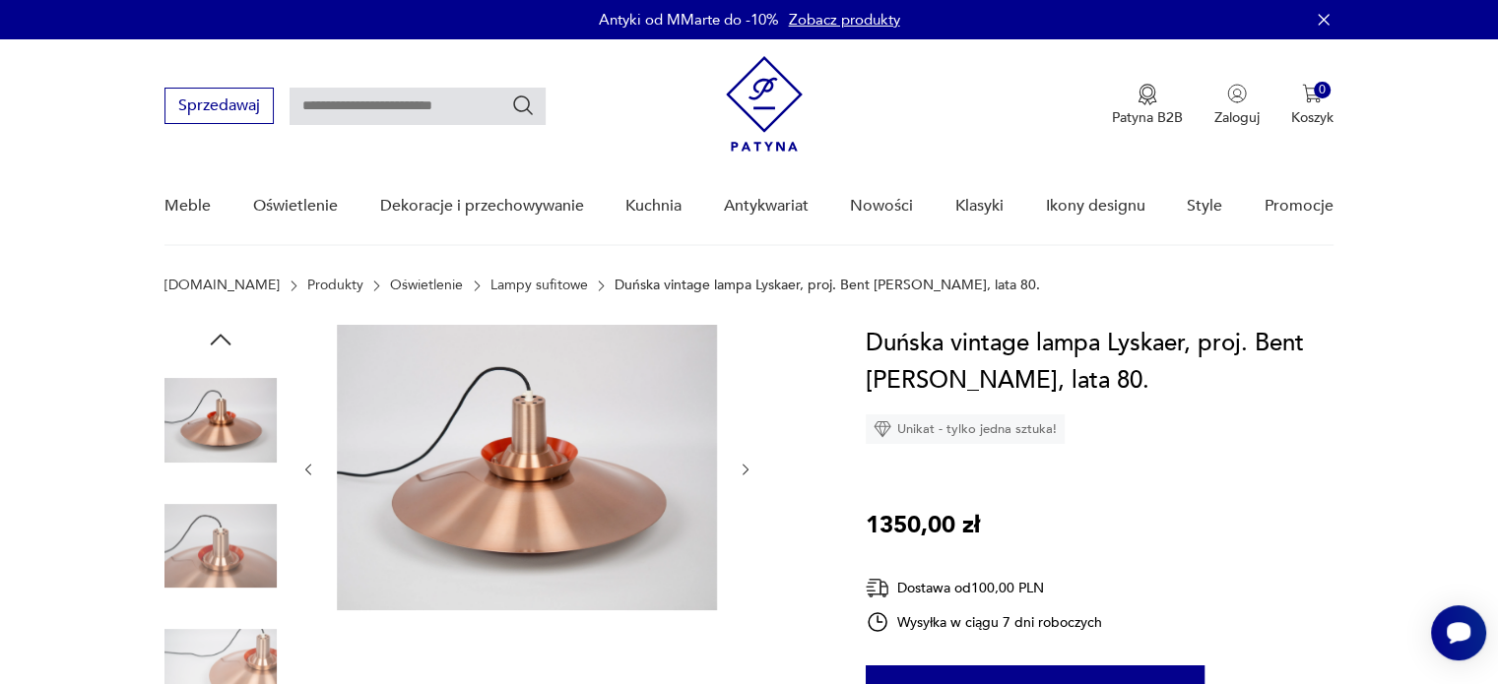
click at [743, 464] on icon "button" at bounding box center [745, 470] width 6 height 12
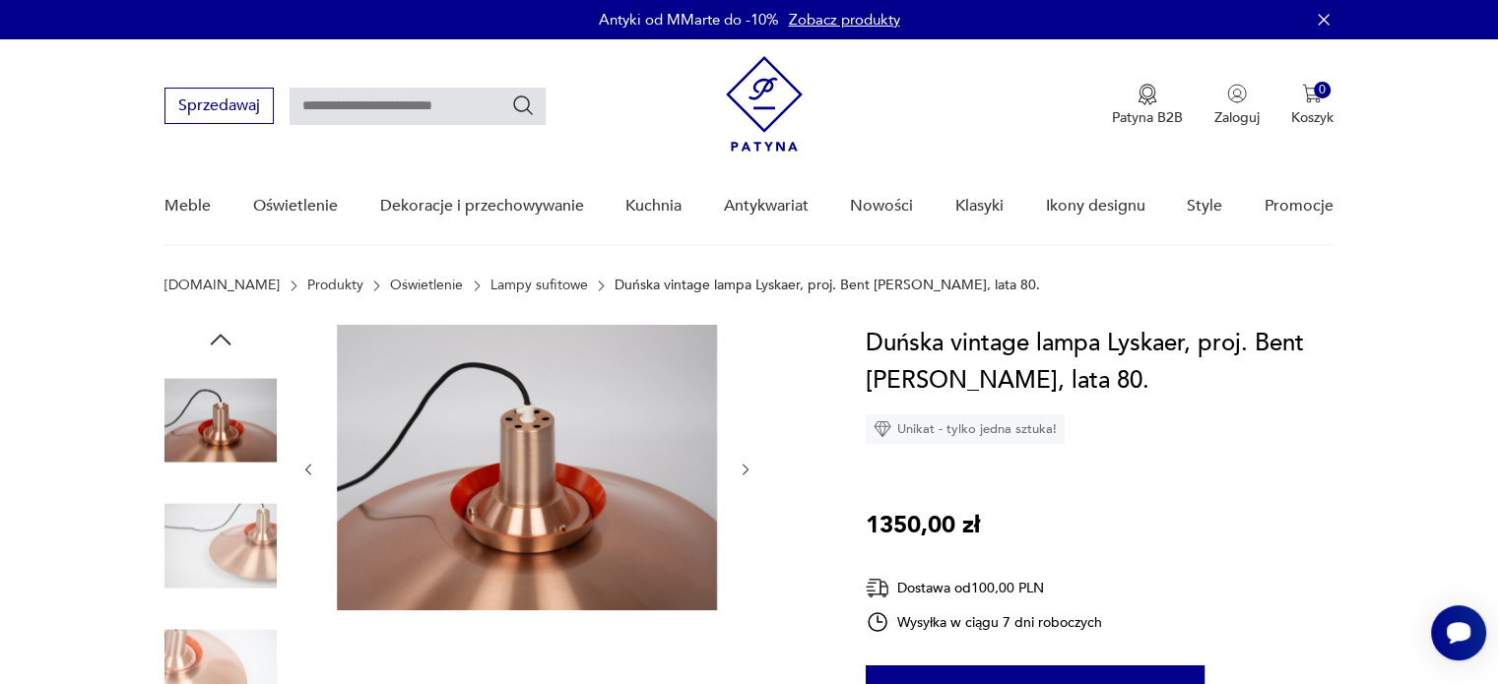
click at [743, 464] on icon "button" at bounding box center [745, 470] width 6 height 12
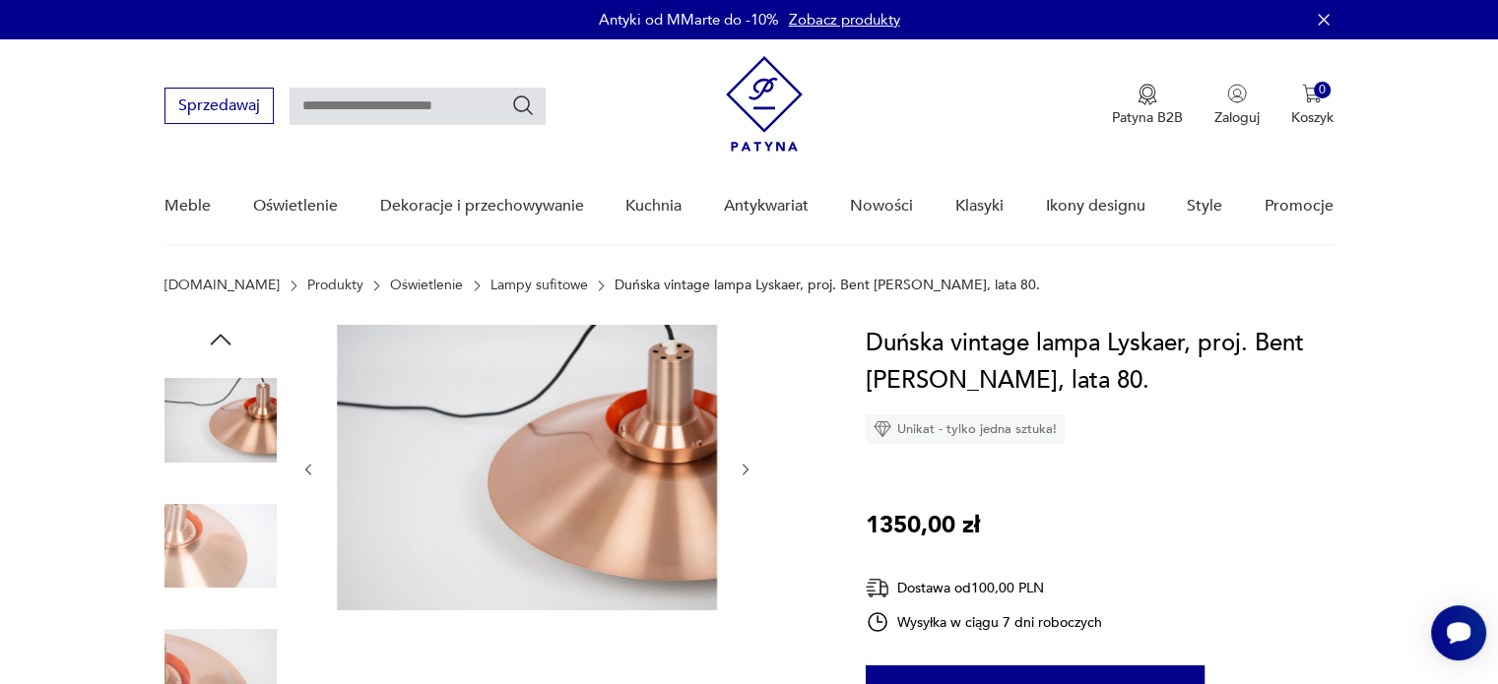
click at [743, 464] on icon "button" at bounding box center [745, 470] width 6 height 12
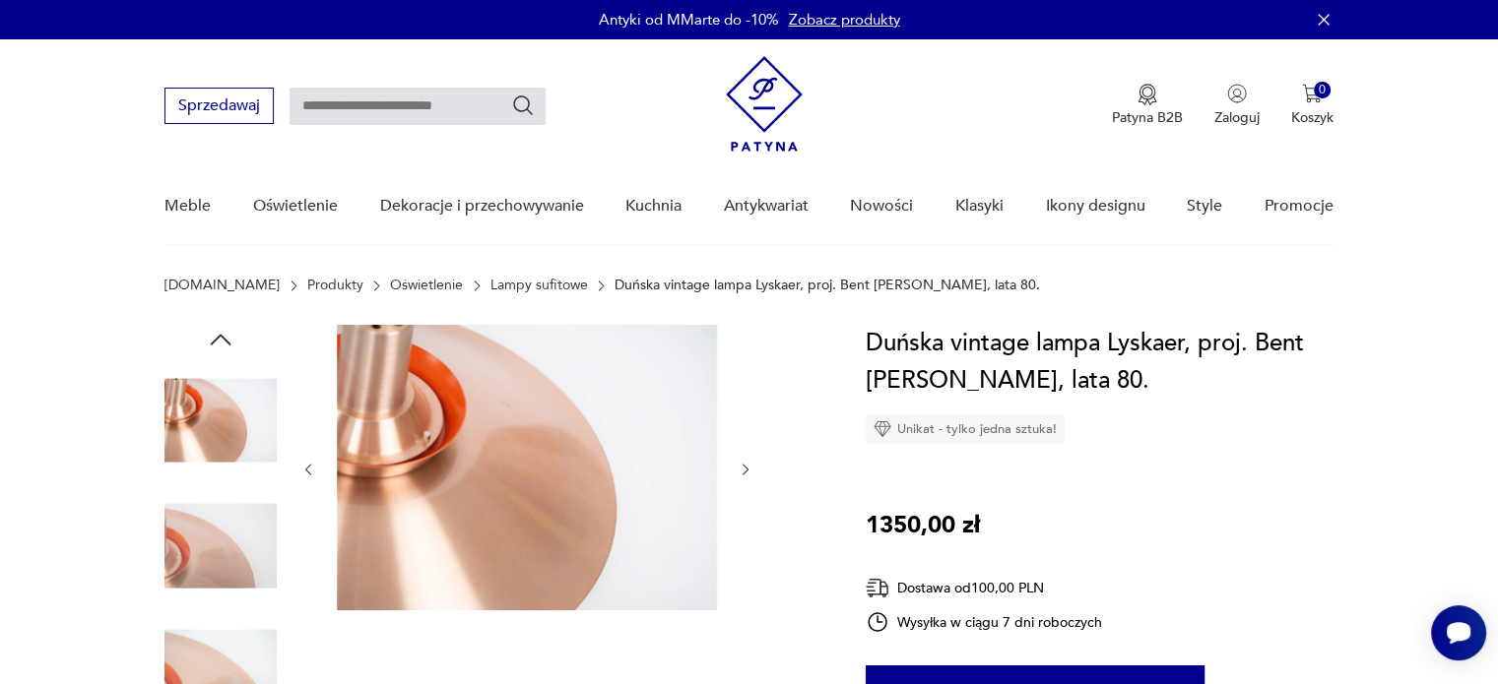
click at [743, 464] on icon "button" at bounding box center [745, 470] width 6 height 12
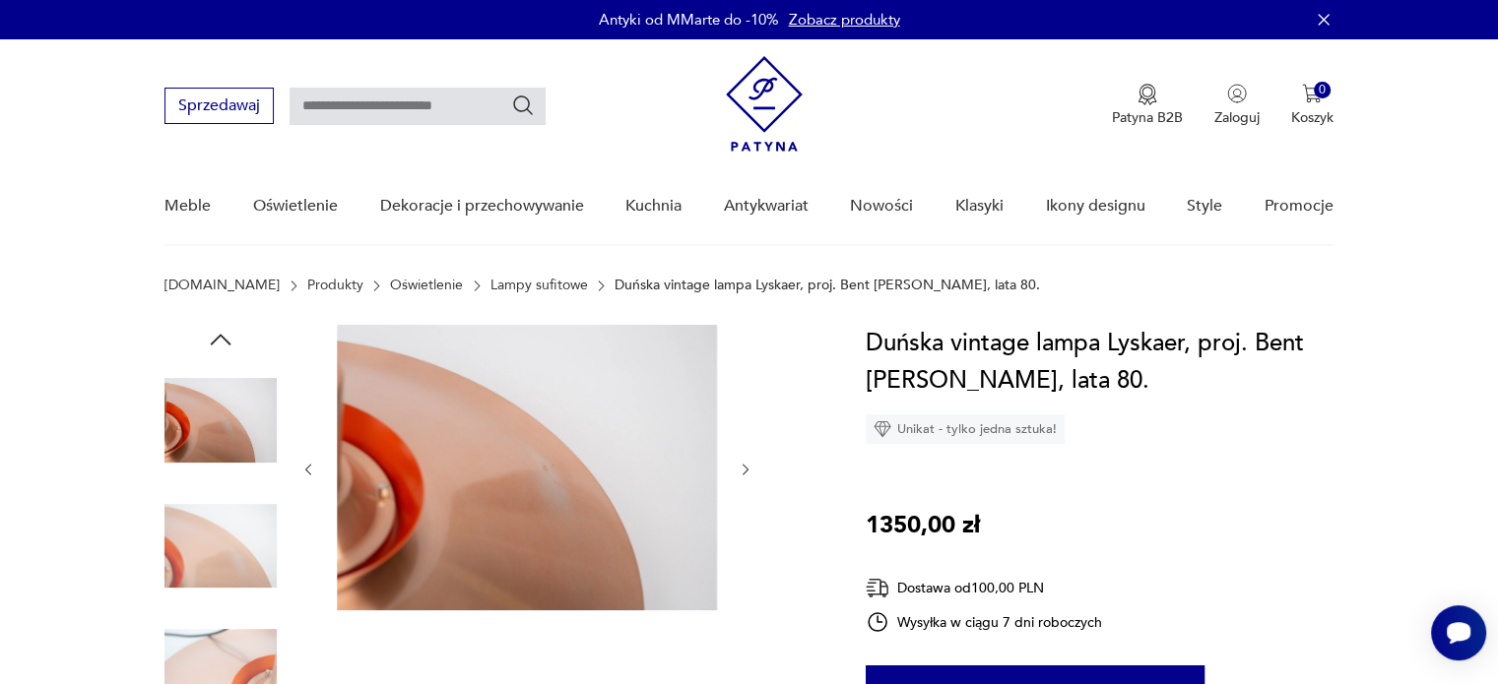
click at [743, 464] on icon "button" at bounding box center [745, 470] width 6 height 12
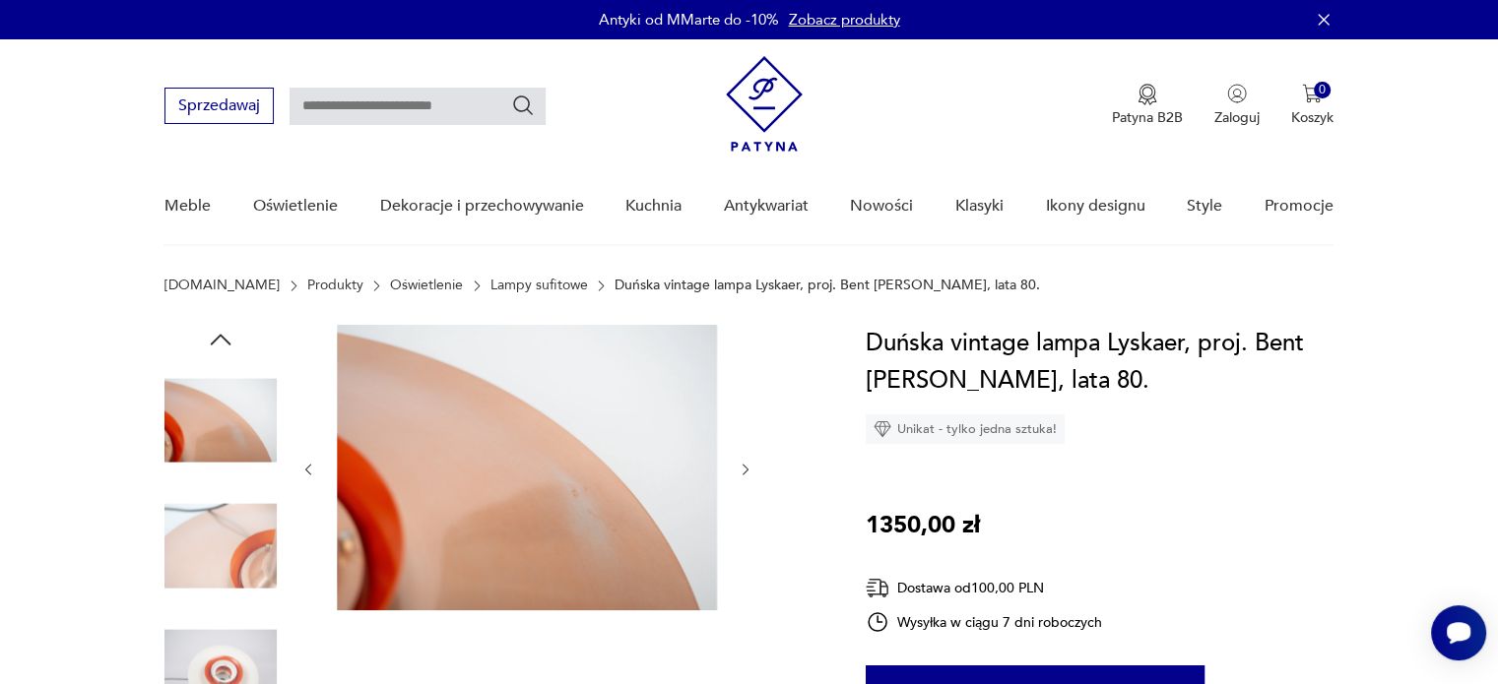
click at [743, 464] on icon "button" at bounding box center [745, 470] width 6 height 12
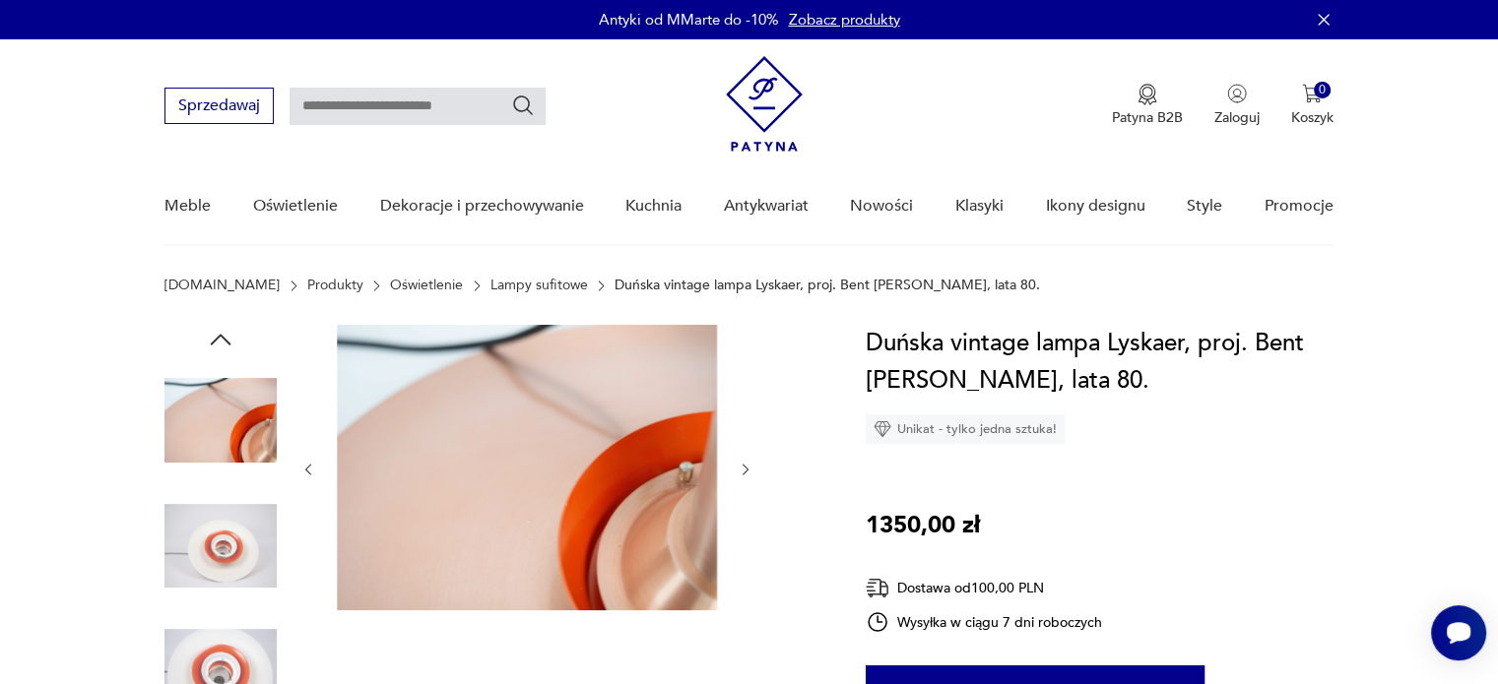
click at [743, 464] on icon "button" at bounding box center [745, 470] width 6 height 12
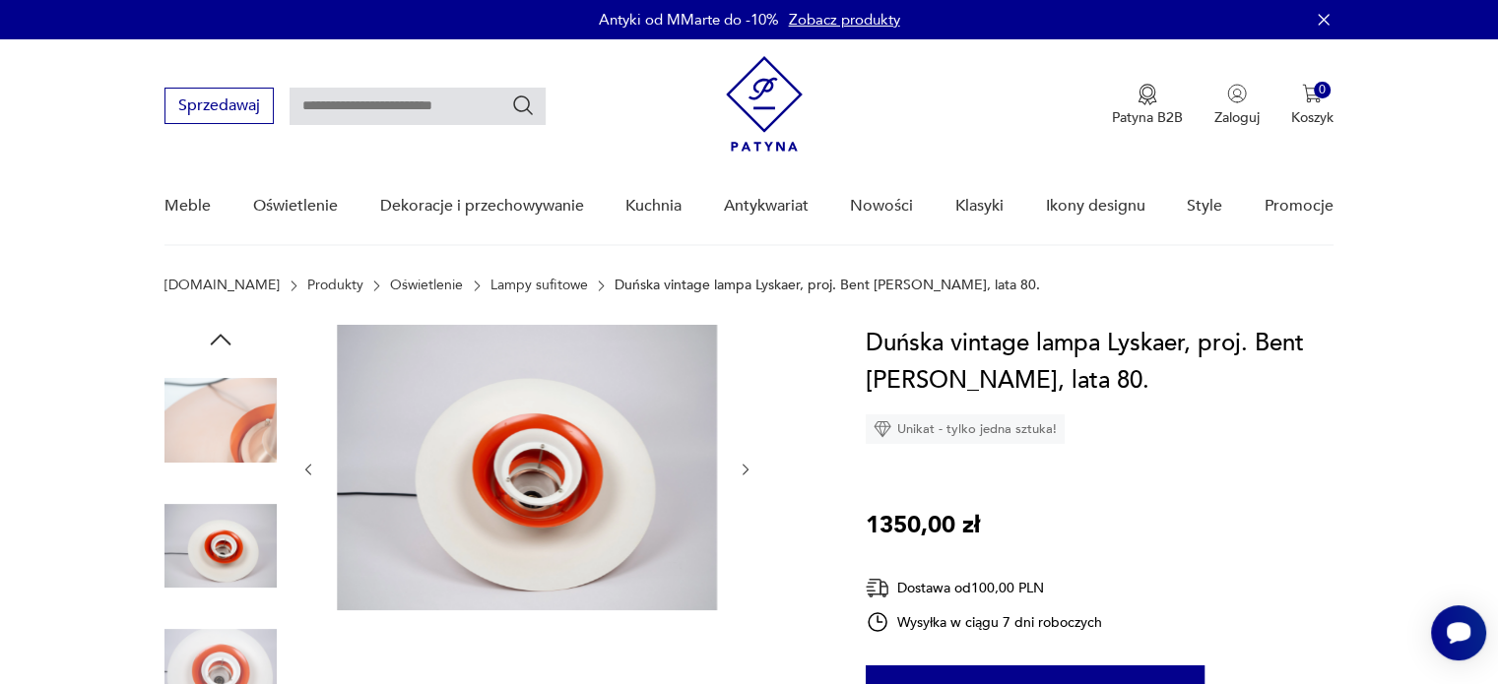
click at [743, 464] on icon "button" at bounding box center [745, 470] width 6 height 12
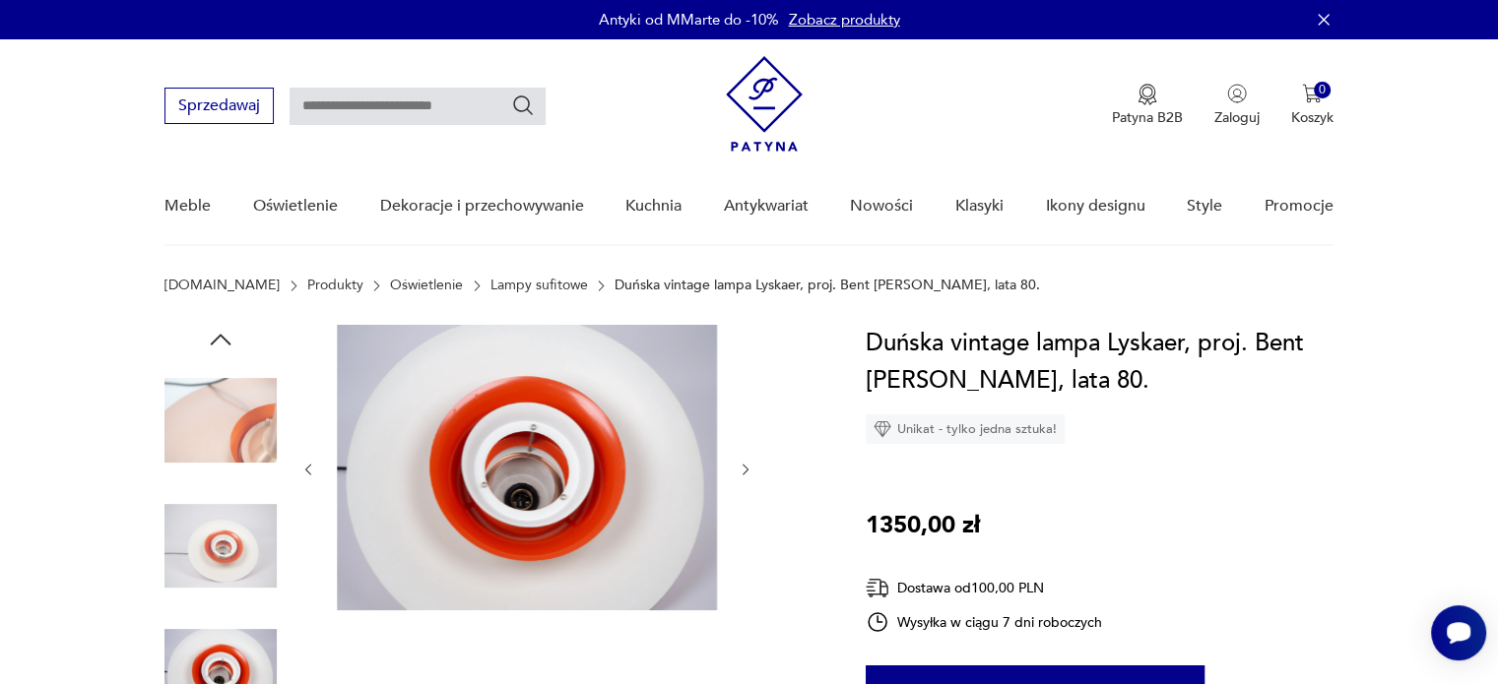
click at [743, 464] on icon "button" at bounding box center [745, 470] width 6 height 12
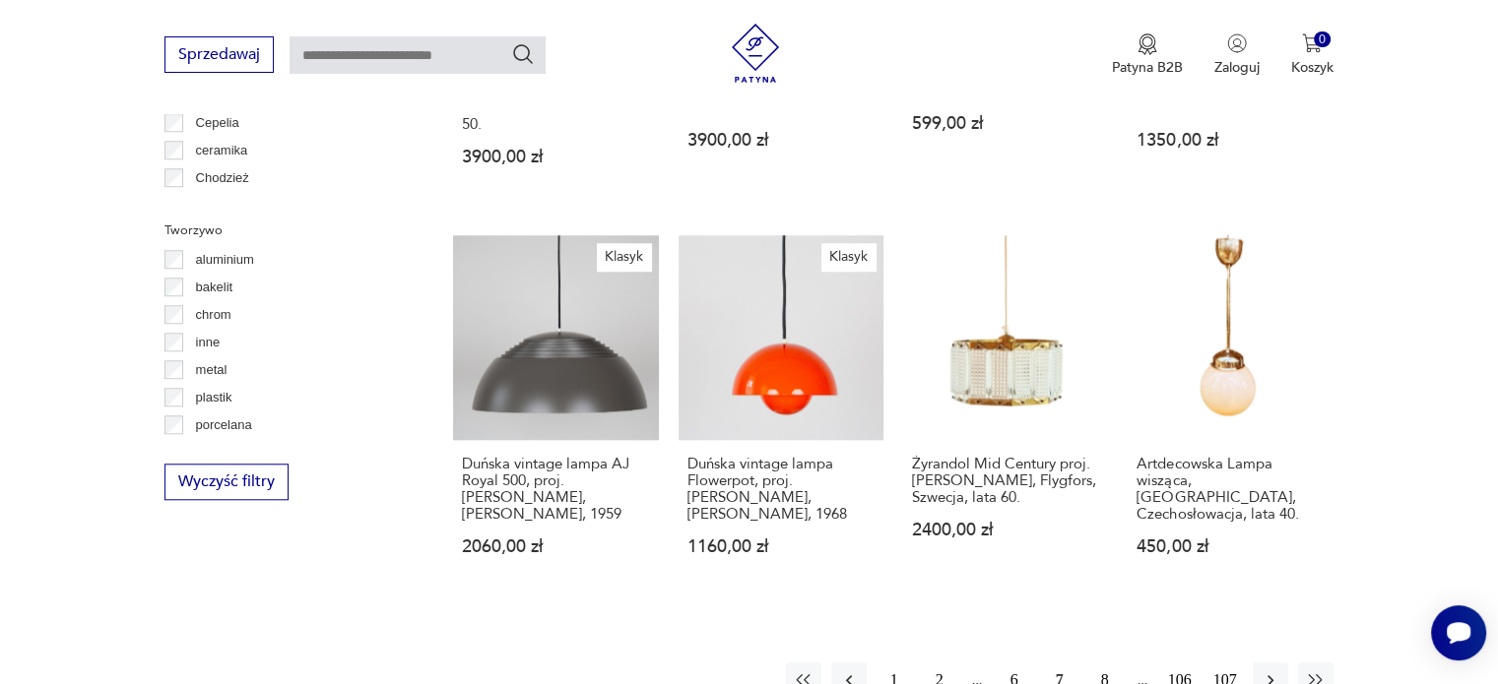
scroll to position [1743, 0]
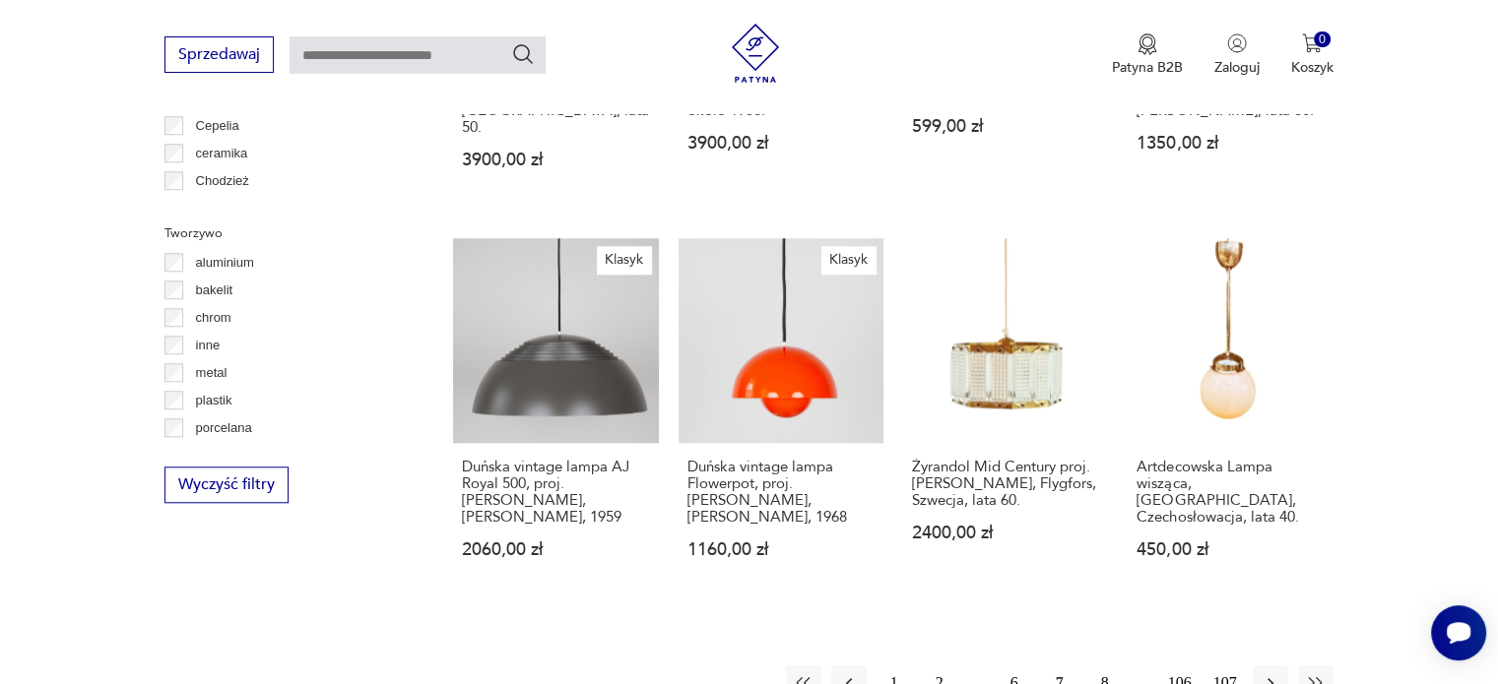
click at [1103, 666] on button "8" at bounding box center [1104, 683] width 35 height 35
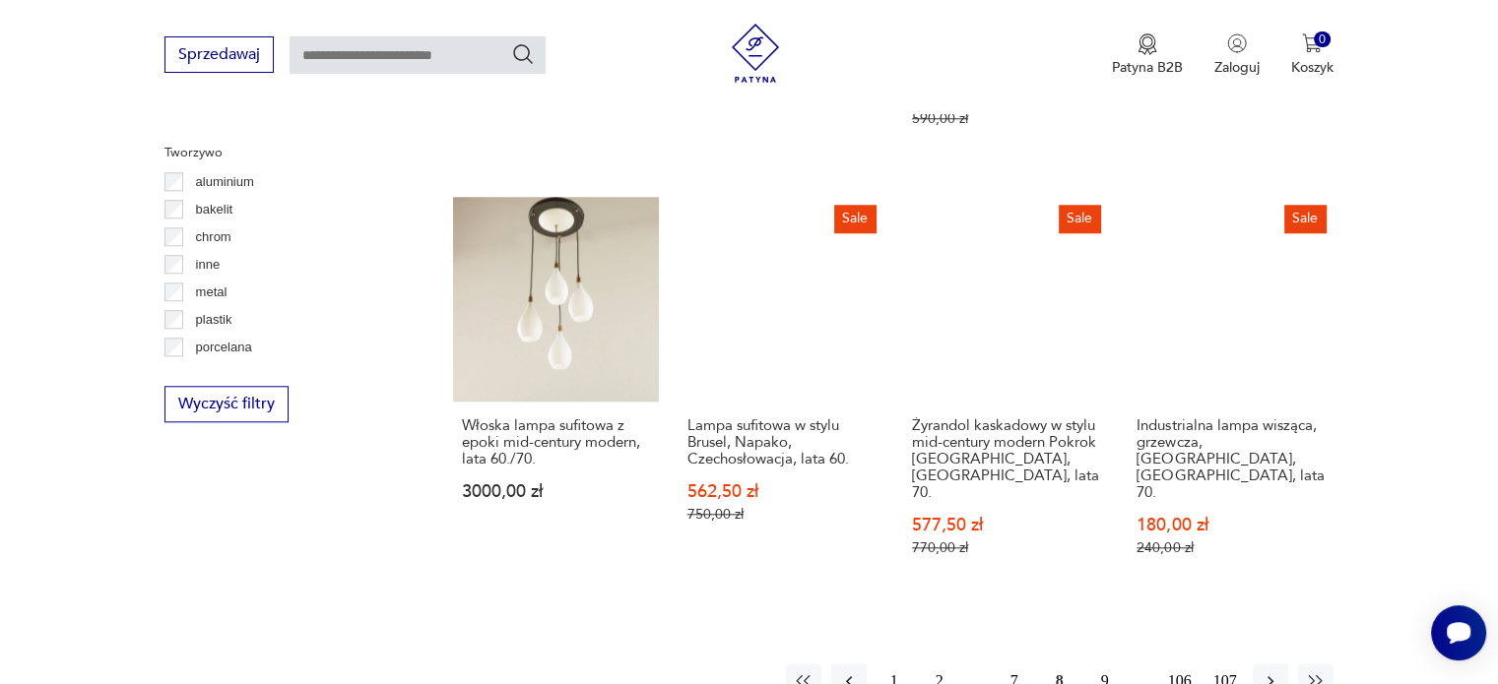
scroll to position [1830, 0]
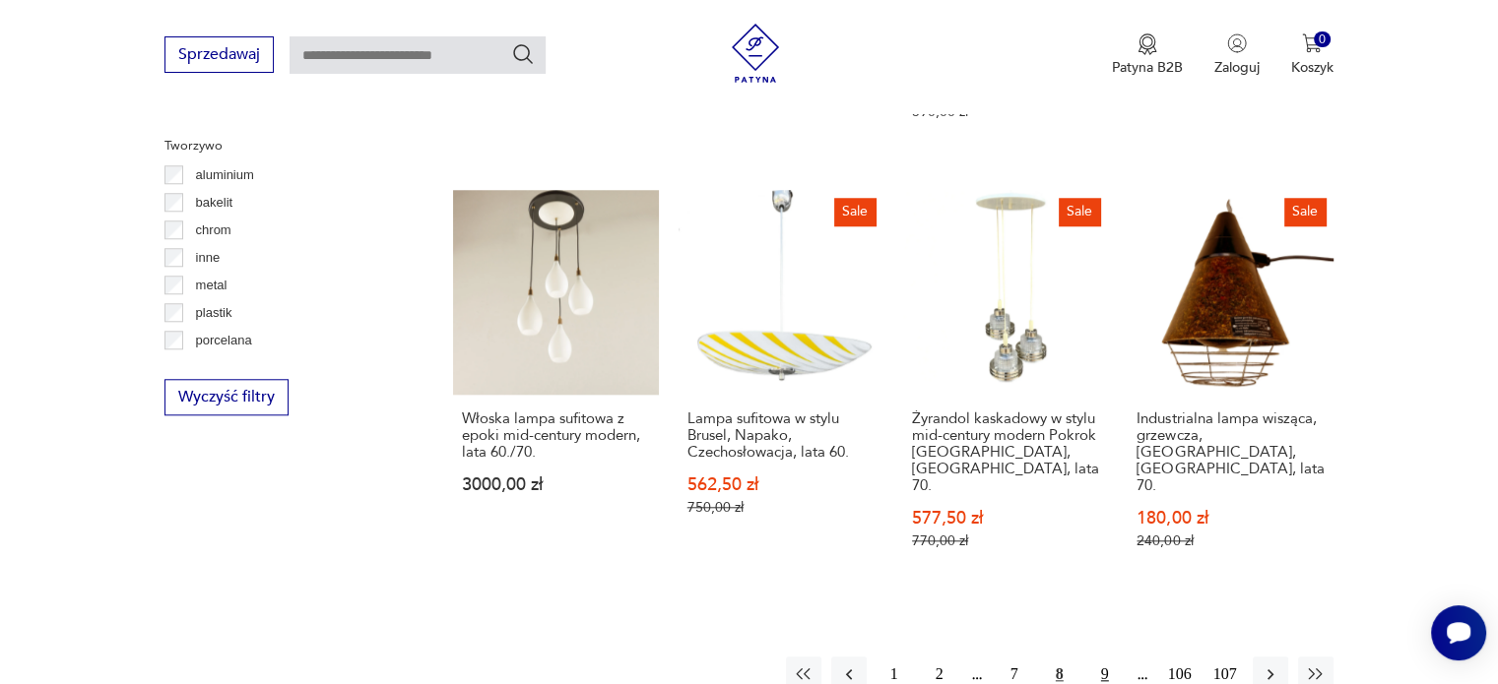
click at [1105, 657] on button "9" at bounding box center [1104, 674] width 35 height 35
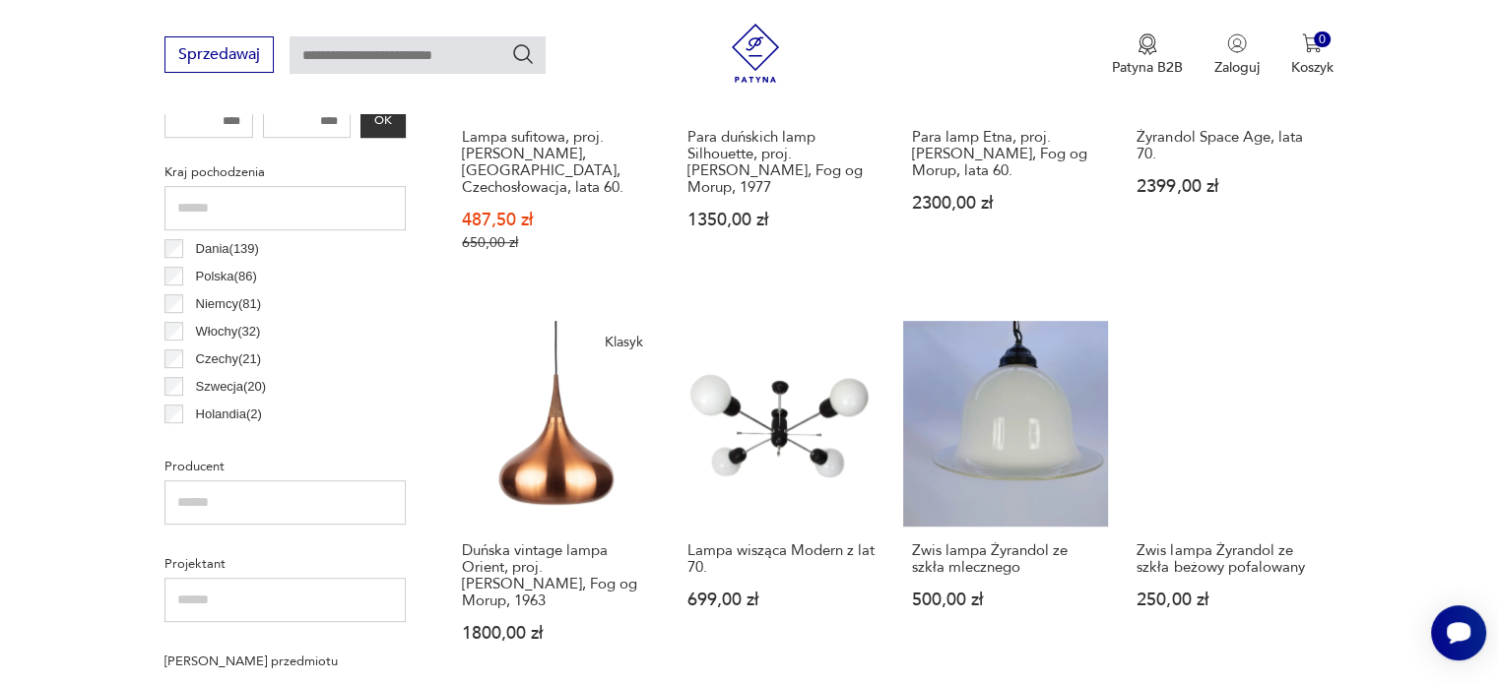
scroll to position [965, 0]
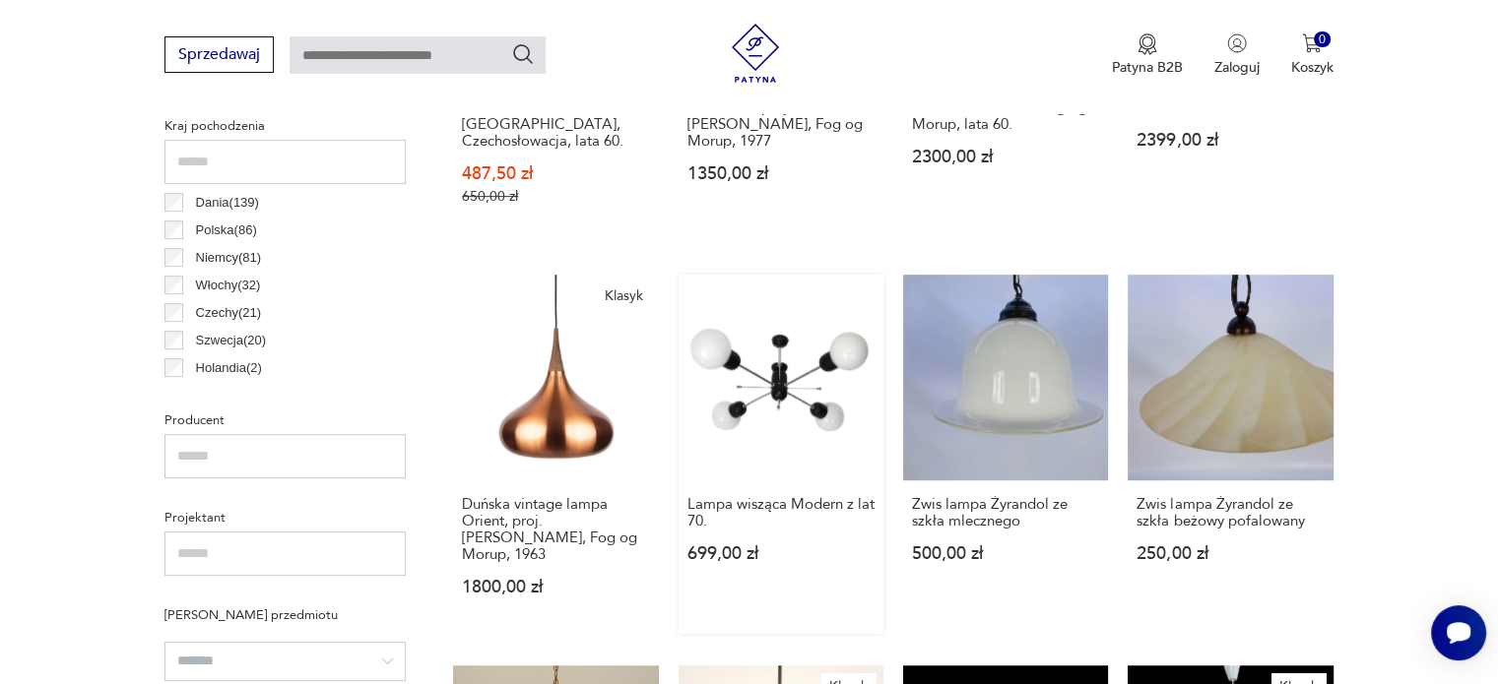
click at [778, 374] on link "Lampa wisząca Modern z lat 70. 699,00 zł" at bounding box center [780, 454] width 205 height 358
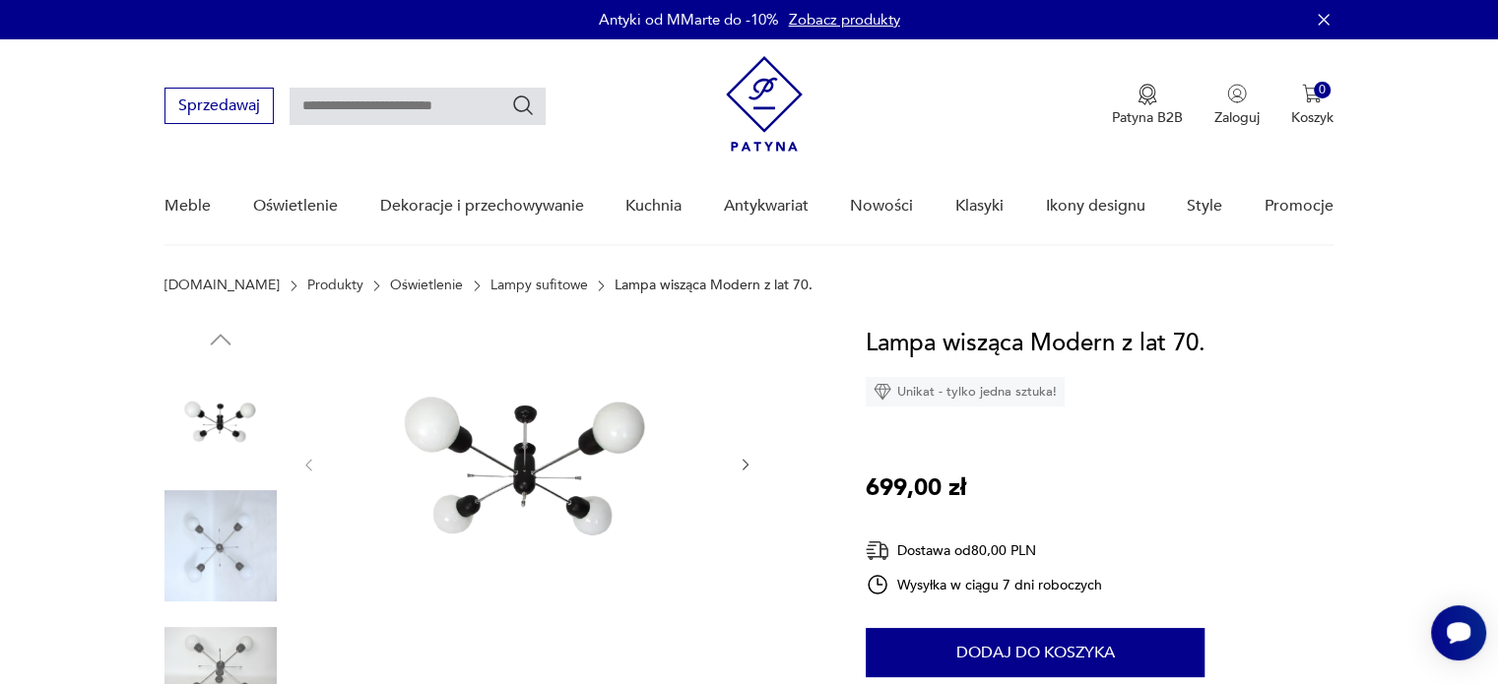
click at [208, 533] on img at bounding box center [220, 546] width 112 height 112
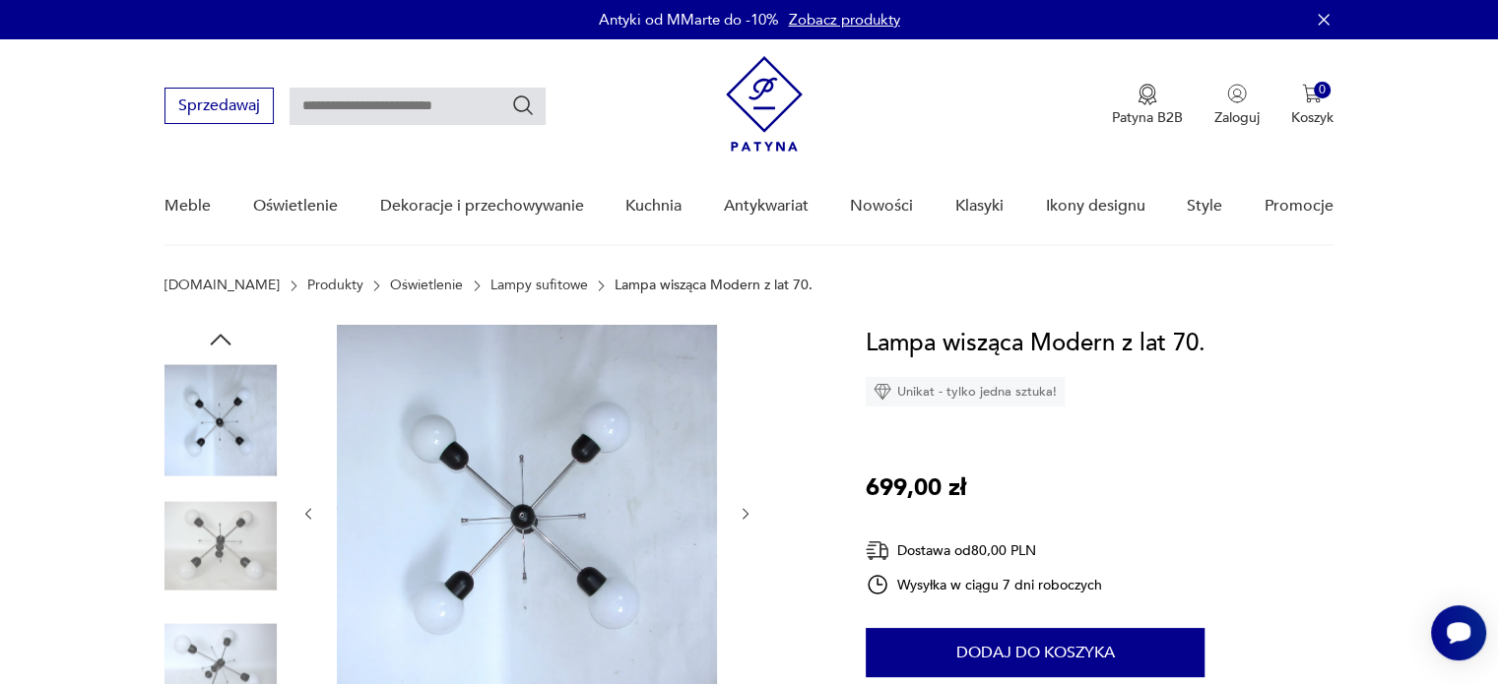
click at [223, 649] on img at bounding box center [220, 671] width 112 height 112
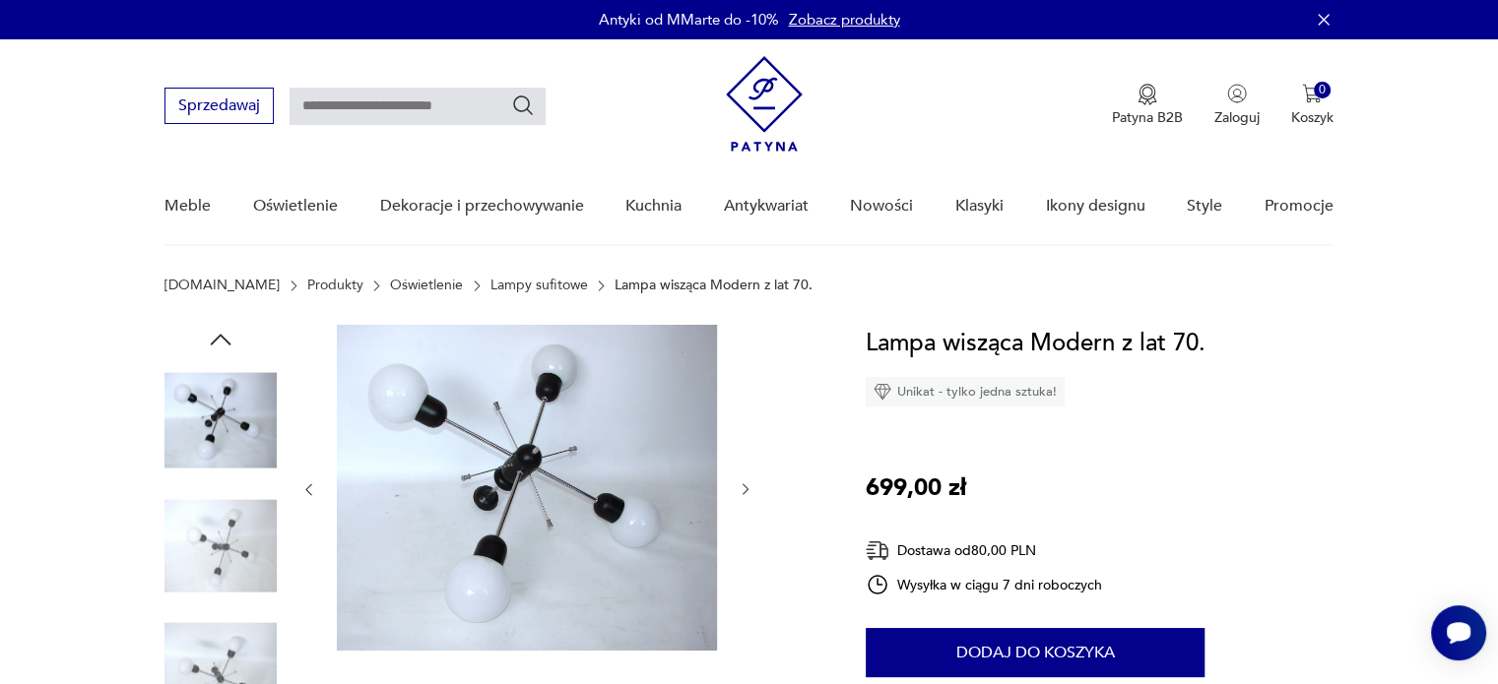
click at [749, 482] on icon "button" at bounding box center [745, 489] width 17 height 17
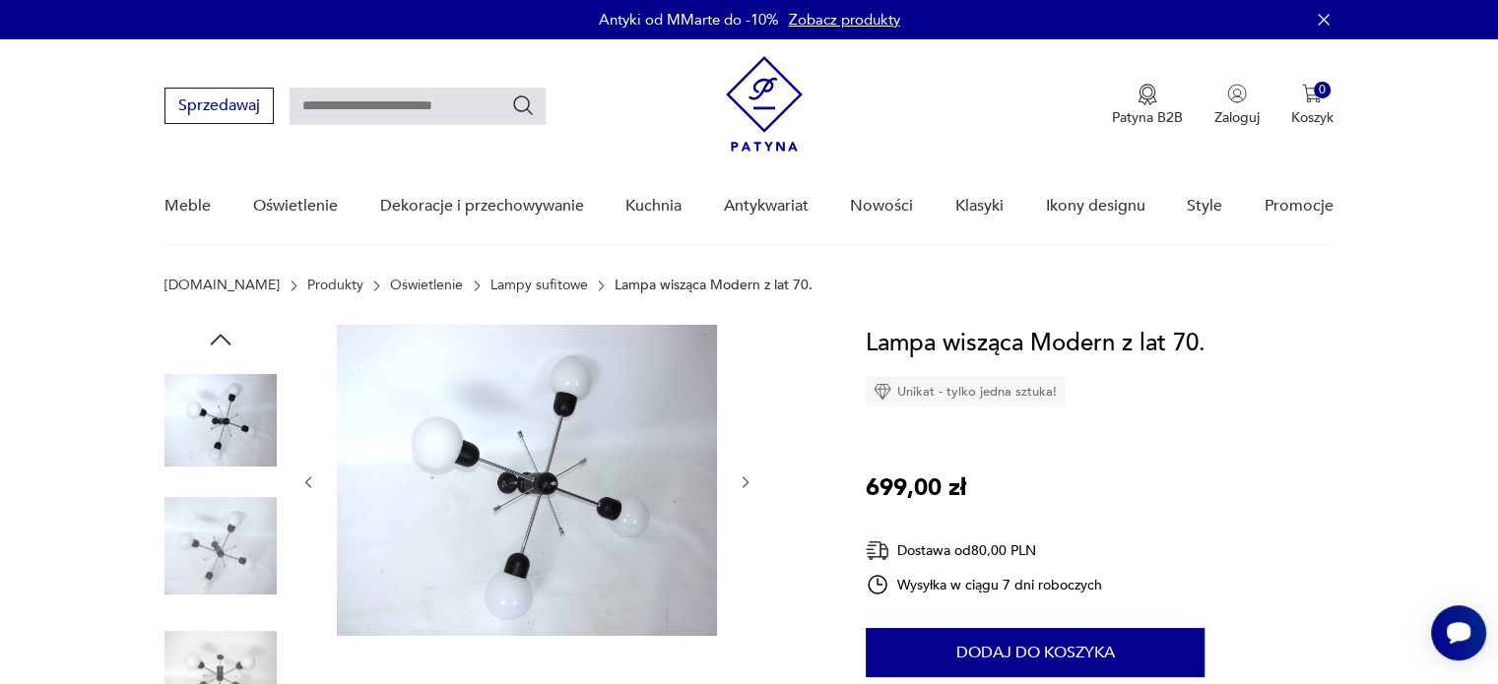
click at [749, 482] on icon "button" at bounding box center [745, 483] width 17 height 17
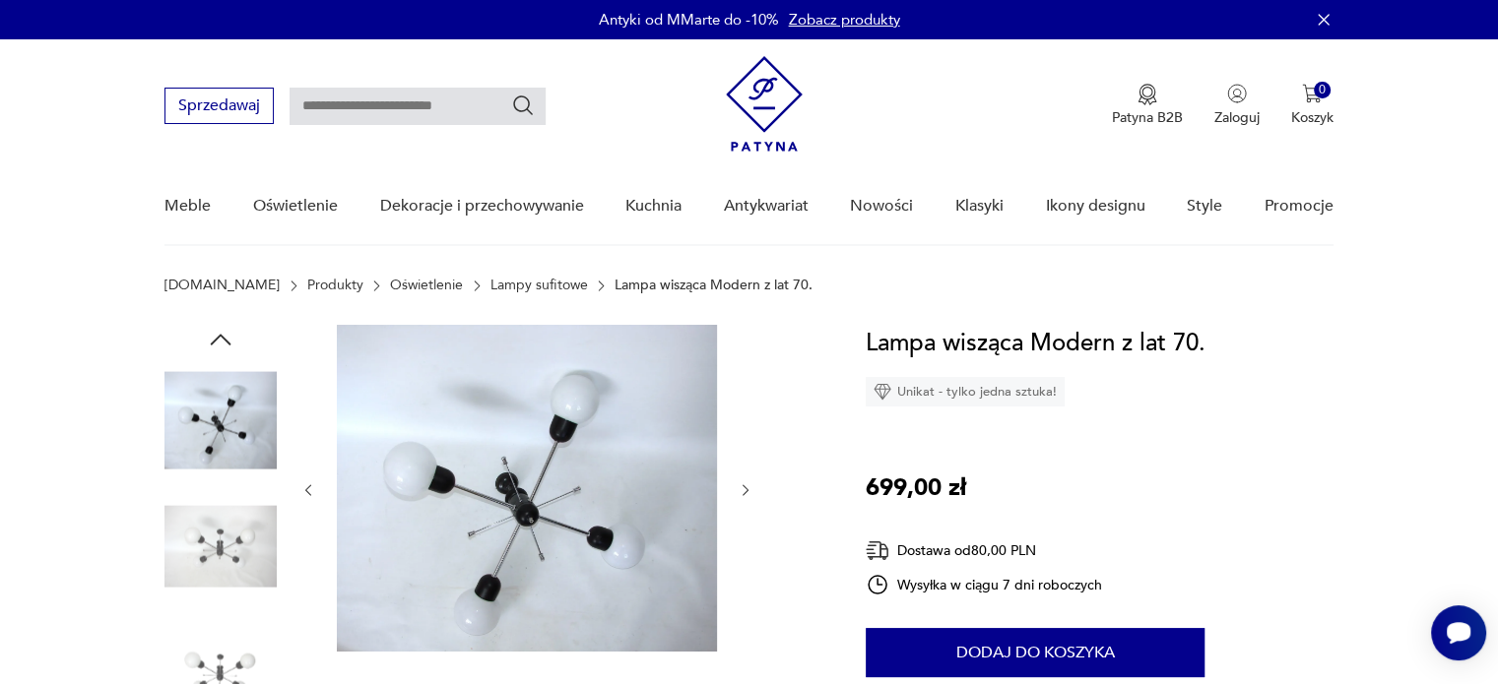
click at [749, 482] on icon "button" at bounding box center [745, 490] width 17 height 17
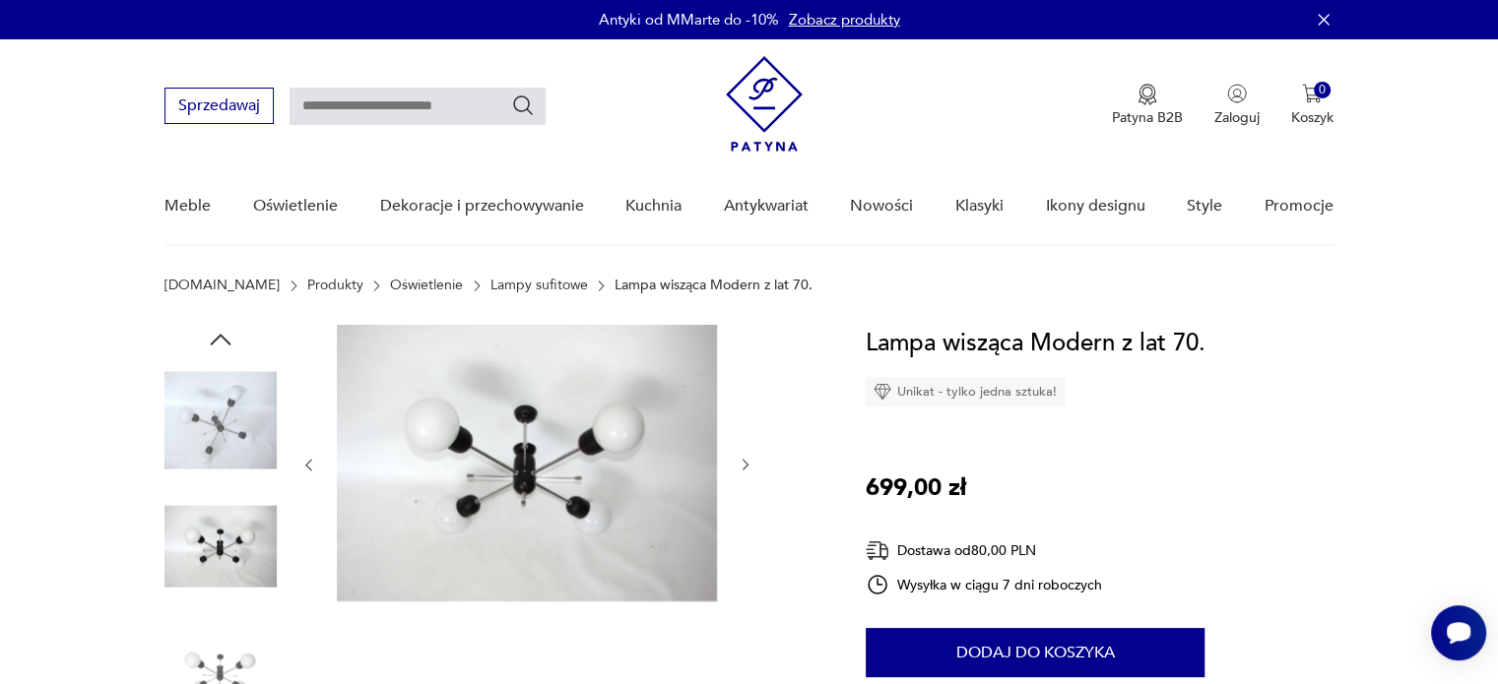
click at [749, 482] on div at bounding box center [526, 465] width 453 height 281
click at [742, 464] on icon "button" at bounding box center [745, 465] width 17 height 17
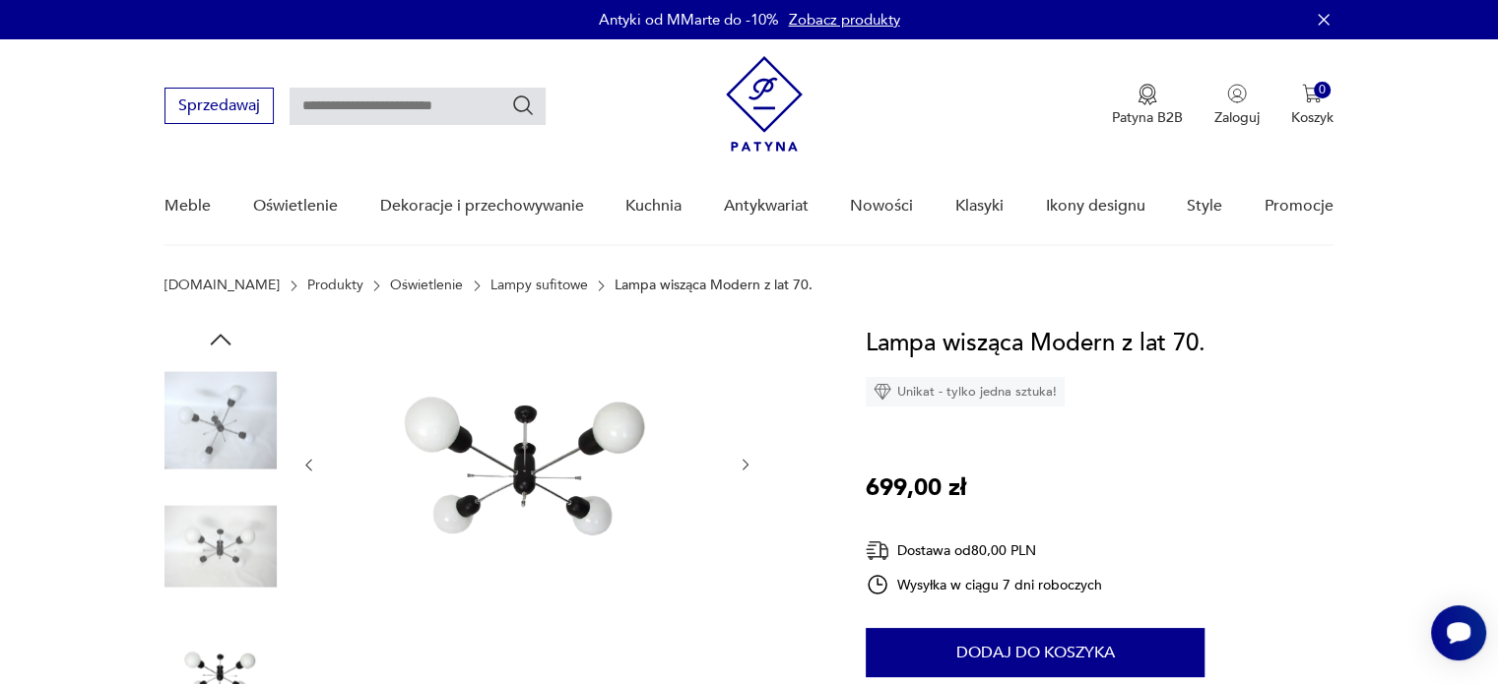
click at [742, 464] on icon "button" at bounding box center [745, 465] width 17 height 17
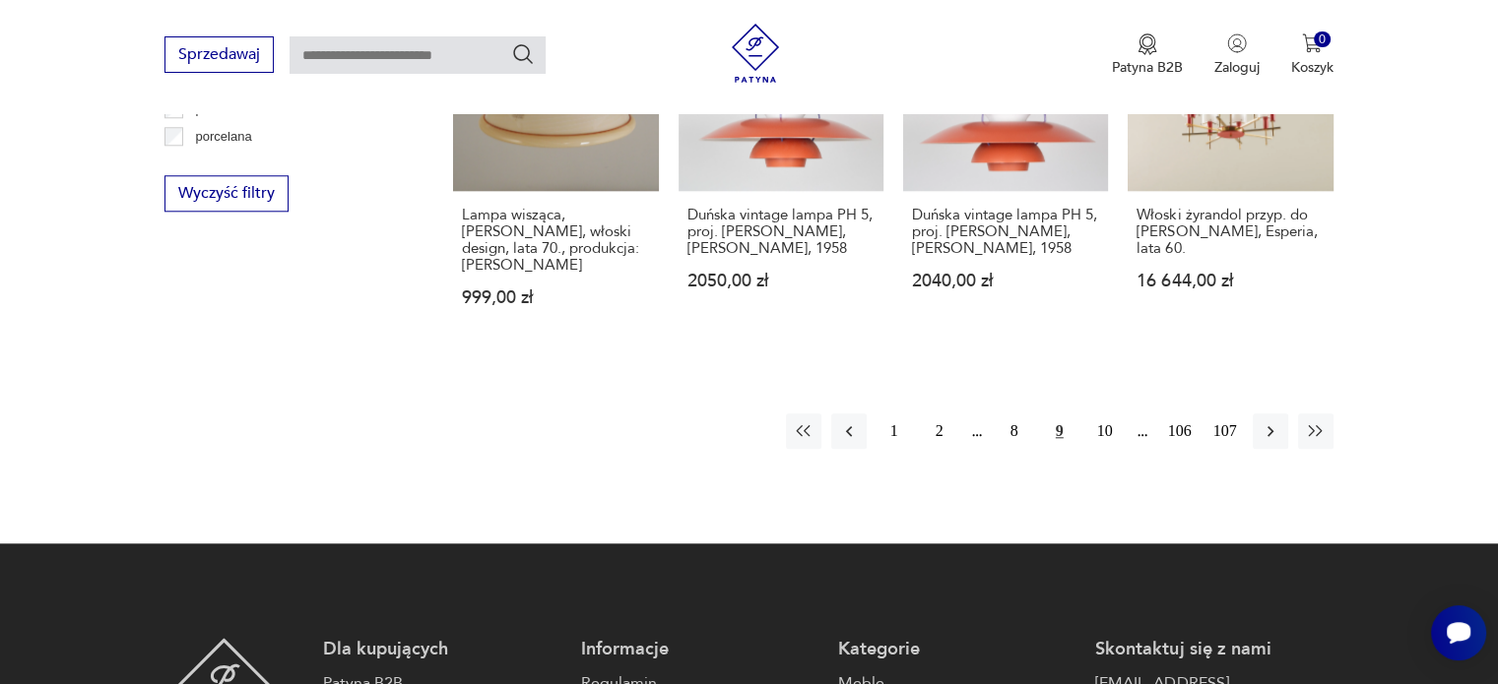
scroll to position [2045, 0]
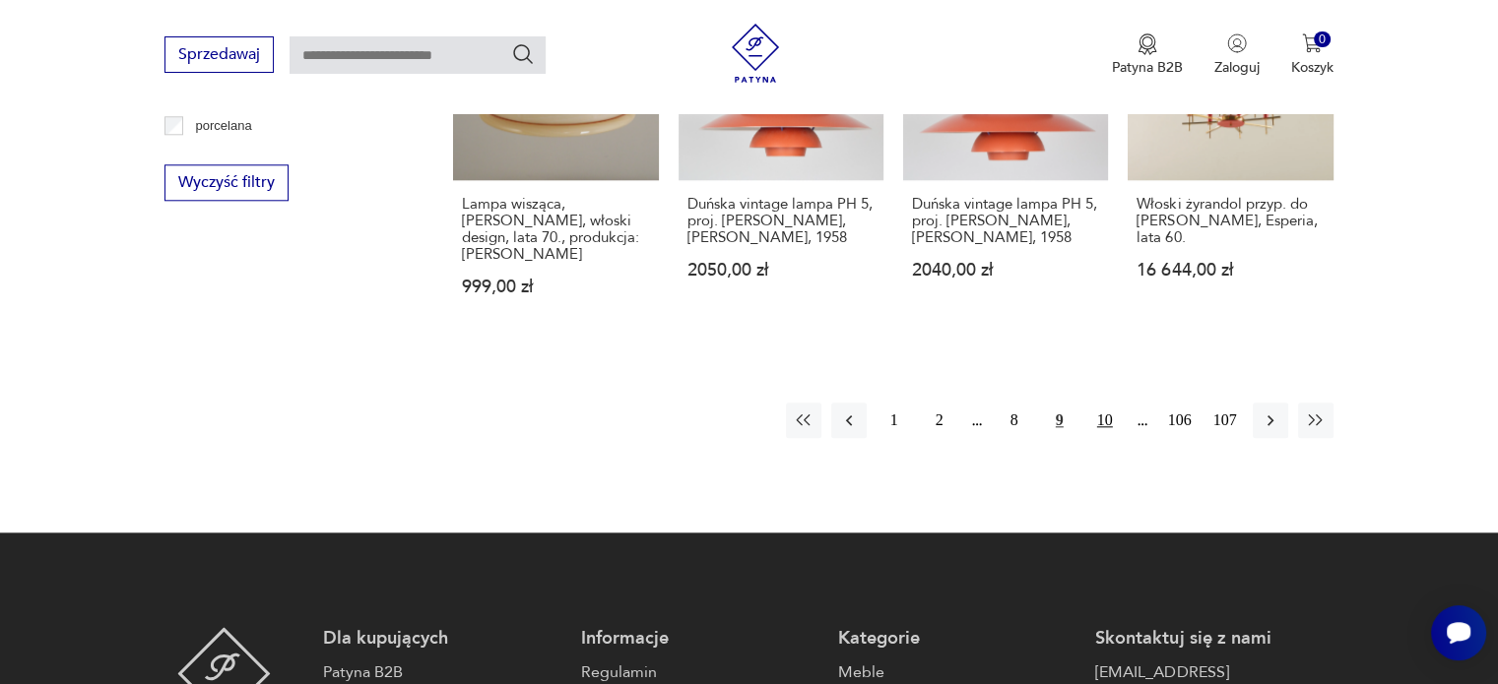
click at [1106, 403] on button "10" at bounding box center [1104, 420] width 35 height 35
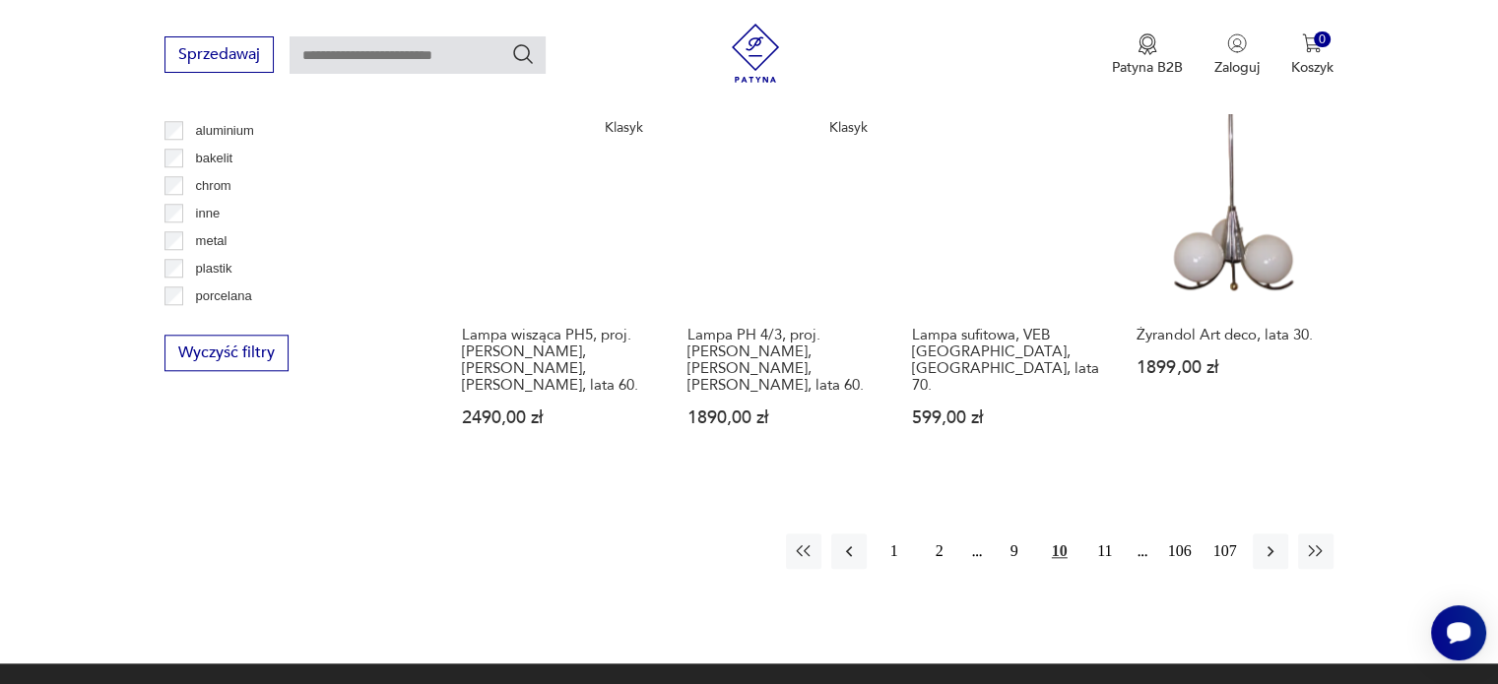
scroll to position [1882, 0]
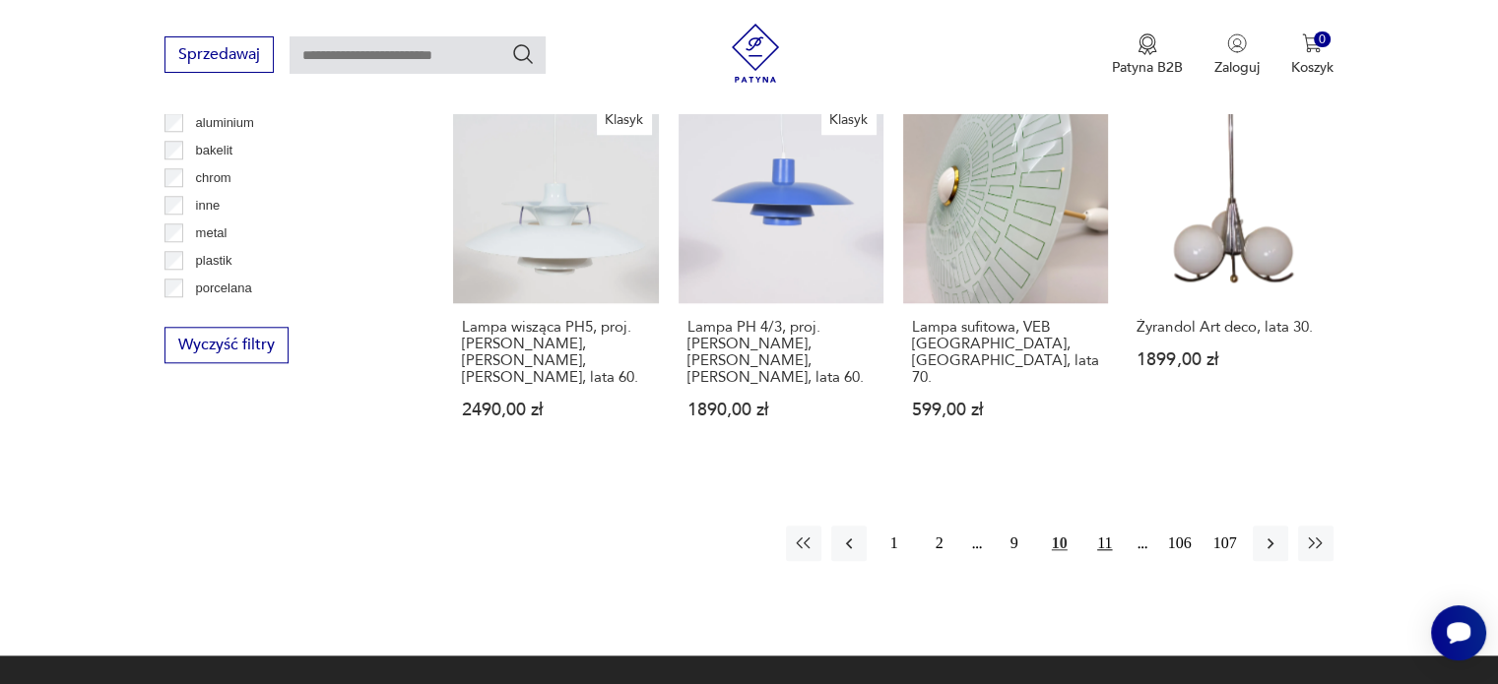
click at [1106, 526] on button "11" at bounding box center [1104, 543] width 35 height 35
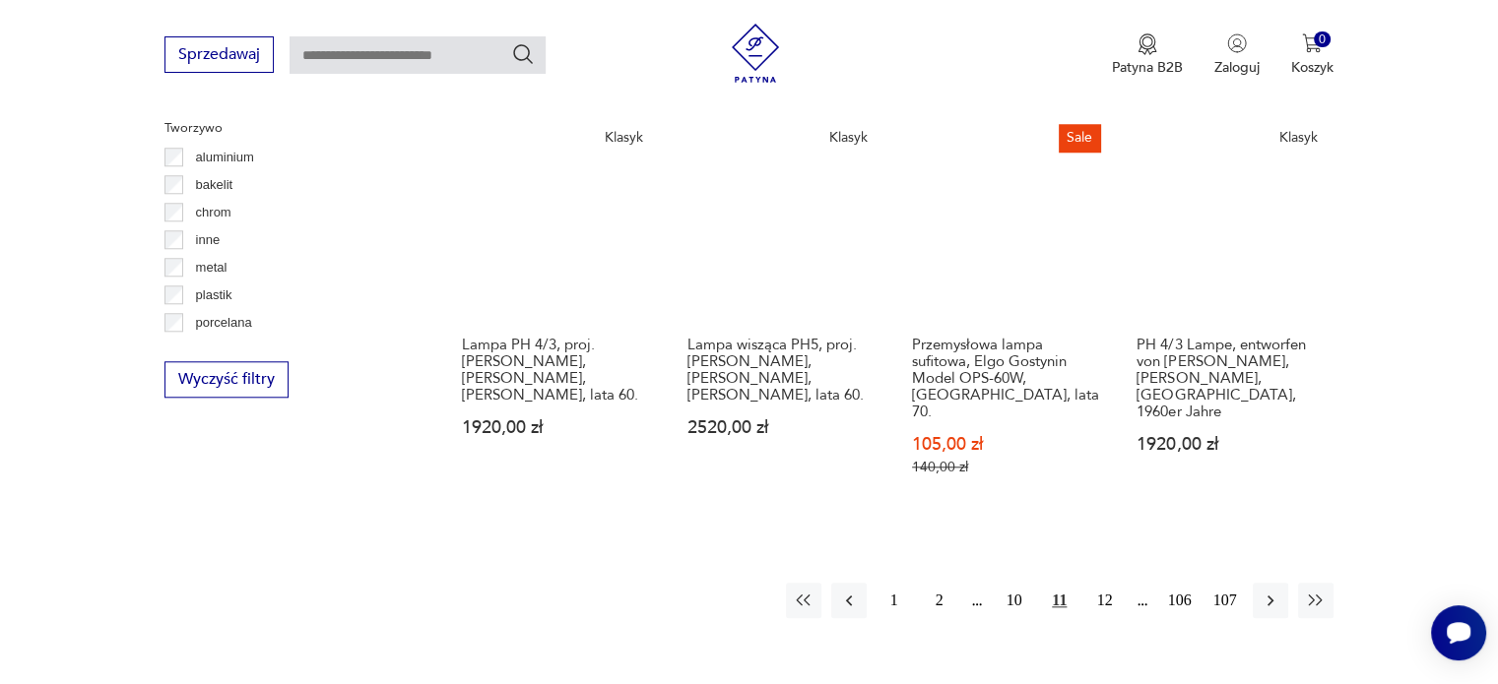
scroll to position [1852, 0]
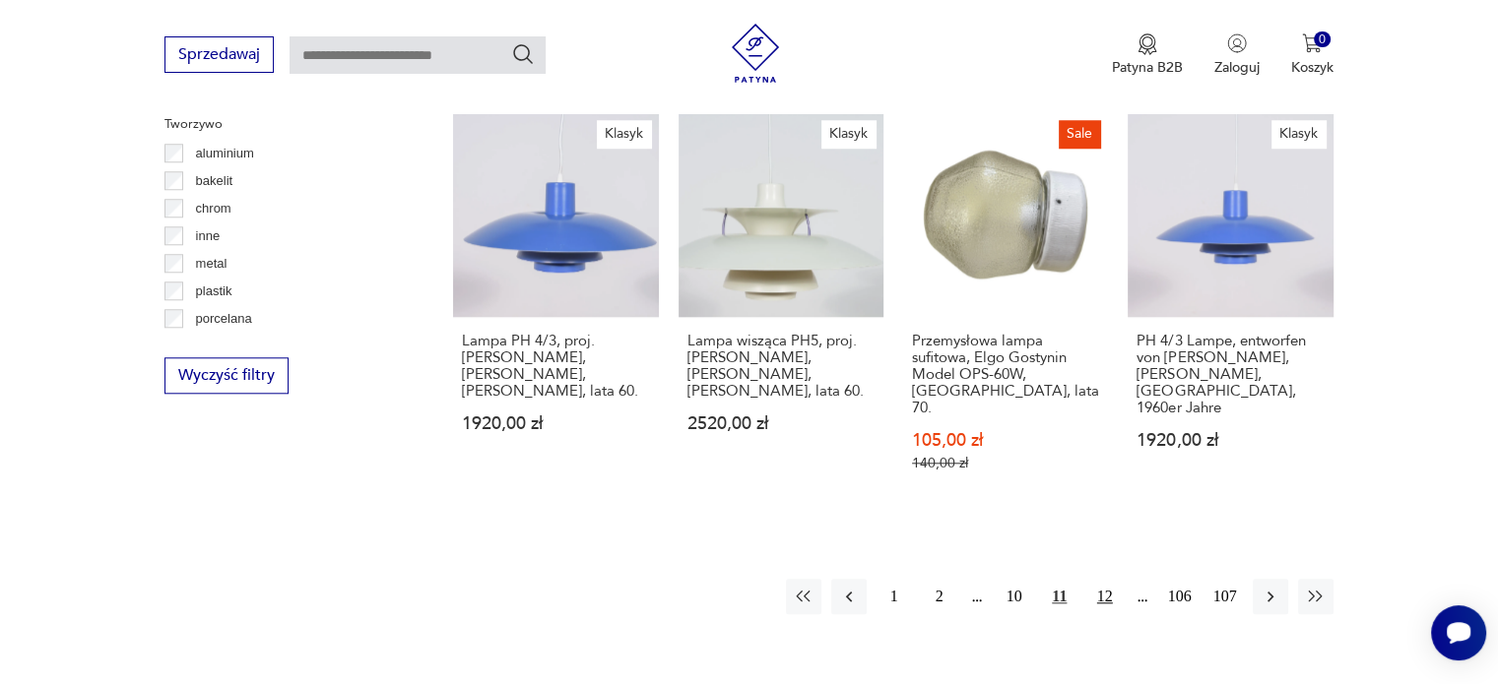
click at [1103, 579] on button "12" at bounding box center [1104, 596] width 35 height 35
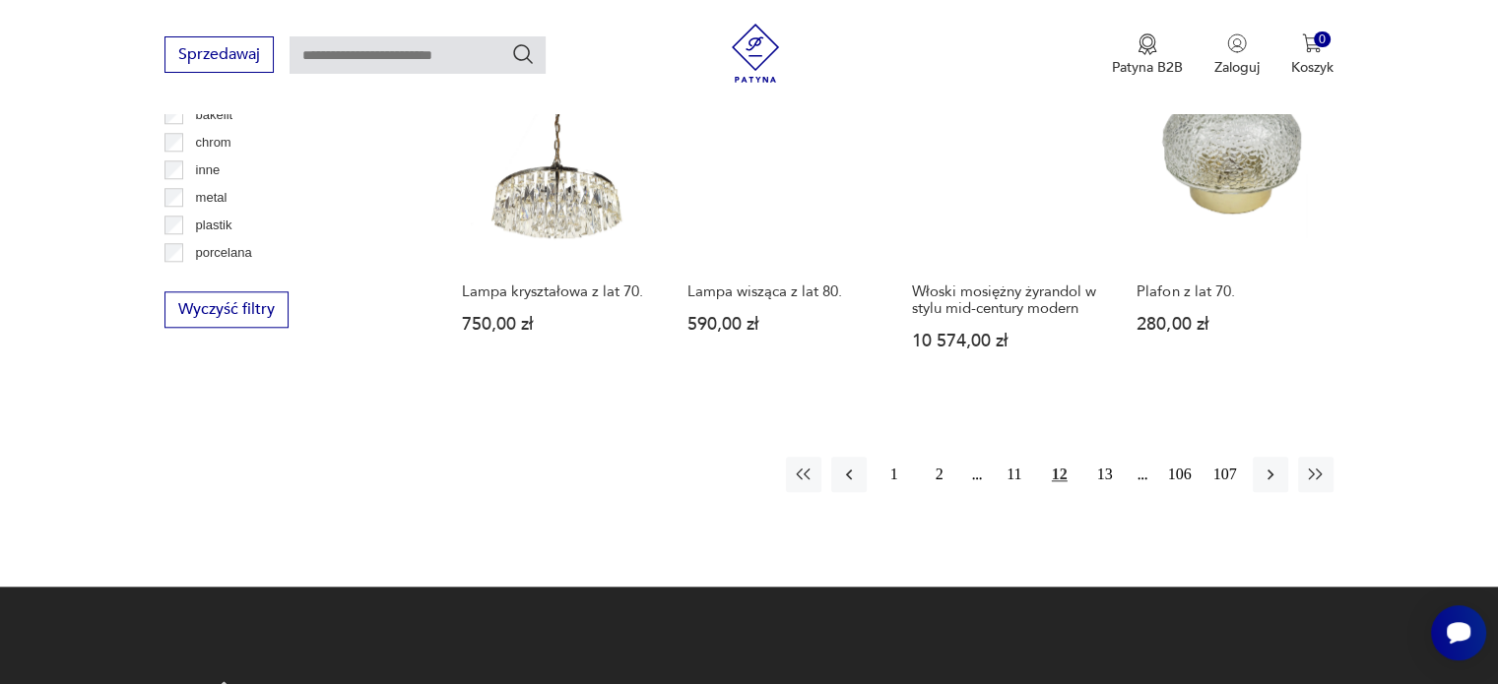
scroll to position [1921, 0]
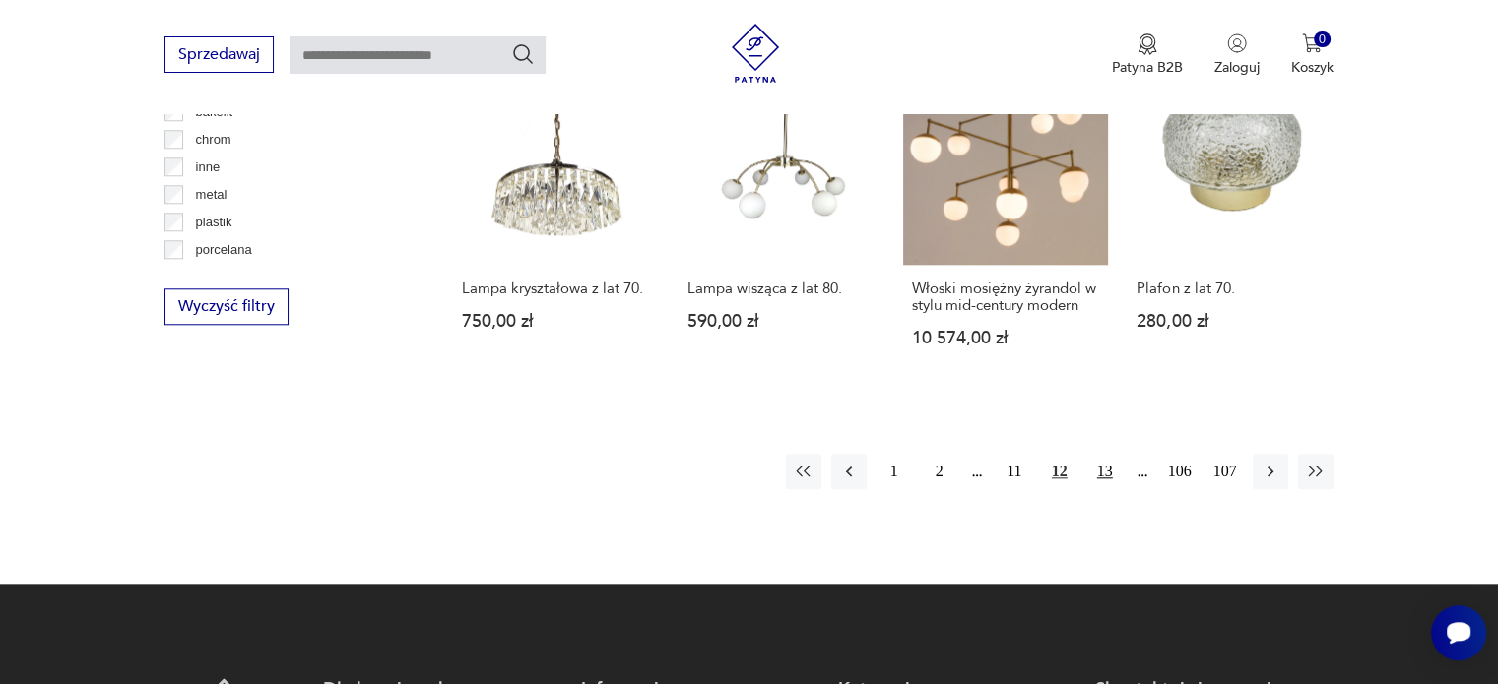
click at [1106, 454] on button "13" at bounding box center [1104, 471] width 35 height 35
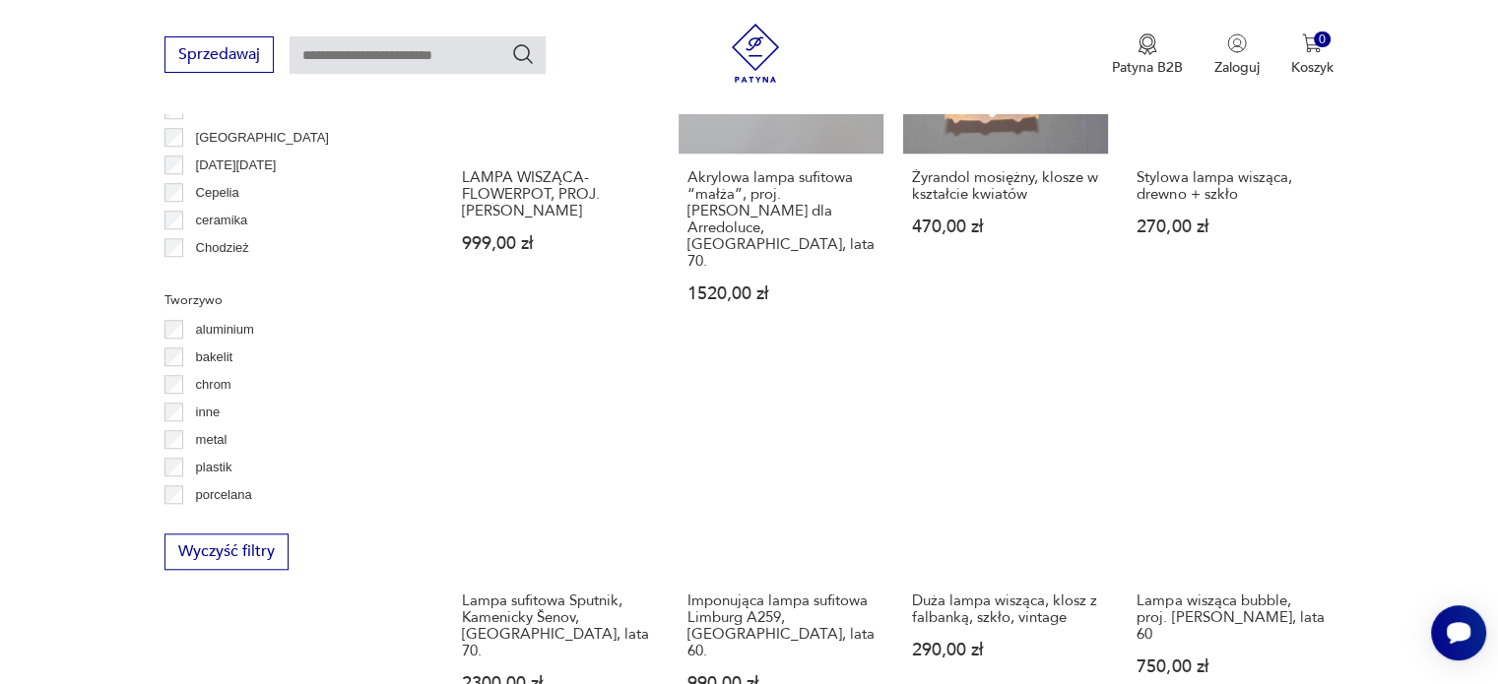
scroll to position [1751, 0]
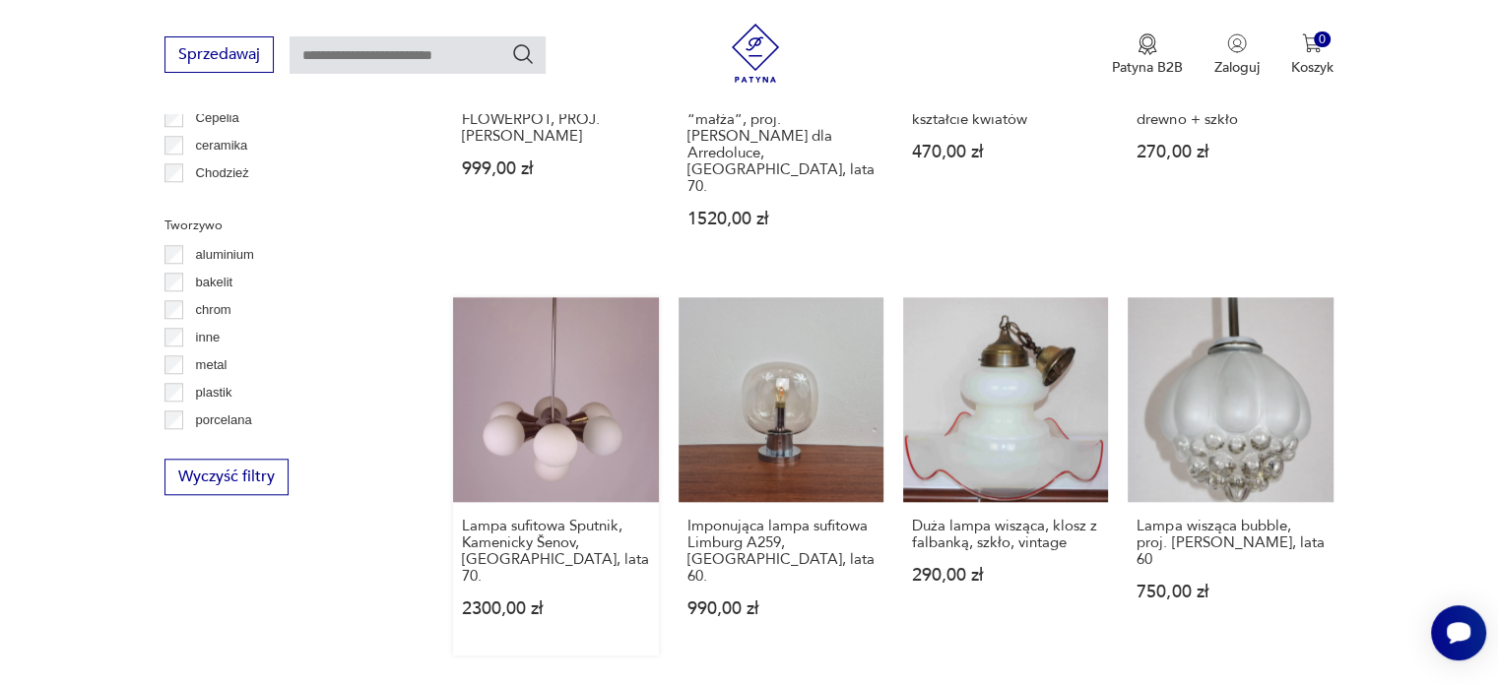
click at [551, 340] on link "Lampa sufitowa Sputnik, Kamenicky Šenov, Czechy, lata 70. 2300,00 zł" at bounding box center [555, 476] width 205 height 358
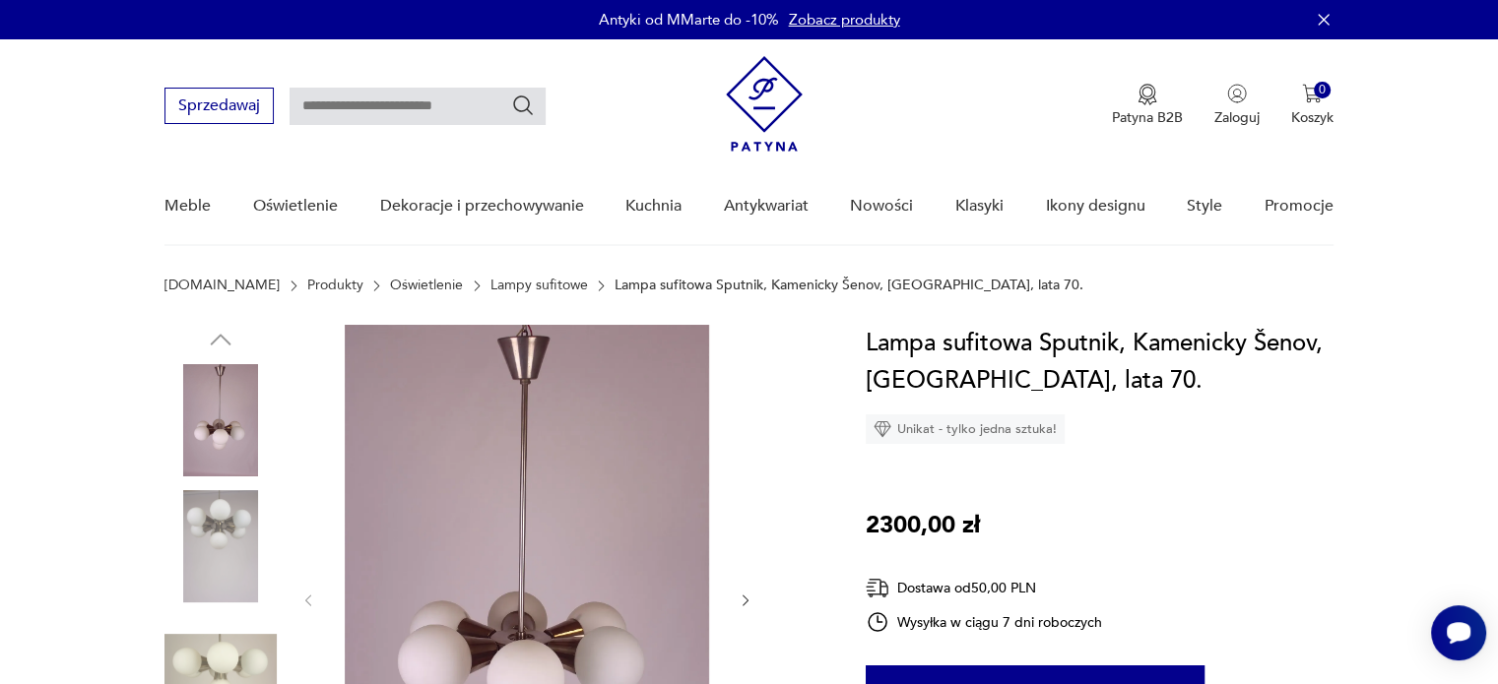
click at [217, 528] on img at bounding box center [220, 546] width 112 height 112
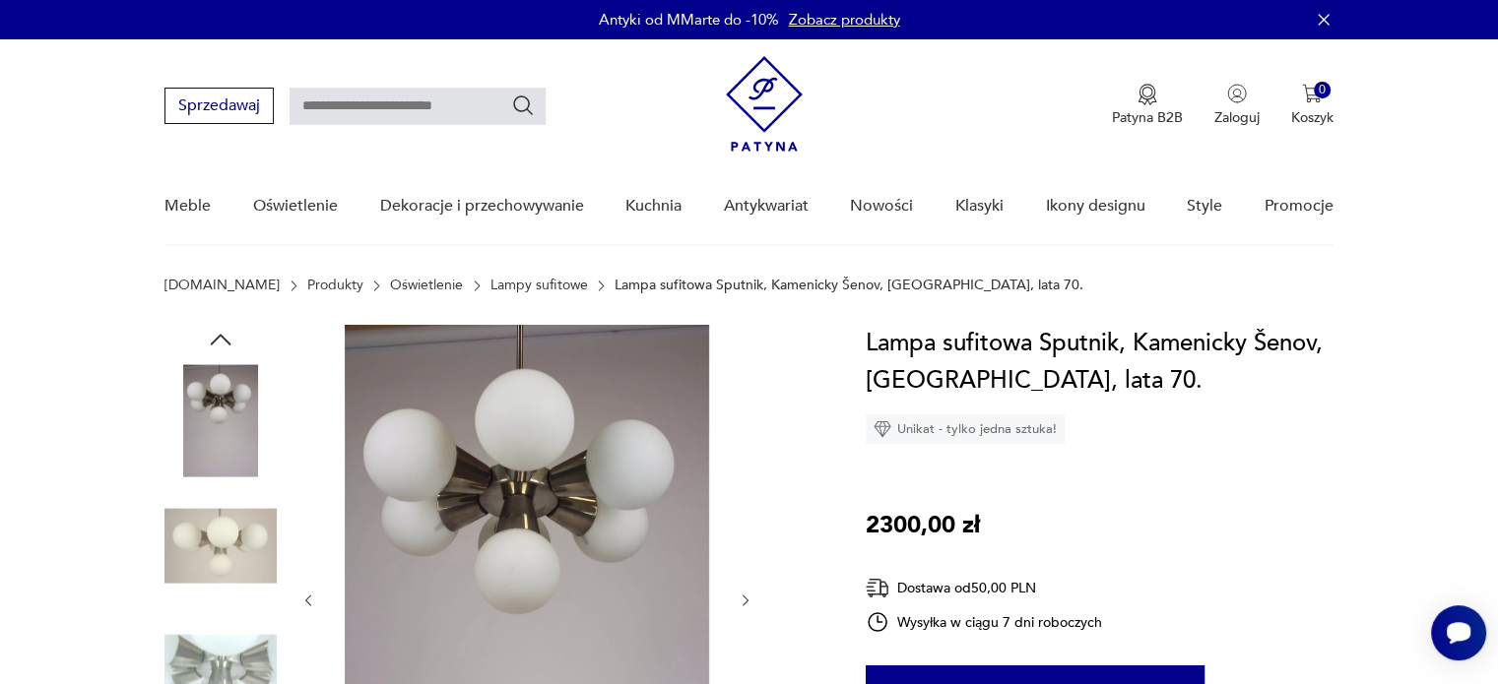
click at [738, 603] on icon "button" at bounding box center [745, 601] width 17 height 17
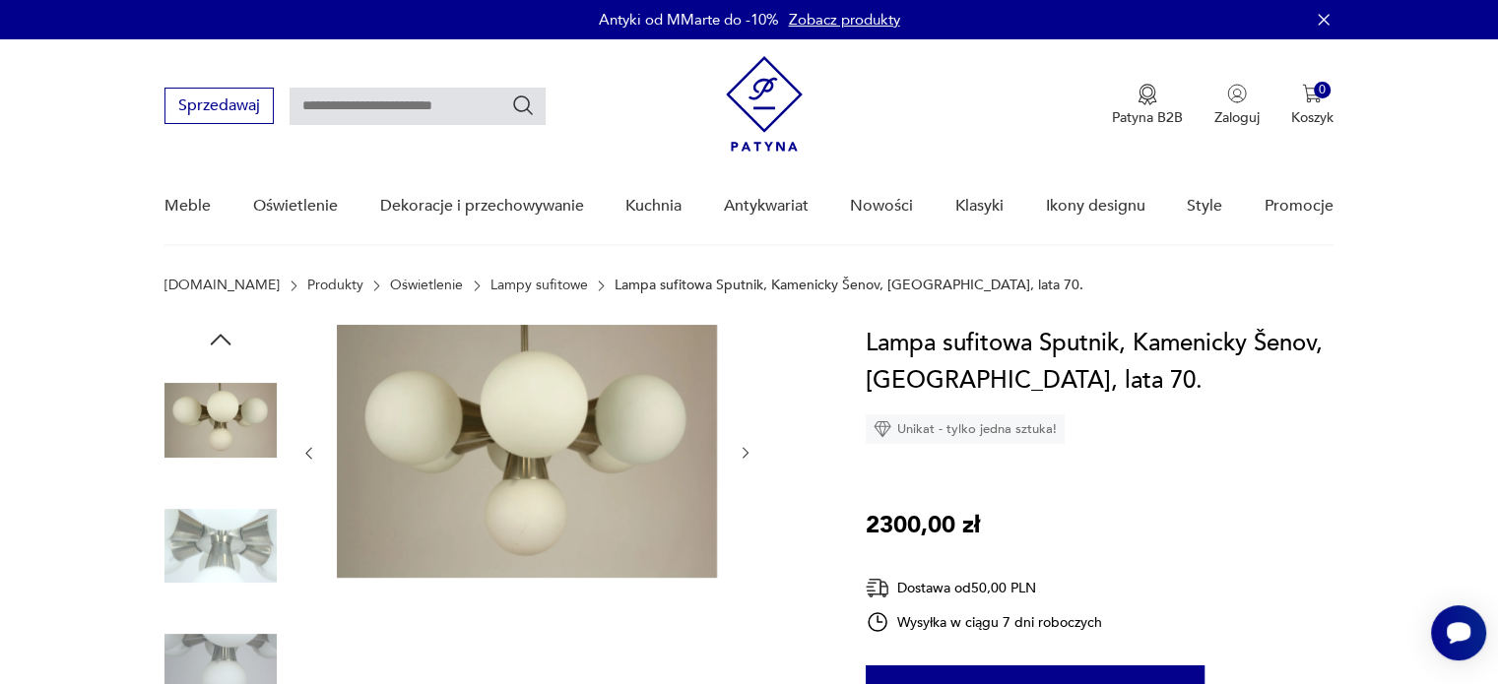
click at [746, 450] on icon "button" at bounding box center [745, 453] width 17 height 17
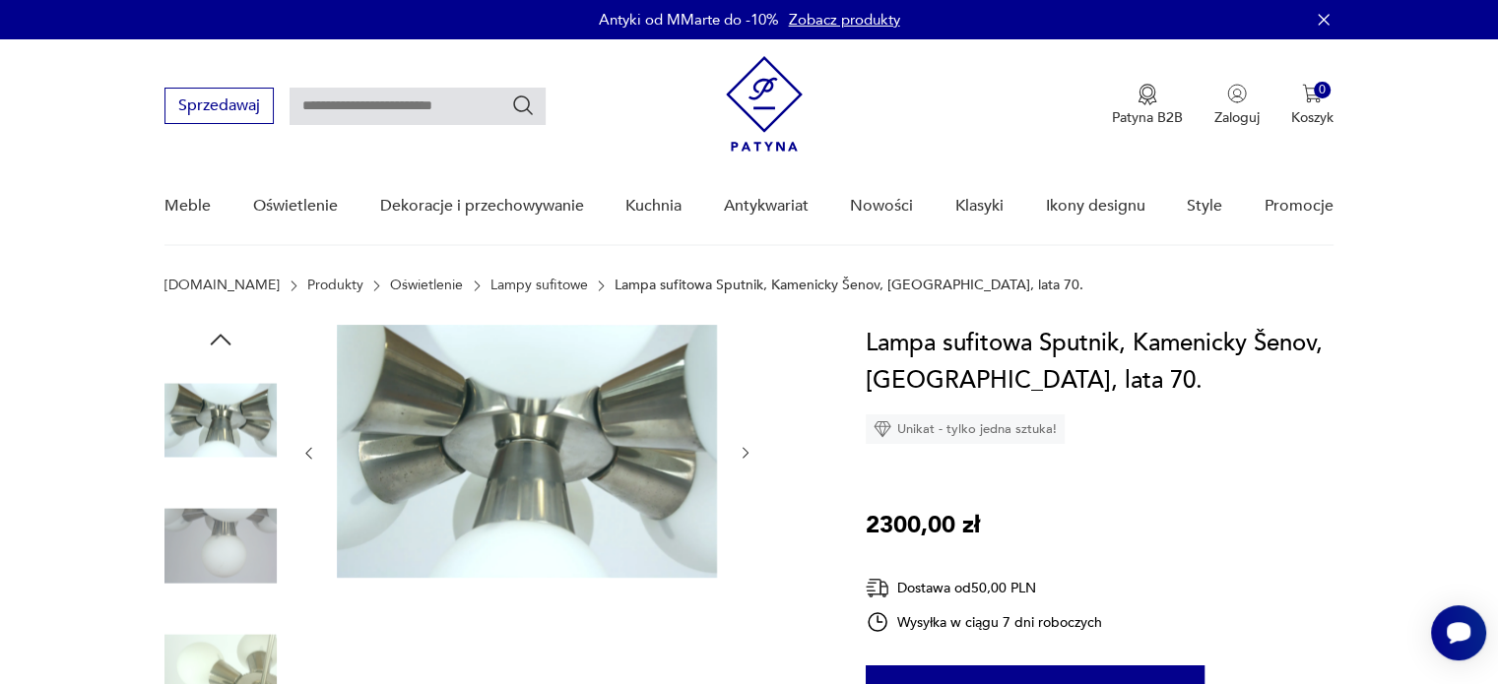
click at [746, 450] on icon "button" at bounding box center [745, 453] width 17 height 17
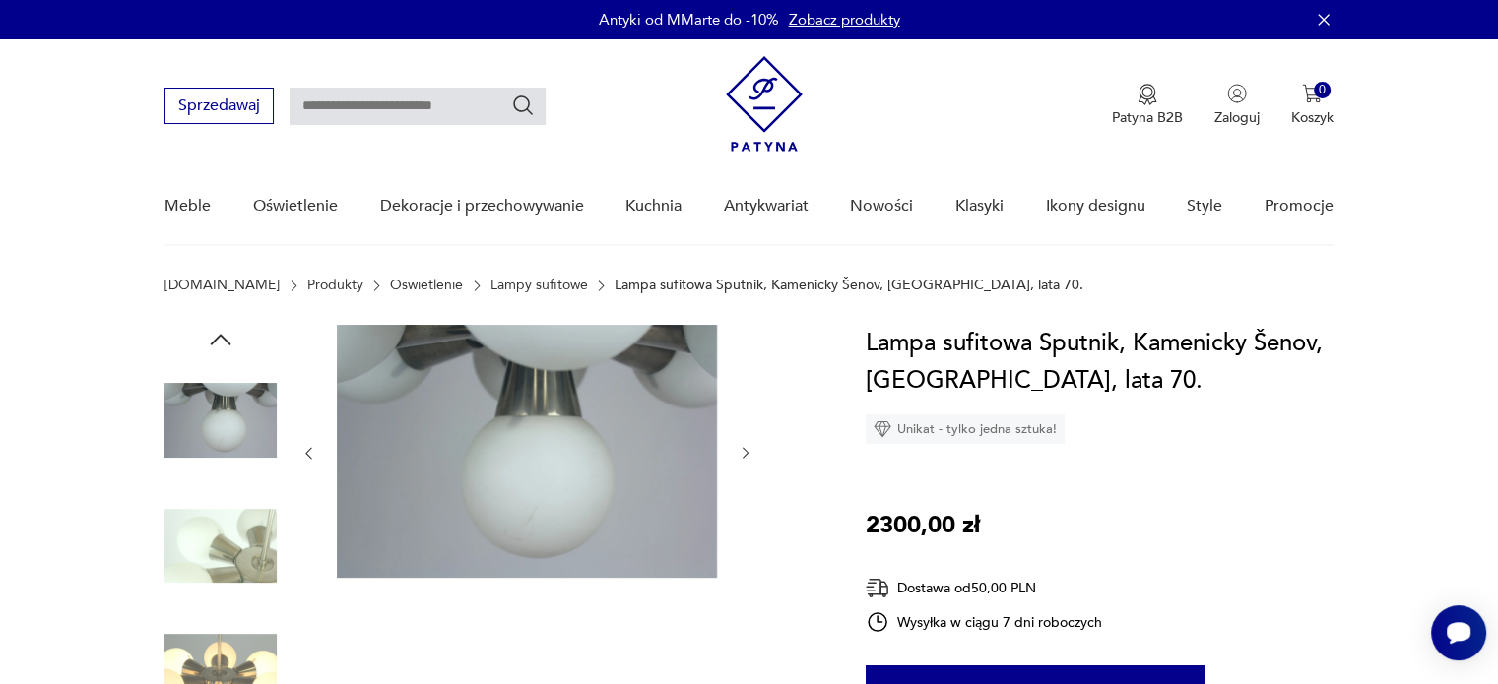
click at [746, 450] on icon "button" at bounding box center [745, 453] width 17 height 17
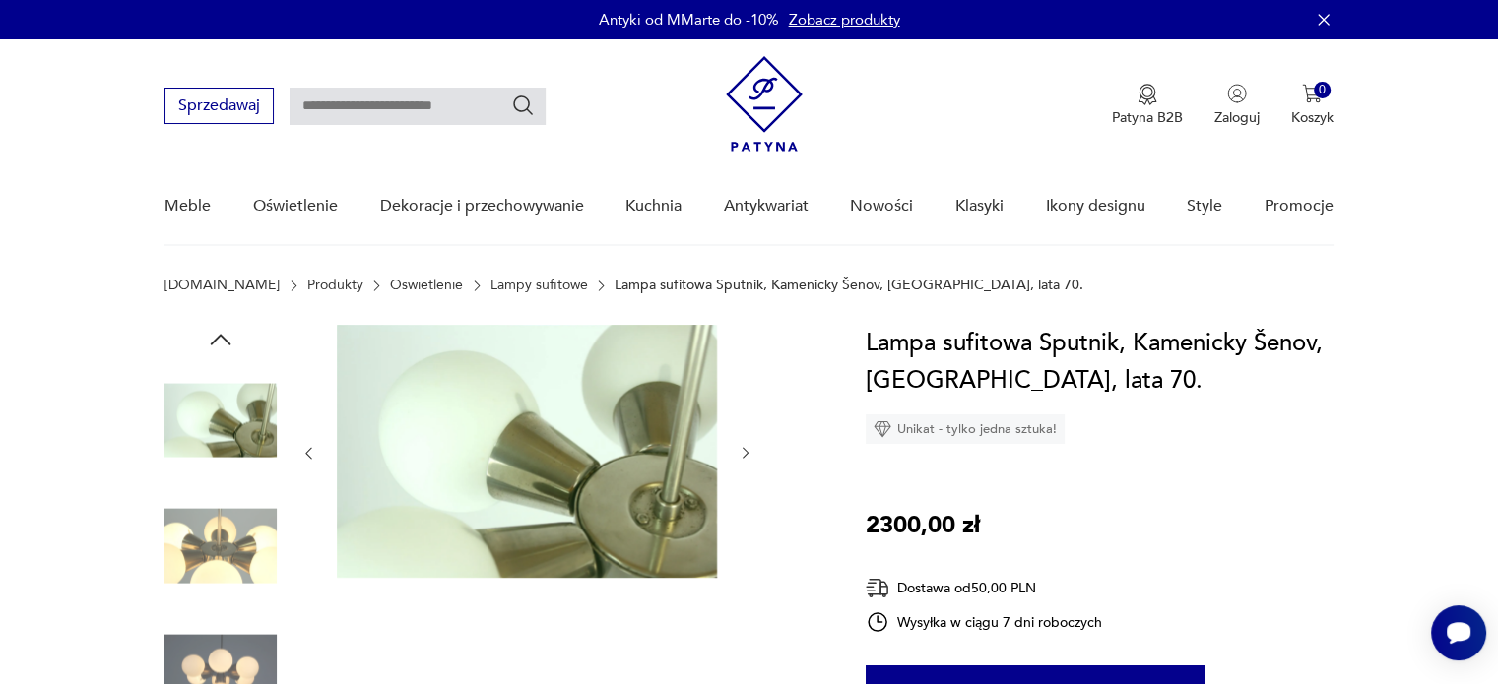
click at [746, 450] on icon "button" at bounding box center [745, 453] width 17 height 17
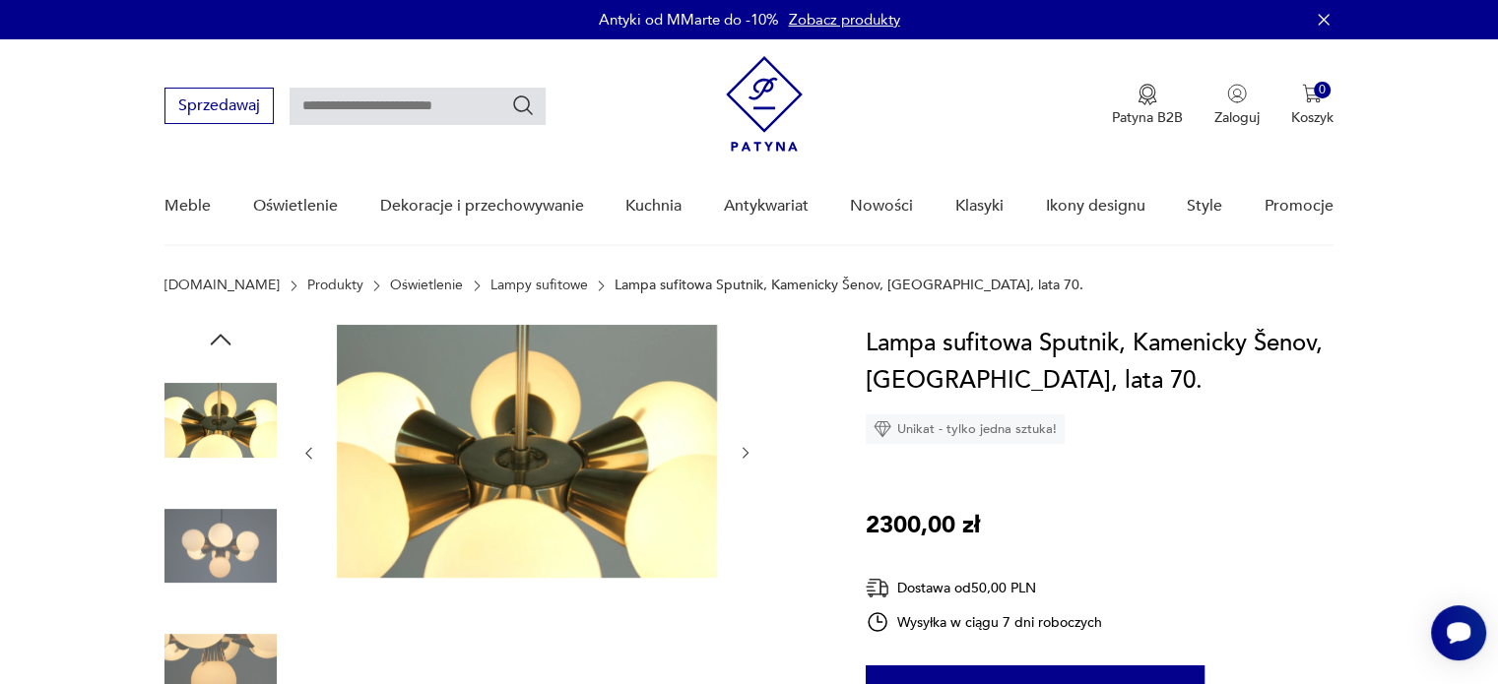
click at [746, 450] on icon "button" at bounding box center [745, 453] width 17 height 17
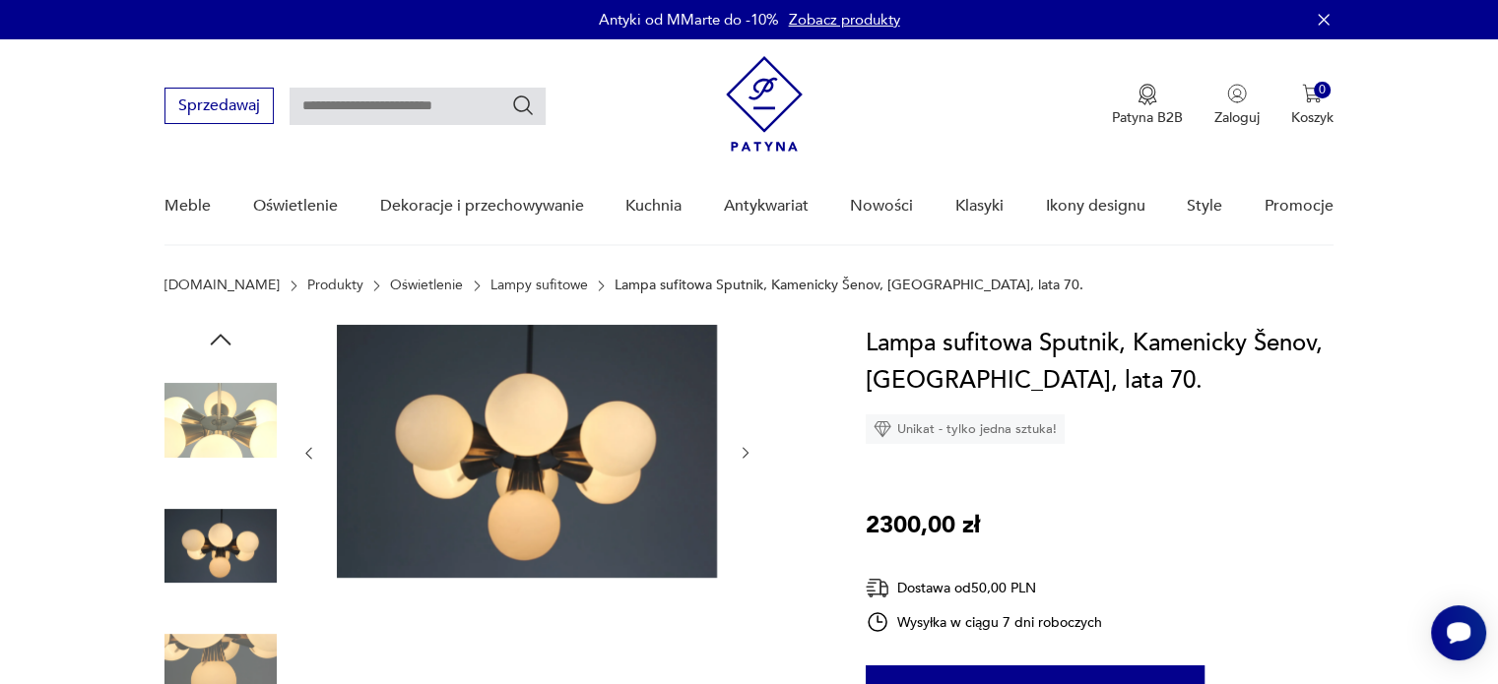
click at [746, 450] on icon "button" at bounding box center [745, 453] width 17 height 17
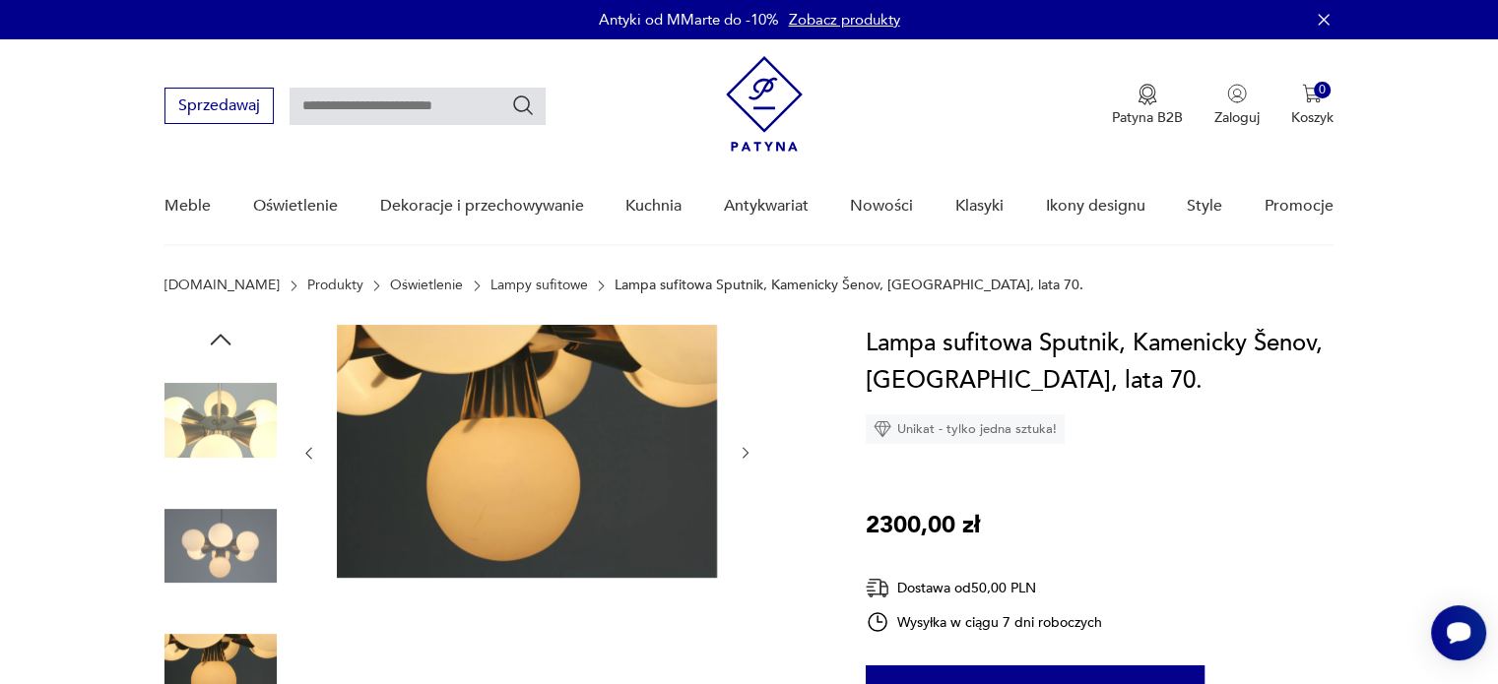
click at [746, 450] on icon "button" at bounding box center [745, 453] width 17 height 17
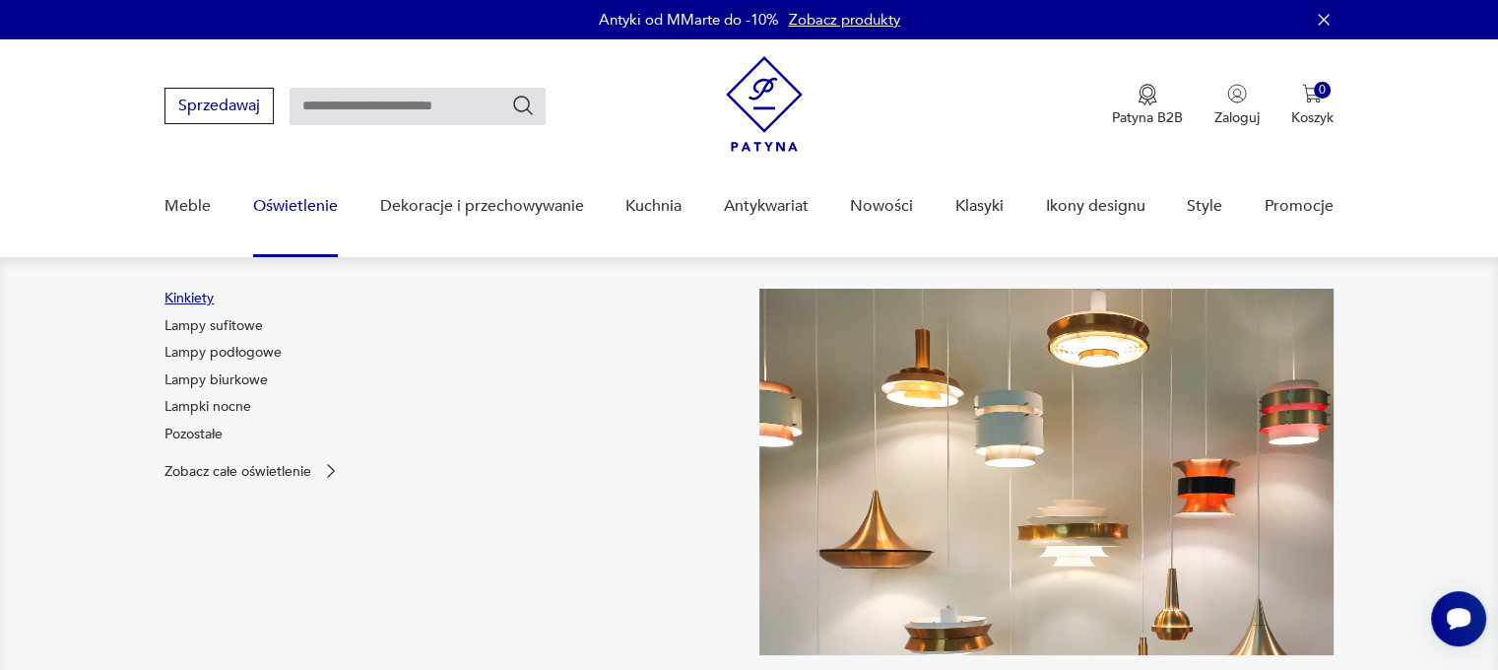
click at [184, 292] on link "Kinkiety" at bounding box center [188, 298] width 49 height 20
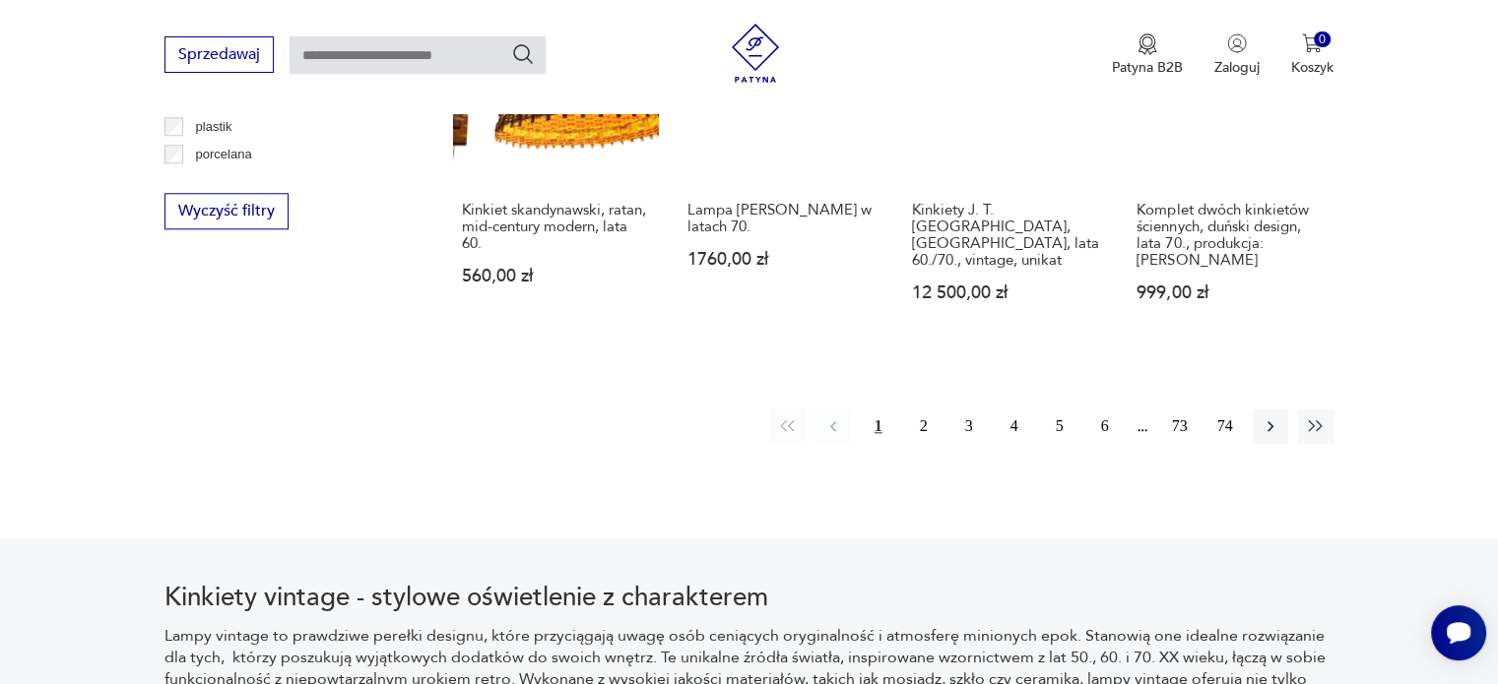
scroll to position [2116, 0]
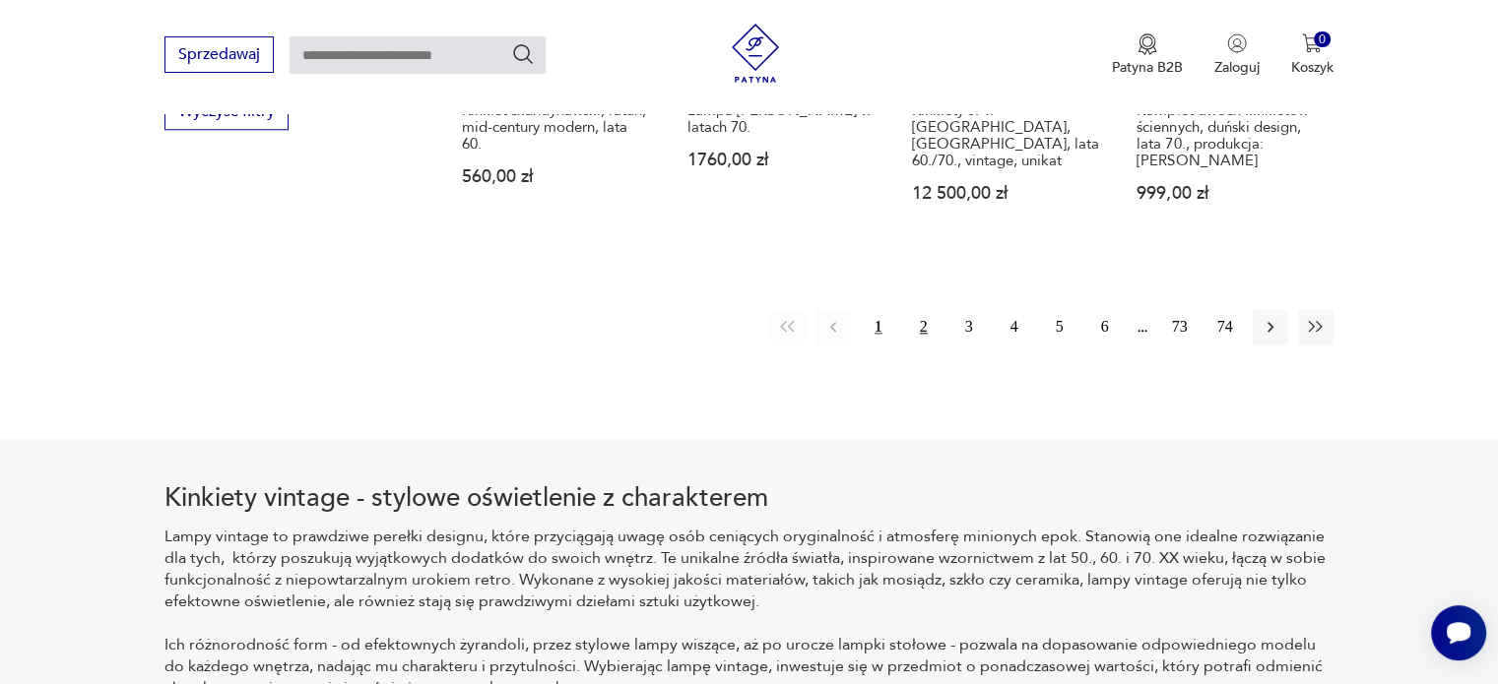
click at [922, 309] on button "2" at bounding box center [923, 326] width 35 height 35
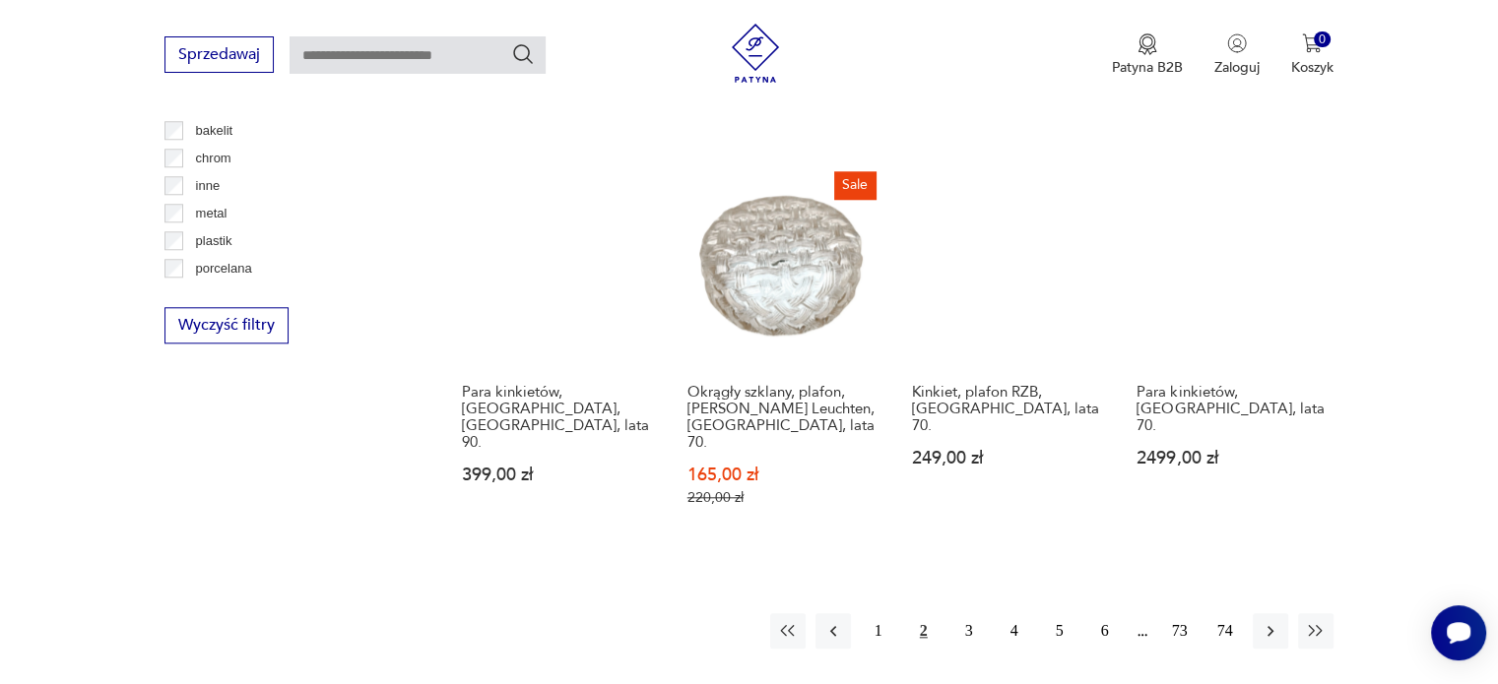
scroll to position [1914, 0]
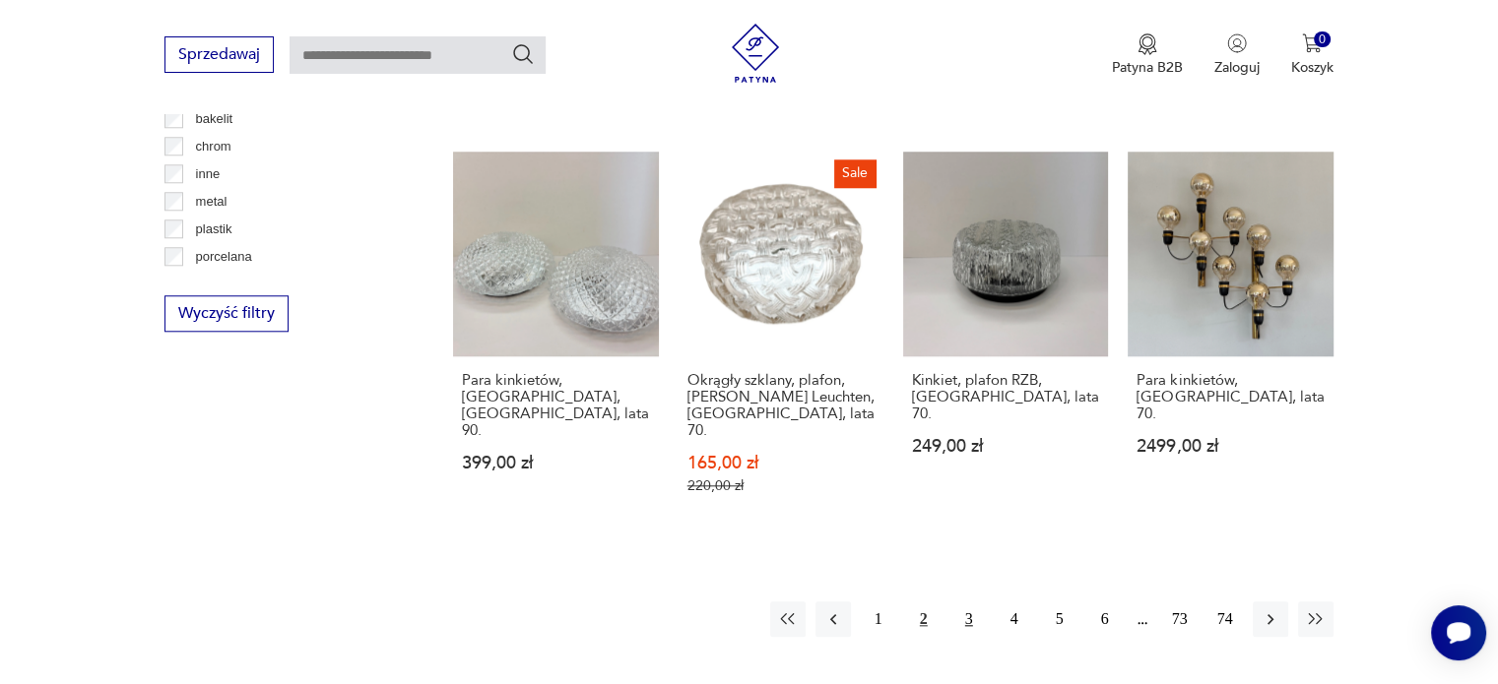
click at [969, 602] on button "3" at bounding box center [968, 619] width 35 height 35
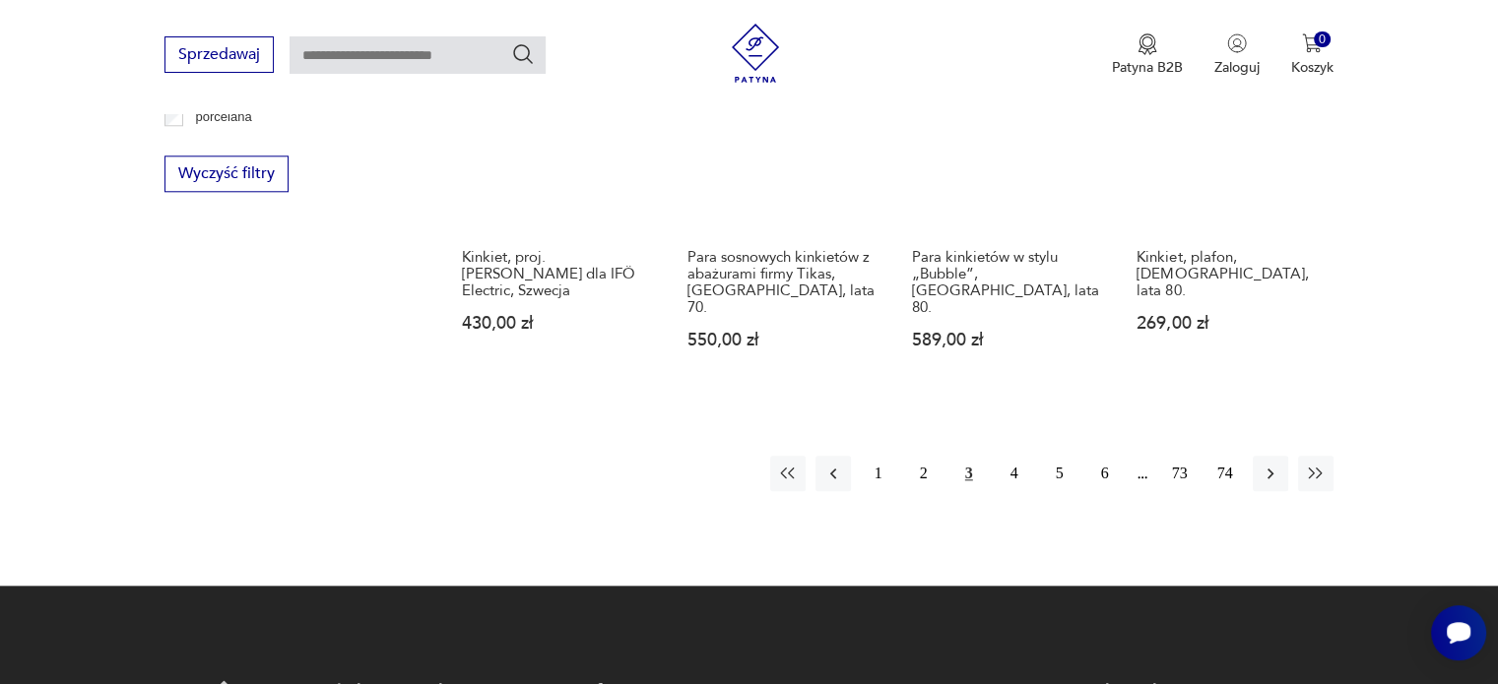
scroll to position [2062, 0]
